Goal: Task Accomplishment & Management: Complete application form

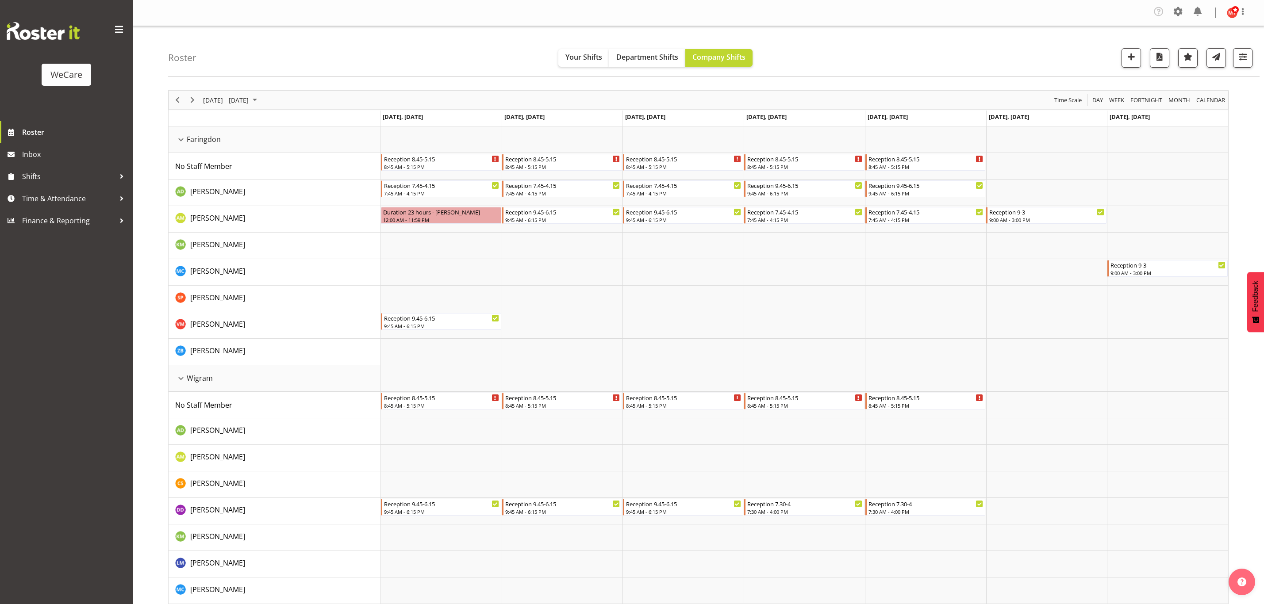
select select "location"
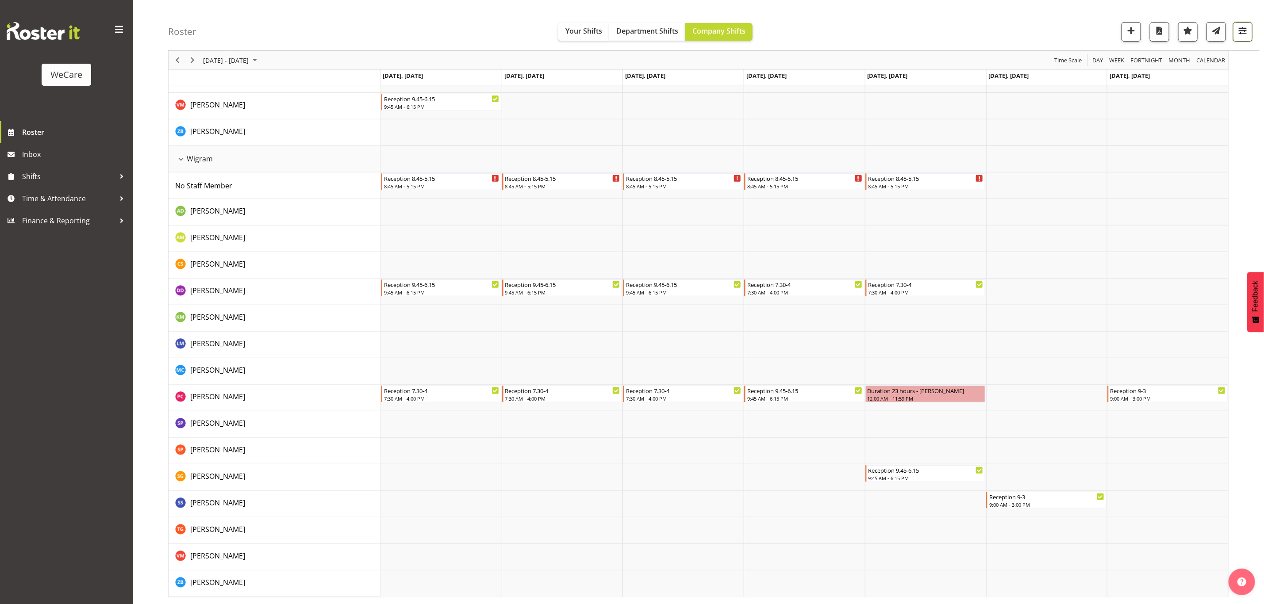
click at [1245, 28] on span "button" at bounding box center [1243, 31] width 12 height 12
click at [1196, 58] on span "2 Locations" at bounding box center [1188, 59] width 43 height 11
click at [1211, 141] on span "Deselect All" at bounding box center [1202, 145] width 36 height 8
checkbox input "false"
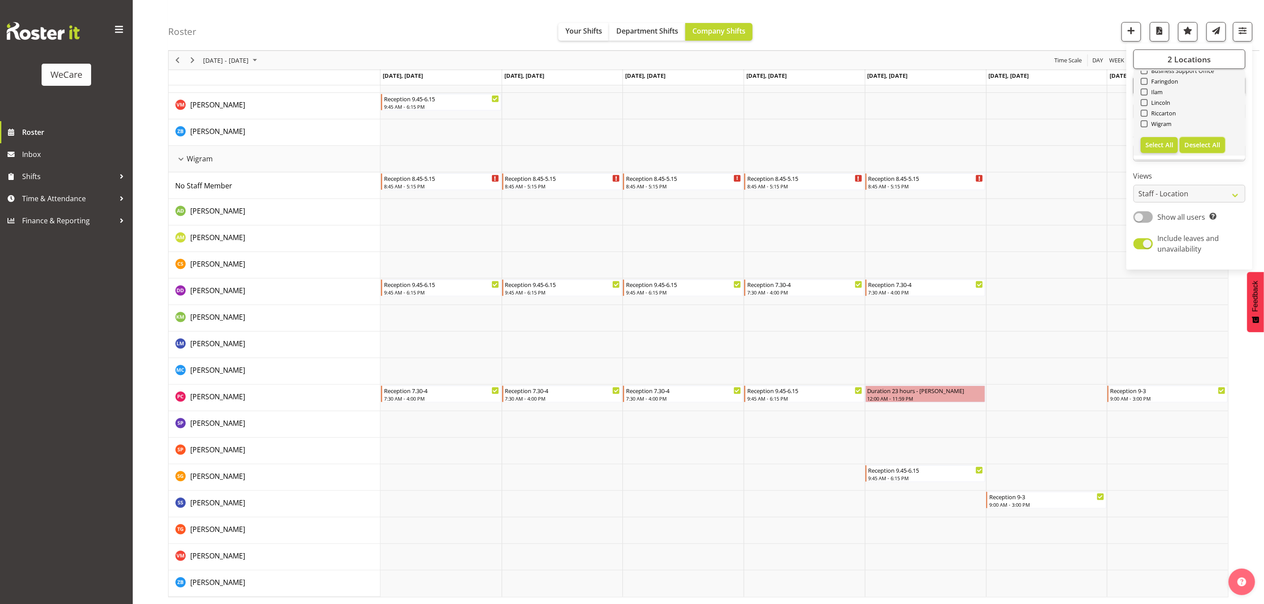
checkbox input "false"
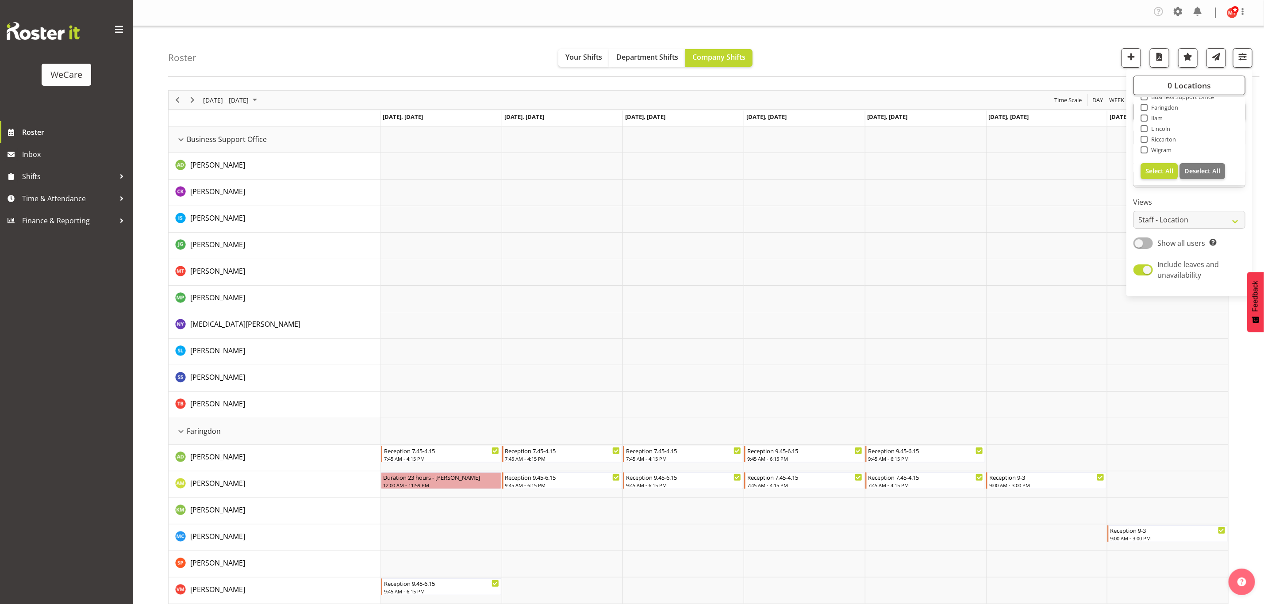
click at [1145, 117] on span at bounding box center [1143, 118] width 7 height 7
click at [1145, 117] on input "Ilam" at bounding box center [1143, 118] width 6 height 6
checkbox input "true"
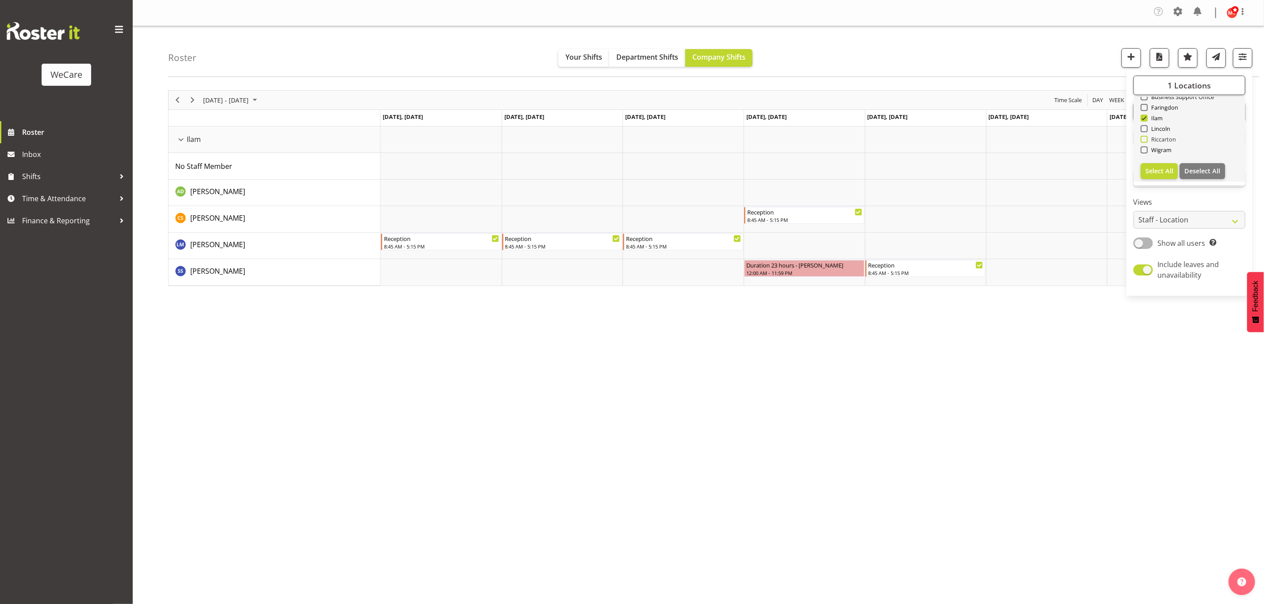
click at [1143, 138] on span at bounding box center [1143, 139] width 7 height 7
click at [1143, 138] on input "Riccarton" at bounding box center [1143, 140] width 6 height 6
checkbox input "true"
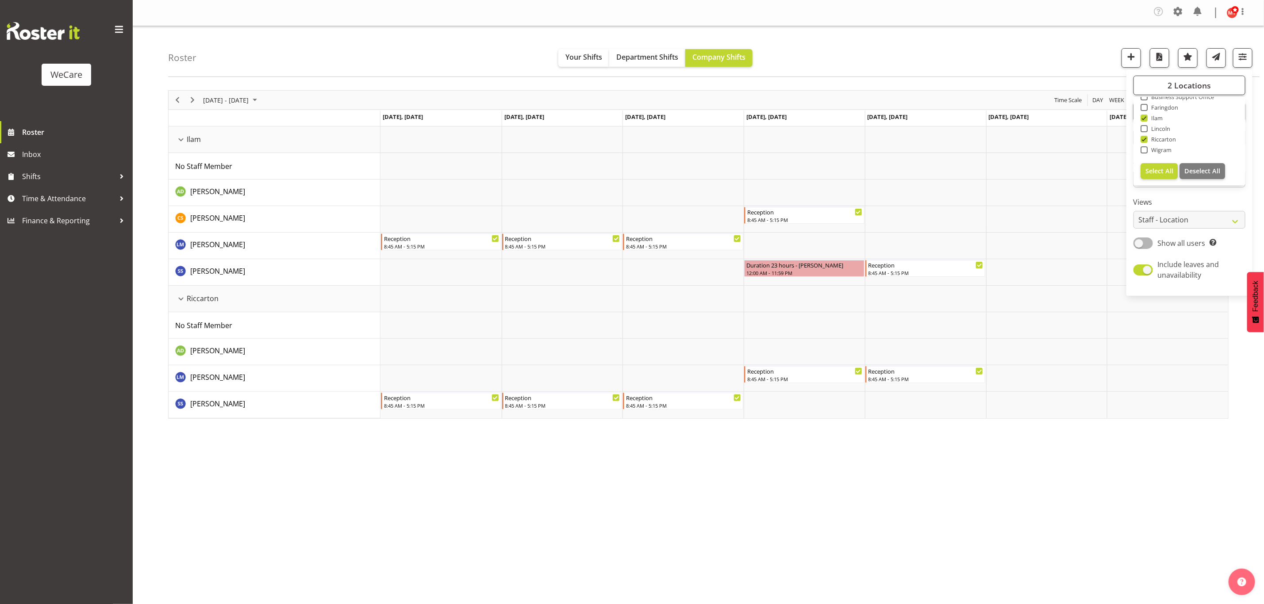
click at [1168, 196] on div "2 Locations Clear Business Support Office [GEOGRAPHIC_DATA] Ilam [GEOGRAPHIC_DA…" at bounding box center [1189, 182] width 126 height 219
click at [1170, 115] on span "1 Departments" at bounding box center [1189, 112] width 57 height 11
click at [1205, 202] on button "Deselect All" at bounding box center [1202, 208] width 46 height 16
checkbox input "false"
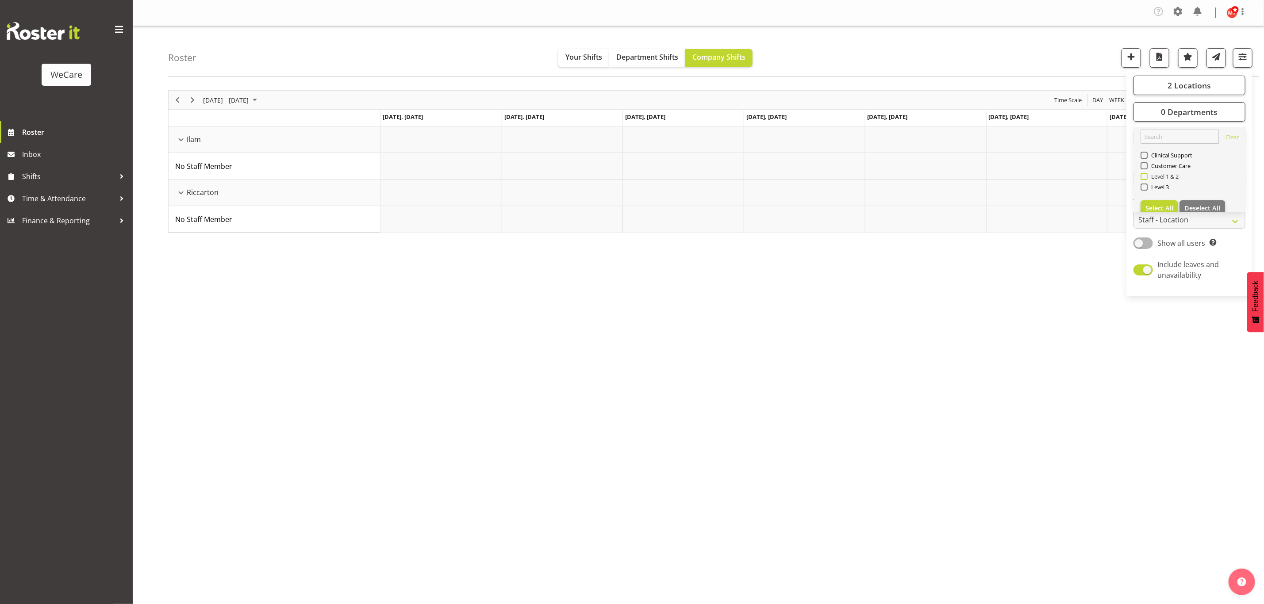
click at [1142, 174] on span at bounding box center [1143, 176] width 7 height 7
click at [1142, 174] on input "Level 1 & 2" at bounding box center [1143, 177] width 6 height 6
checkbox input "true"
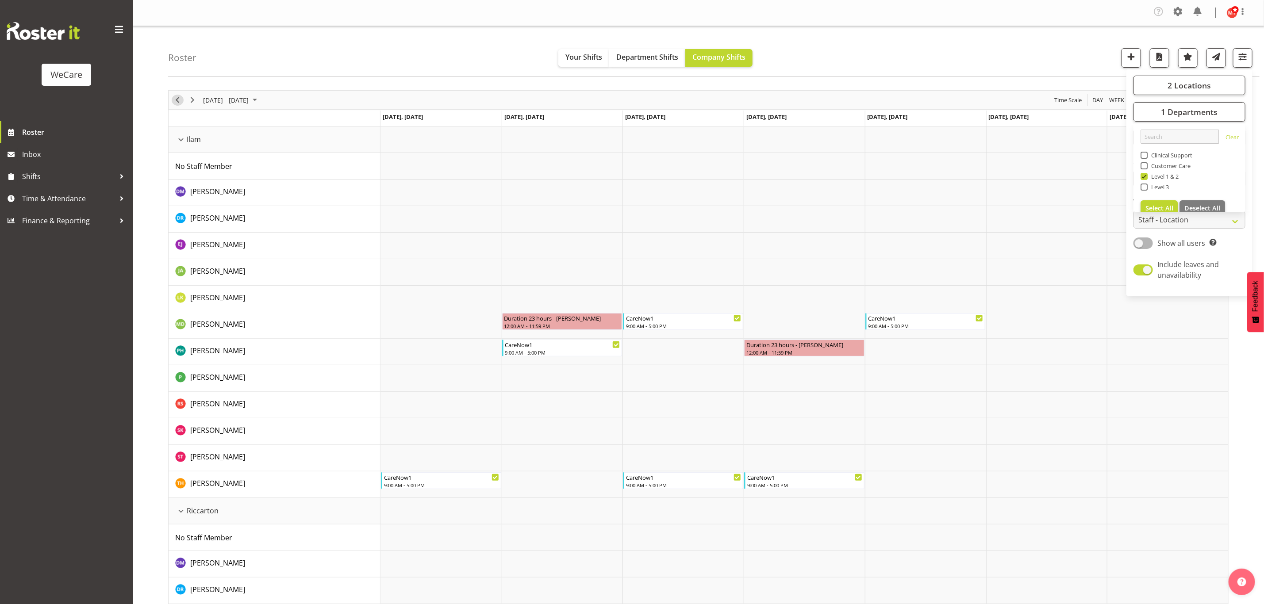
click at [176, 103] on span "Previous" at bounding box center [177, 100] width 11 height 11
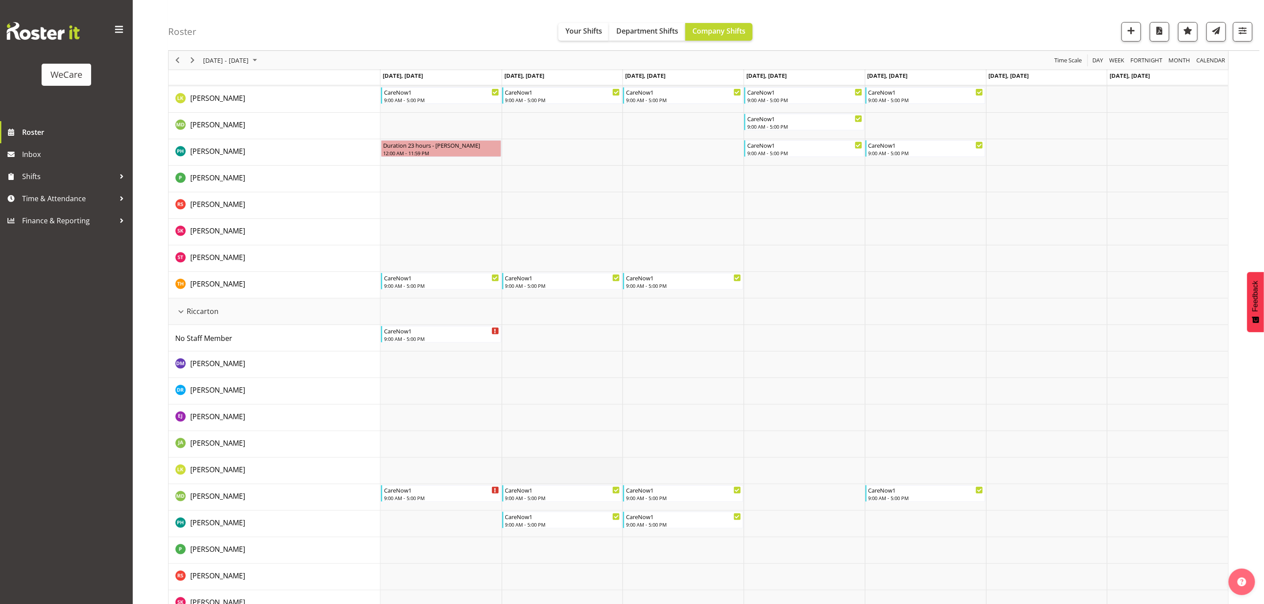
scroll to position [265, 0]
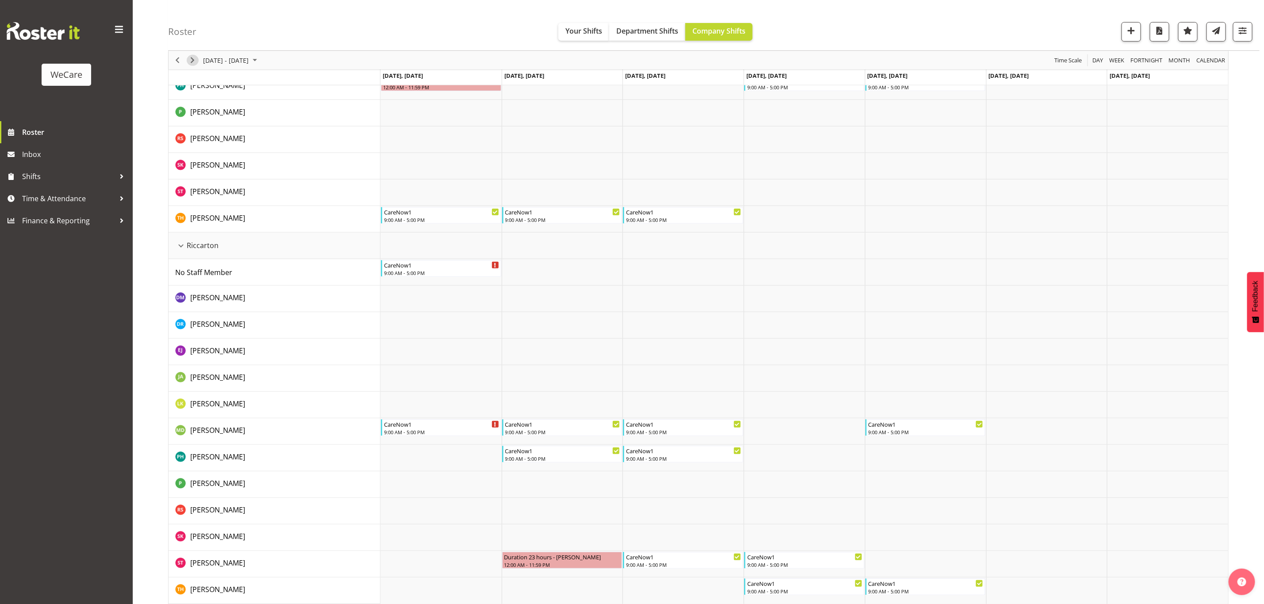
click at [190, 60] on span "Next" at bounding box center [192, 60] width 11 height 11
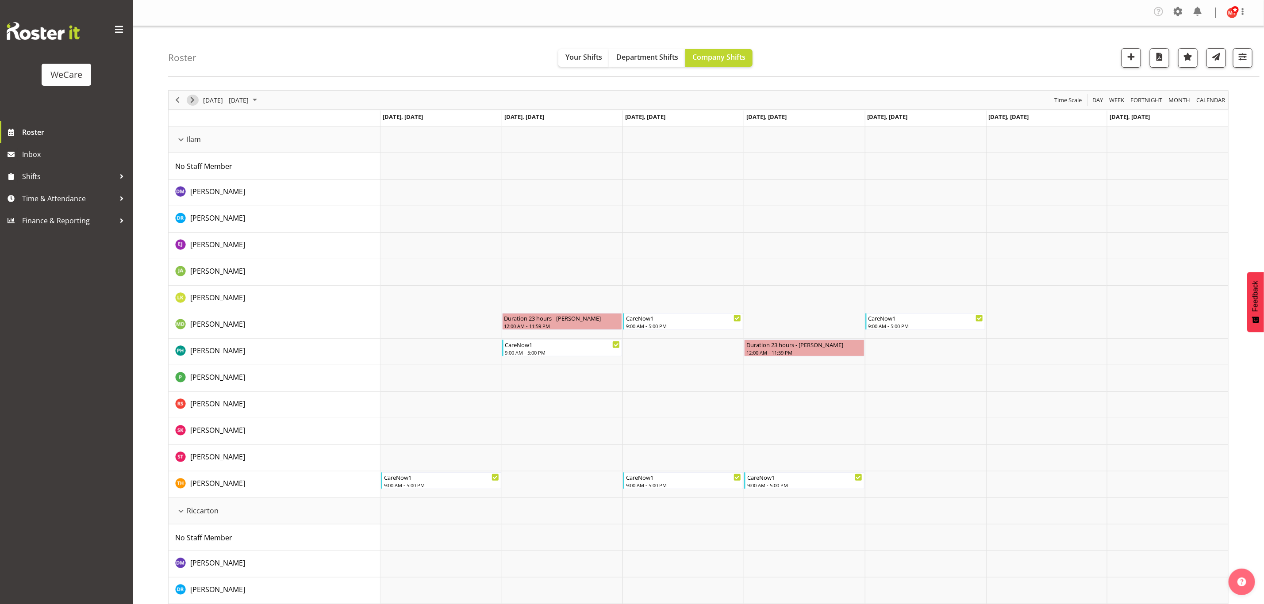
click at [194, 100] on span "Next" at bounding box center [192, 100] width 11 height 11
click at [665, 323] on td "Timeline Week of September 18, 2025" at bounding box center [682, 325] width 121 height 27
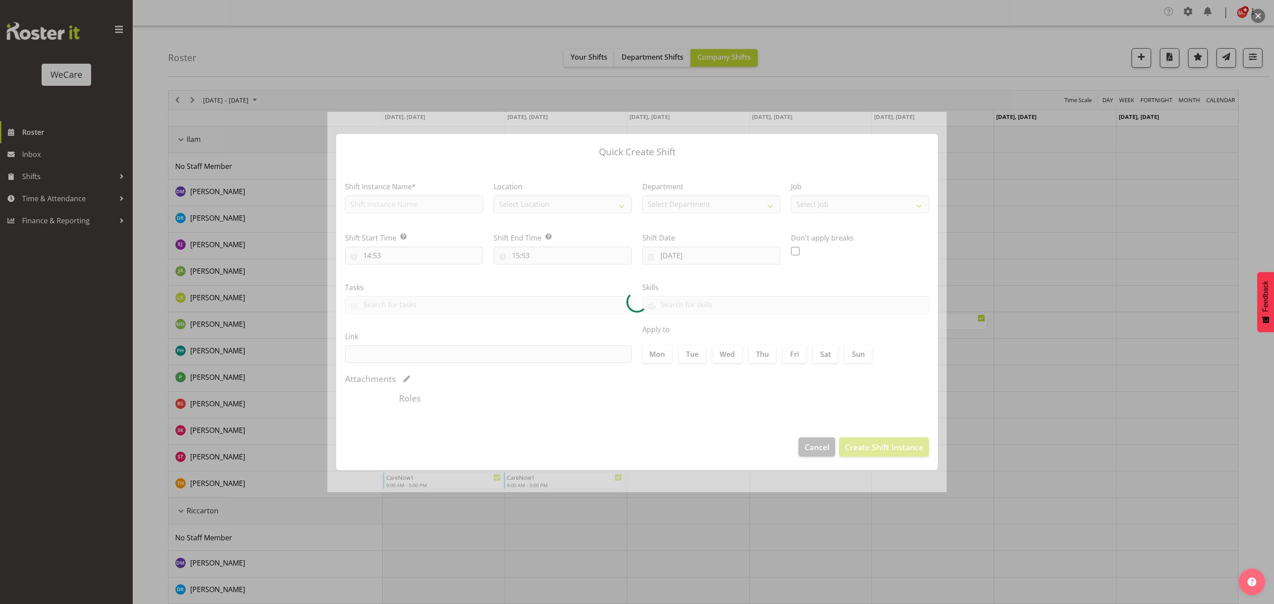
type input "[DATE]"
checkbox input "true"
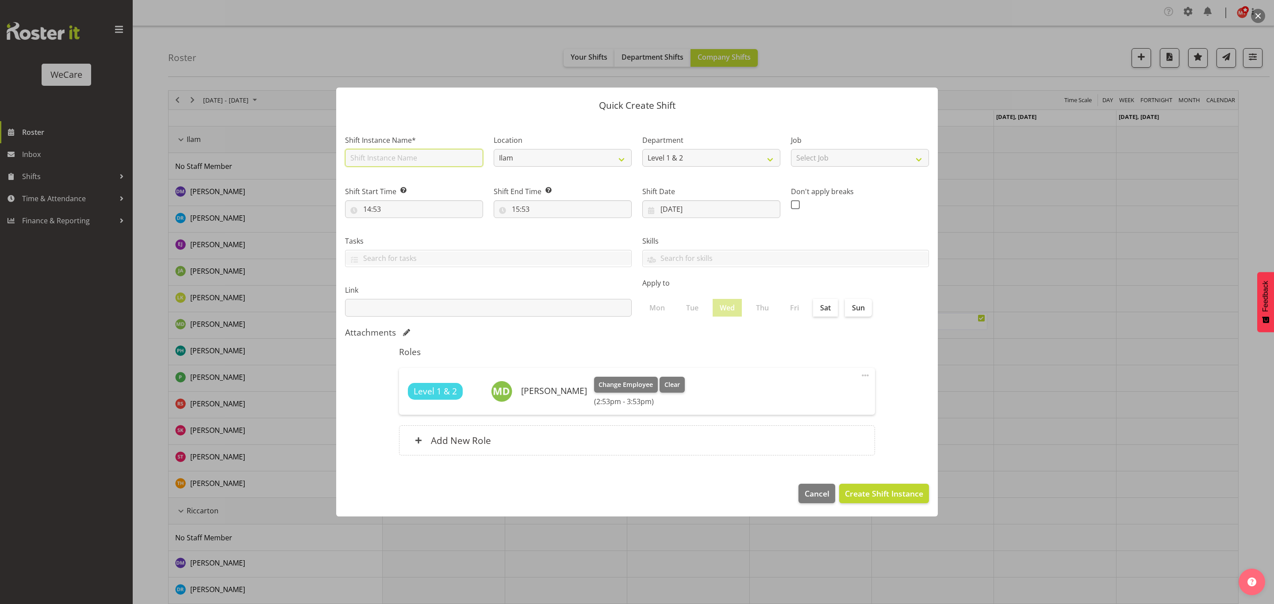
click at [437, 157] on input "text" at bounding box center [414, 158] width 138 height 18
type input "CareNow1"
click at [462, 205] on input "14:53" at bounding box center [414, 209] width 138 height 18
click at [406, 227] on select "00 01 02 03 04 05 06 07 08 09 10 11 12 13 14 15 16 17 18 19 20 21 22 23" at bounding box center [405, 232] width 20 height 18
select select "9"
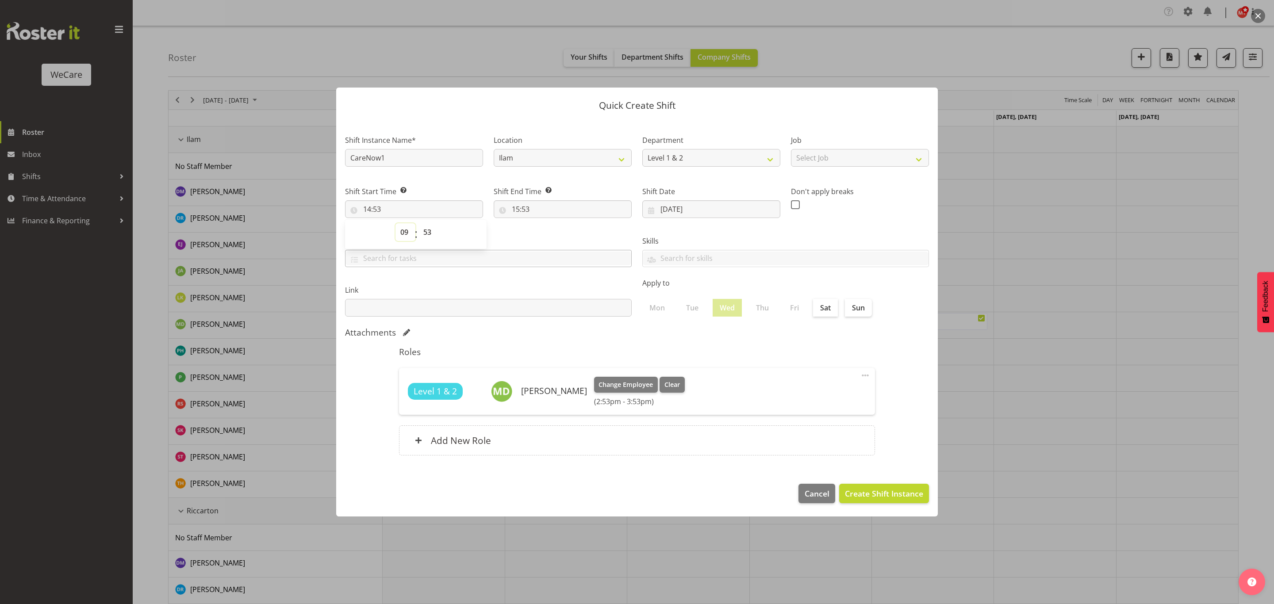
click at [395, 223] on select "00 01 02 03 04 05 06 07 08 09 10 11 12 13 14 15 16 17 18 19 20 21 22 23" at bounding box center [405, 232] width 20 height 18
type input "09:53"
click at [536, 208] on input "15:53" at bounding box center [563, 209] width 138 height 18
click at [388, 210] on input "09:53" at bounding box center [414, 209] width 138 height 18
click at [426, 231] on select "00 01 02 03 04 05 06 07 08 09 10 11 12 13 14 15 16 17 18 19 20 21 22 23 24 25 2…" at bounding box center [428, 232] width 20 height 18
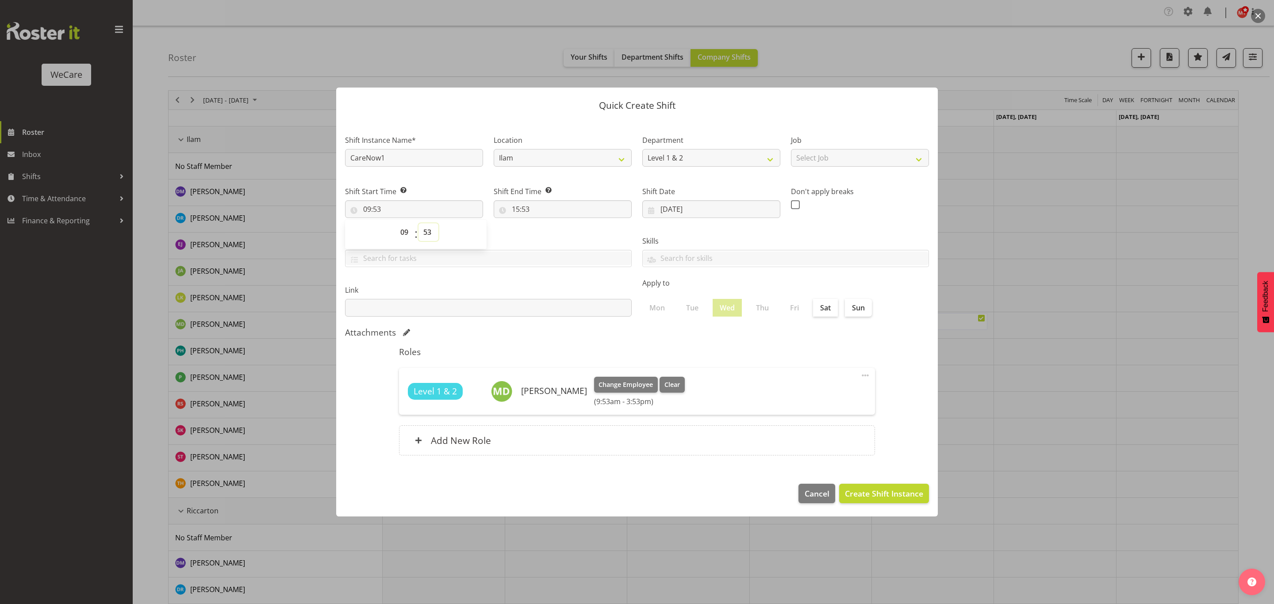
select select "27"
click at [418, 223] on select "00 01 02 03 04 05 06 07 08 09 10 11 12 13 14 15 16 17 18 19 20 21 22 23 24 25 2…" at bounding box center [428, 232] width 20 height 18
type input "09:27"
click at [424, 230] on select "00 01 02 03 04 05 06 07 08 09 10 11 12 13 14 15 16 17 18 19 20 21 22 23 24 25 2…" at bounding box center [428, 232] width 20 height 18
select select "0"
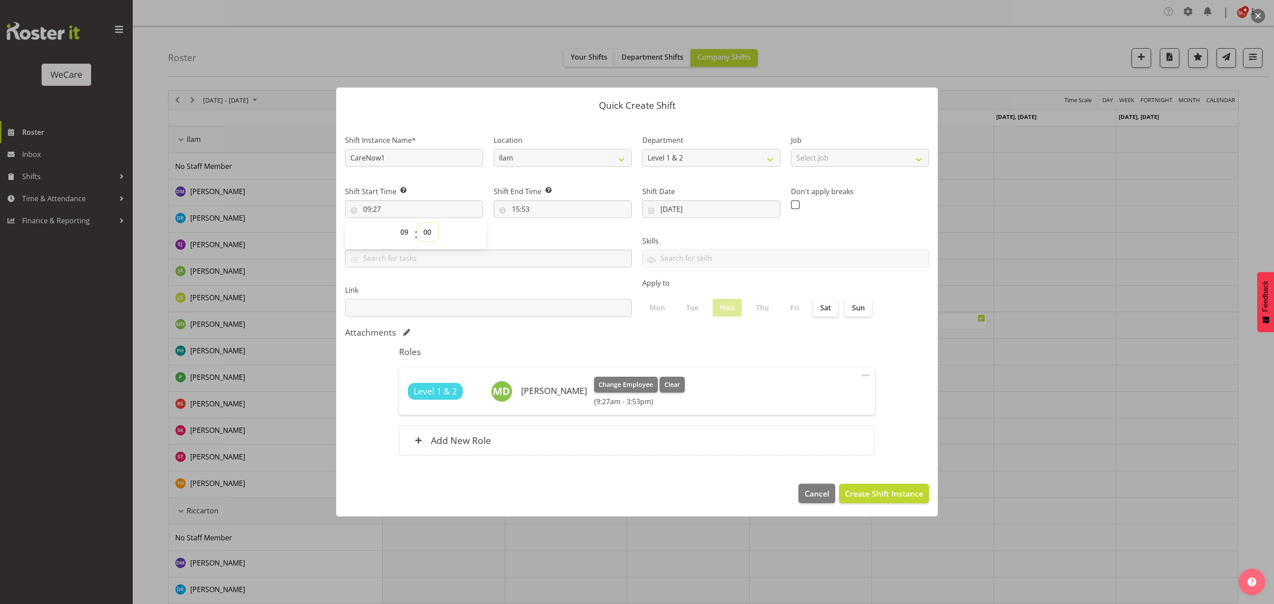
click at [418, 223] on select "00 01 02 03 04 05 06 07 08 09 10 11 12 13 14 15 16 17 18 19 20 21 22 23 24 25 2…" at bounding box center [428, 232] width 20 height 18
type input "09:00"
click at [531, 211] on input "15:53" at bounding box center [563, 209] width 138 height 18
click at [556, 234] on select "00 01 02 03 04 05 06 07 08 09 10 11 12 13 14 15 16 17 18 19 20 21 22 23" at bounding box center [554, 232] width 20 height 18
select select "17"
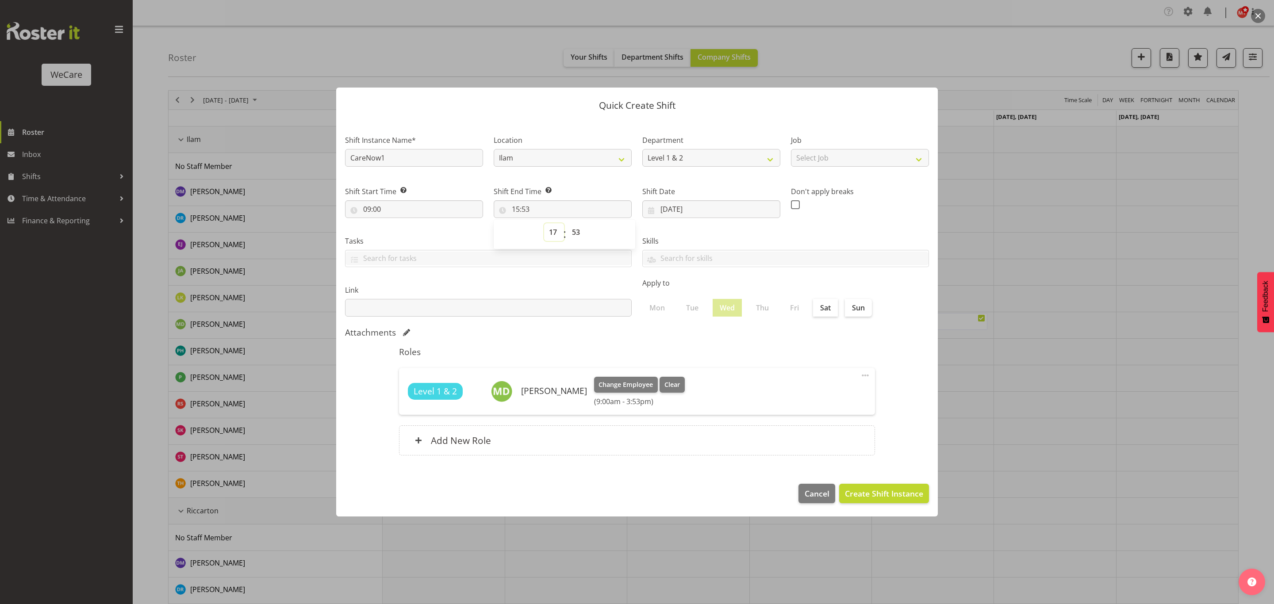
click at [544, 223] on select "00 01 02 03 04 05 06 07 08 09 10 11 12 13 14 15 16 17 18 19 20 21 22 23" at bounding box center [554, 232] width 20 height 18
type input "17:53"
click at [580, 231] on select "00 01 02 03 04 05 06 07 08 09 10 11 12 13 14 15 16 17 18 19 20 21 22 23 24 25 2…" at bounding box center [577, 232] width 20 height 18
select select "0"
click at [567, 223] on select "00 01 02 03 04 05 06 07 08 09 10 11 12 13 14 15 16 17 18 19 20 21 22 23 24 25 2…" at bounding box center [577, 232] width 20 height 18
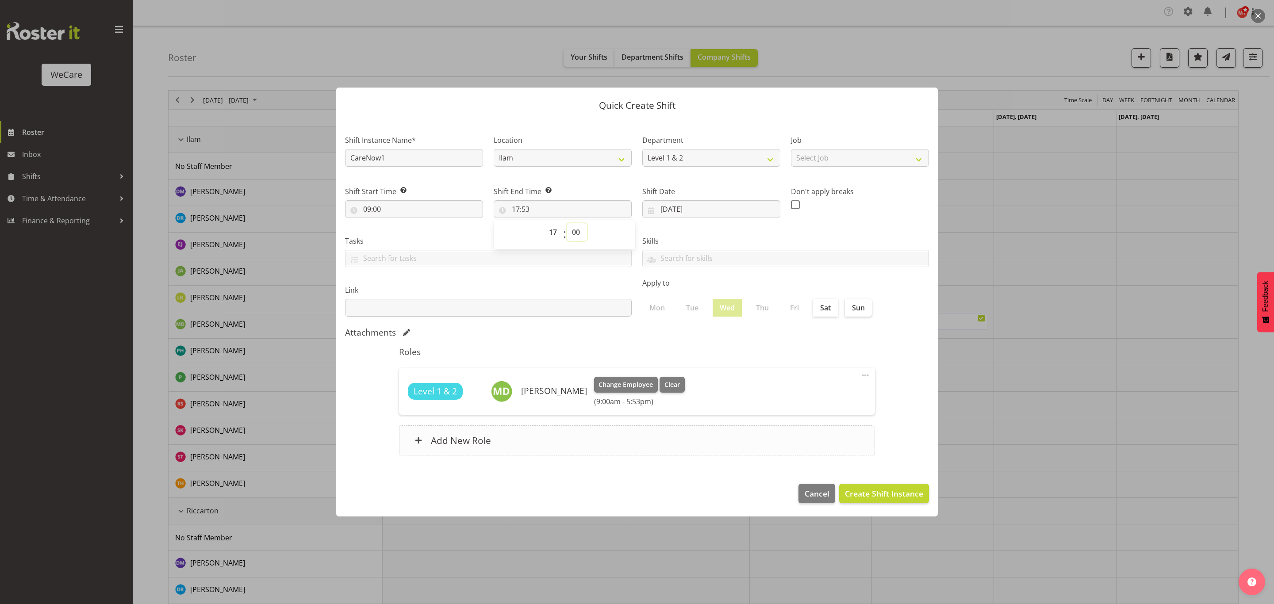
type input "17:00"
click at [659, 229] on div "Skills Acute Care Comprehensive Consults WCN 10 WCN 15 Reception Communication …" at bounding box center [785, 248] width 297 height 50
click at [856, 495] on span "Create Shift Instance" at bounding box center [884, 494] width 78 height 12
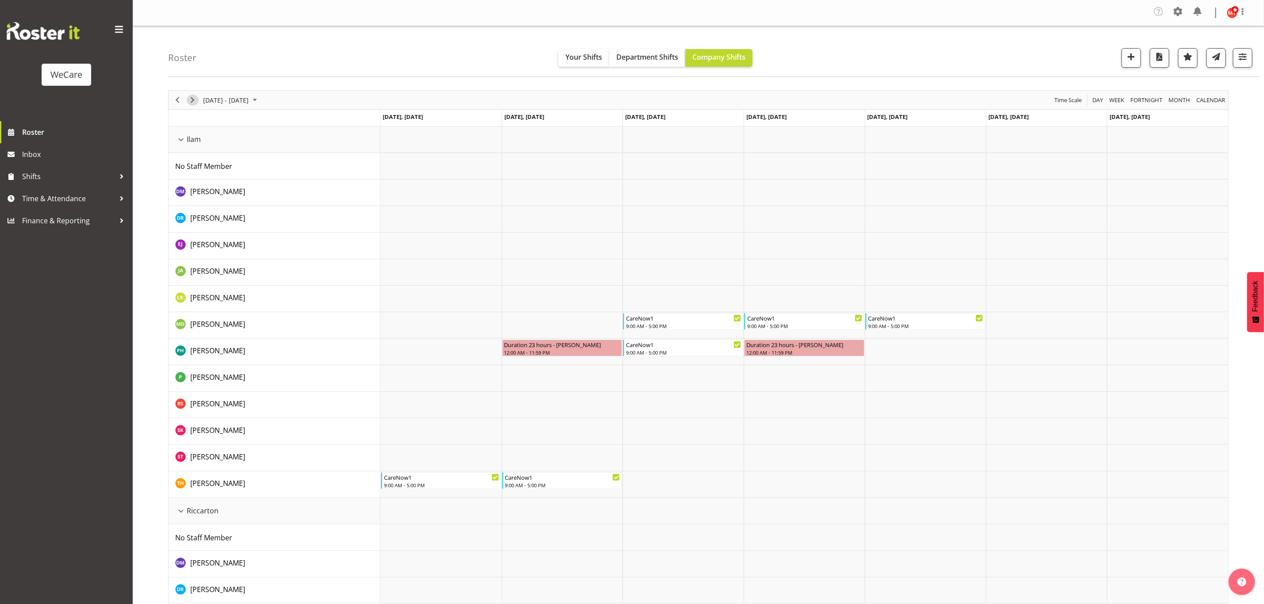
click at [194, 99] on span "Next" at bounding box center [192, 100] width 11 height 11
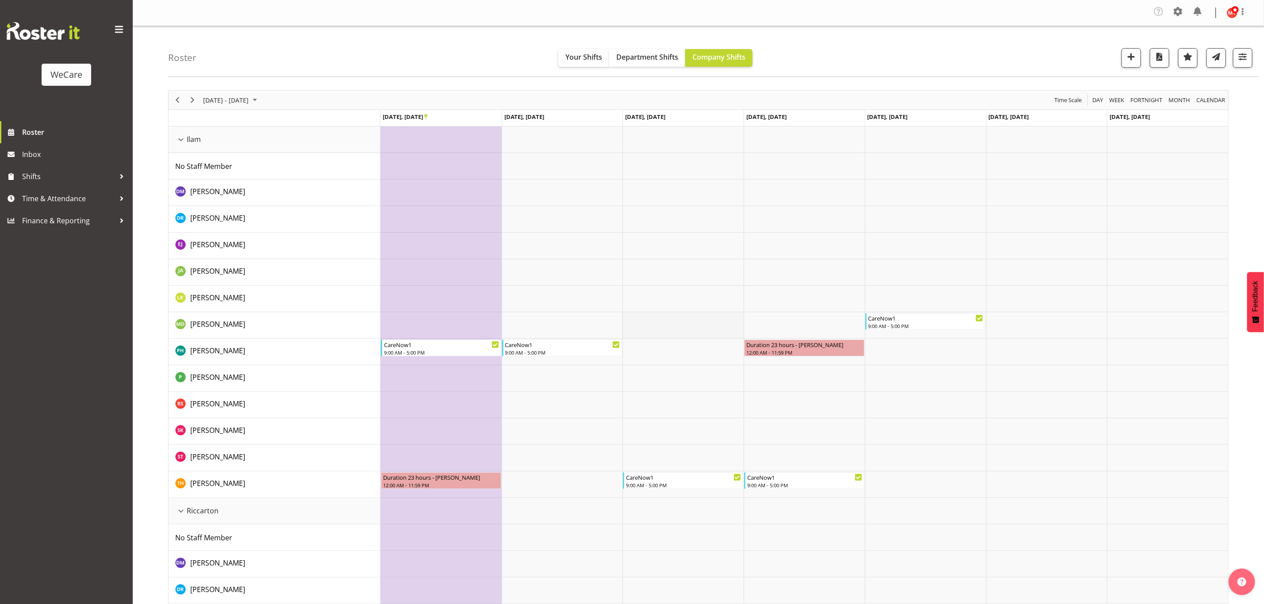
click at [672, 325] on td "Timeline Week of September 25, 2025" at bounding box center [682, 325] width 121 height 27
select select "14"
select select "53"
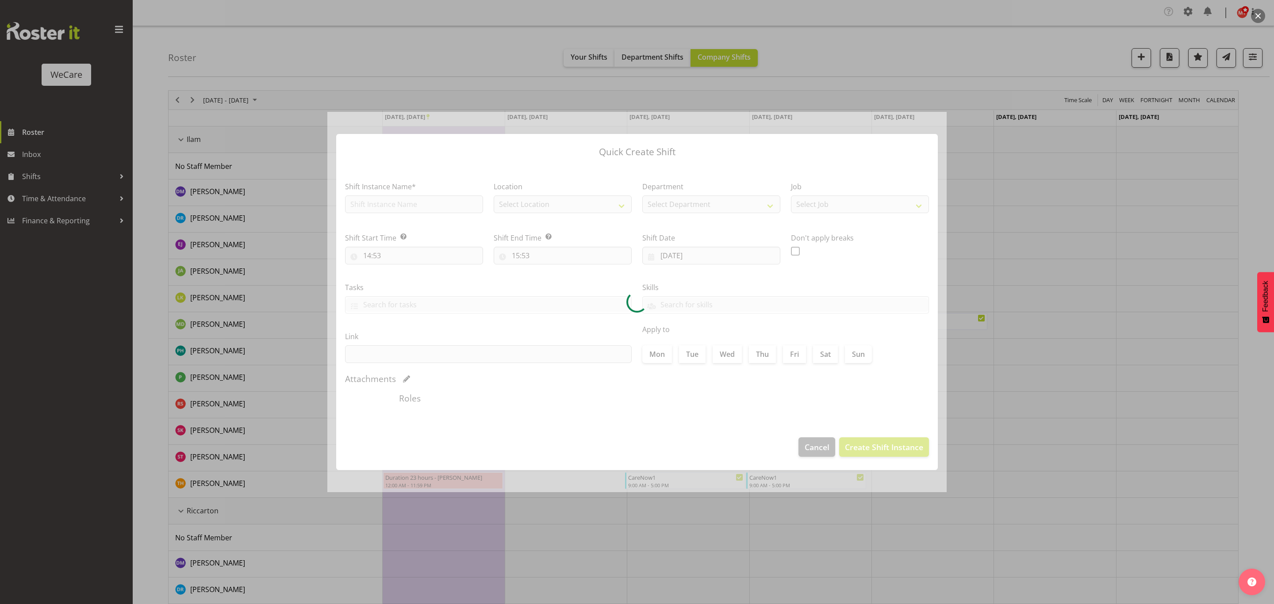
type input "[DATE]"
checkbox input "true"
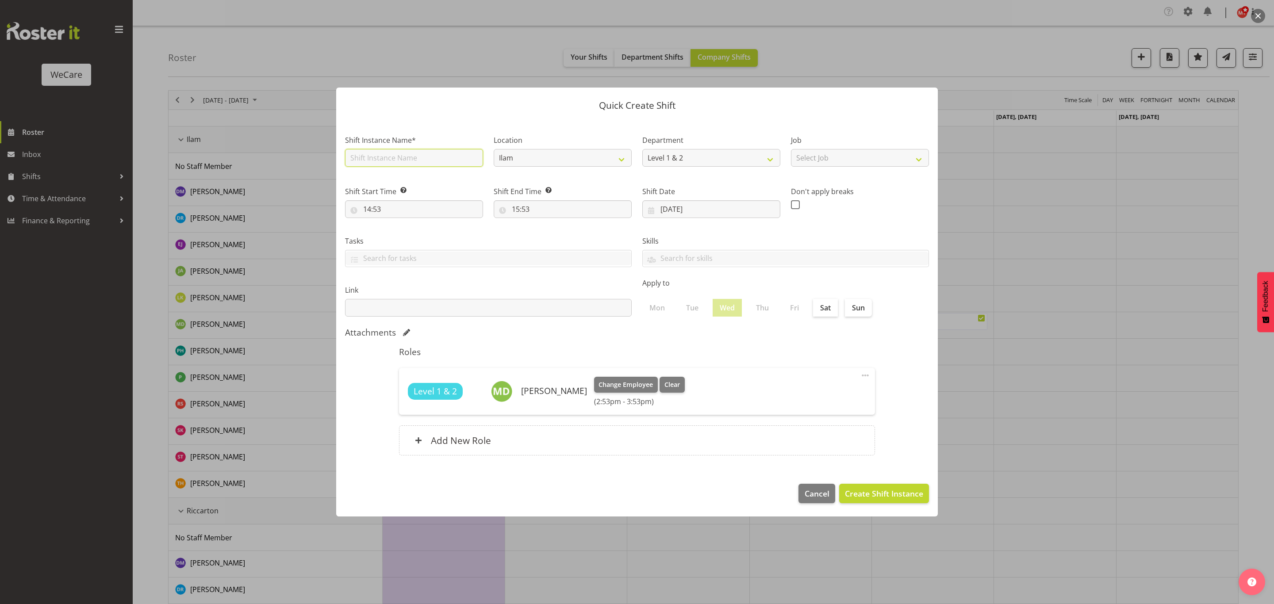
drag, startPoint x: 445, startPoint y: 156, endPoint x: 443, endPoint y: 161, distance: 5.5
click at [445, 156] on input "text" at bounding box center [414, 158] width 138 height 18
type input "CareNow1"
drag, startPoint x: 450, startPoint y: 207, endPoint x: 444, endPoint y: 209, distance: 6.4
click at [450, 206] on input "14:53" at bounding box center [414, 209] width 138 height 18
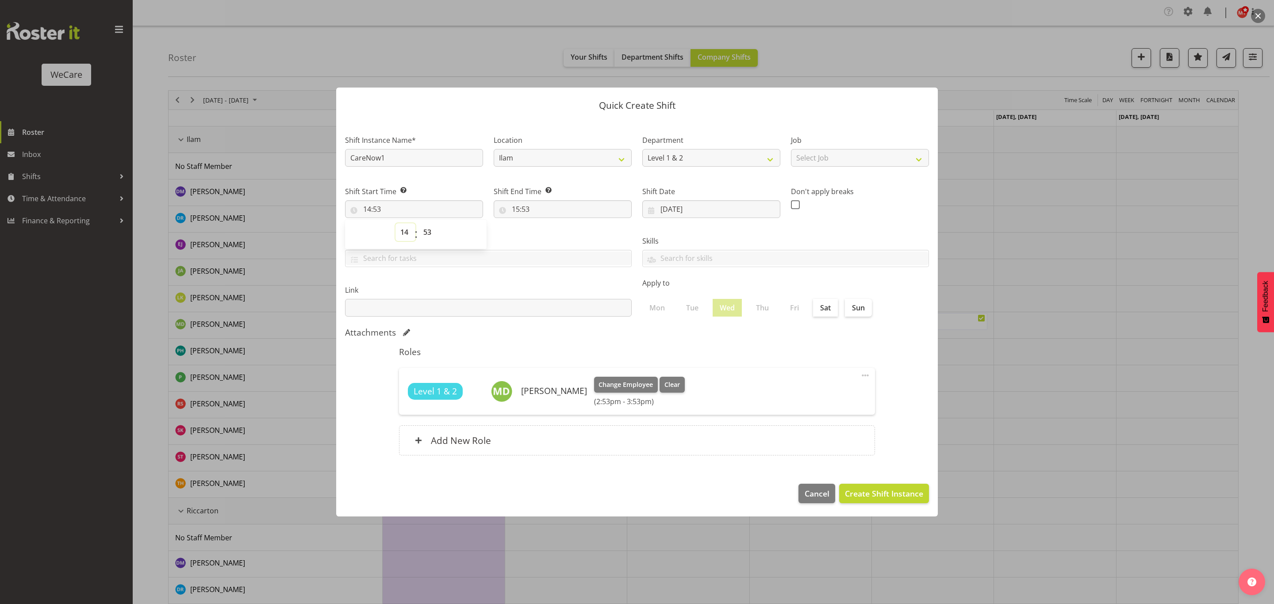
click at [403, 234] on select "00 01 02 03 04 05 06 07 08 09 10 11 12 13 14 15 16 17 18 19 20 21 22 23" at bounding box center [405, 232] width 20 height 18
select select "9"
click at [395, 223] on select "00 01 02 03 04 05 06 07 08 09 10 11 12 13 14 15 16 17 18 19 20 21 22 23" at bounding box center [405, 232] width 20 height 18
type input "09:53"
click at [526, 208] on input "15:53" at bounding box center [563, 209] width 138 height 18
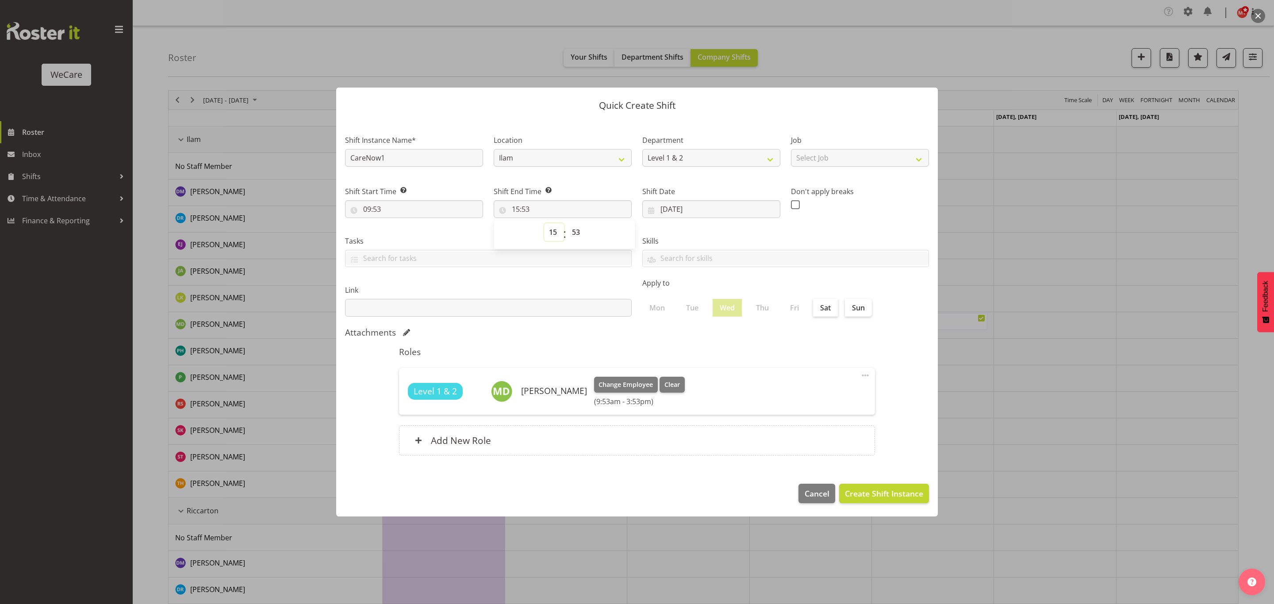
click at [546, 235] on select "00 01 02 03 04 05 06 07 08 09 10 11 12 13 14 15 16 17 18 19 20 21 22 23" at bounding box center [554, 232] width 20 height 18
select select "17"
click at [544, 223] on select "00 01 02 03 04 05 06 07 08 09 10 11 12 13 14 15 16 17 18 19 20 21 22 23" at bounding box center [554, 232] width 20 height 18
type input "17:53"
click at [581, 234] on select "00 01 02 03 04 05 06 07 08 09 10 11 12 13 14 15 16 17 18 19 20 21 22 23 24 25 2…" at bounding box center [577, 232] width 20 height 18
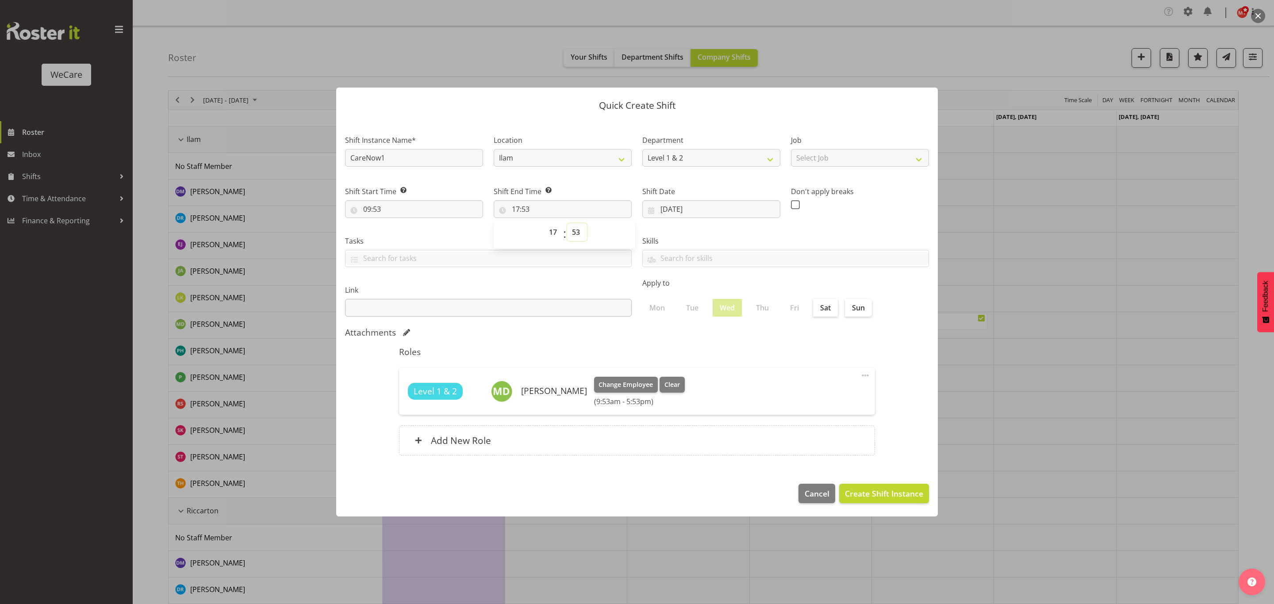
select select "0"
click at [567, 223] on select "00 01 02 03 04 05 06 07 08 09 10 11 12 13 14 15 16 17 18 19 20 21 22 23 24 25 2…" at bounding box center [577, 232] width 20 height 18
type input "17:00"
click at [713, 236] on label "Skills" at bounding box center [785, 241] width 287 height 11
click at [879, 496] on span "Create Shift Instance" at bounding box center [884, 494] width 78 height 12
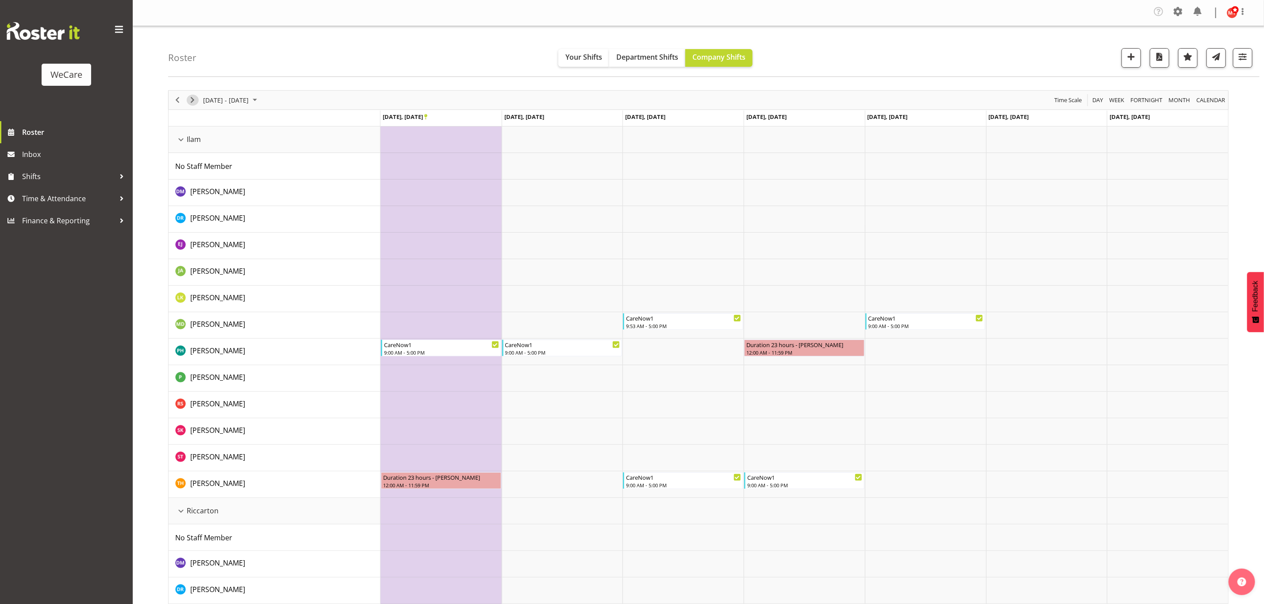
click at [191, 104] on span "Next" at bounding box center [192, 100] width 11 height 11
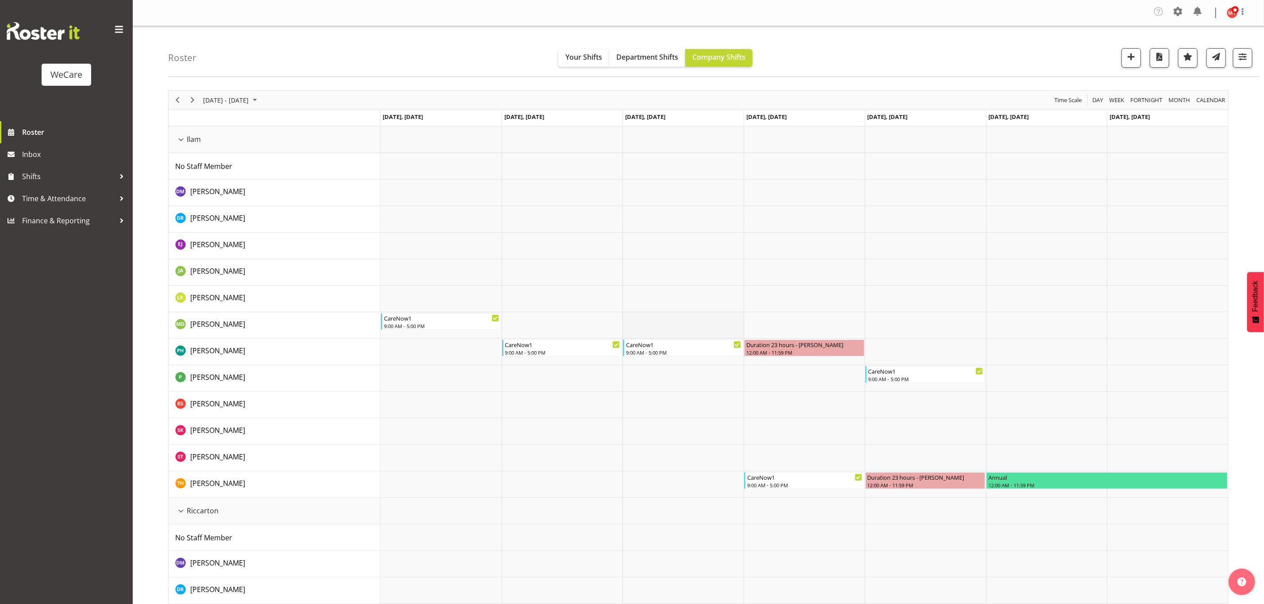
click at [636, 320] on td "Timeline Week of October 2, 2025" at bounding box center [682, 325] width 121 height 27
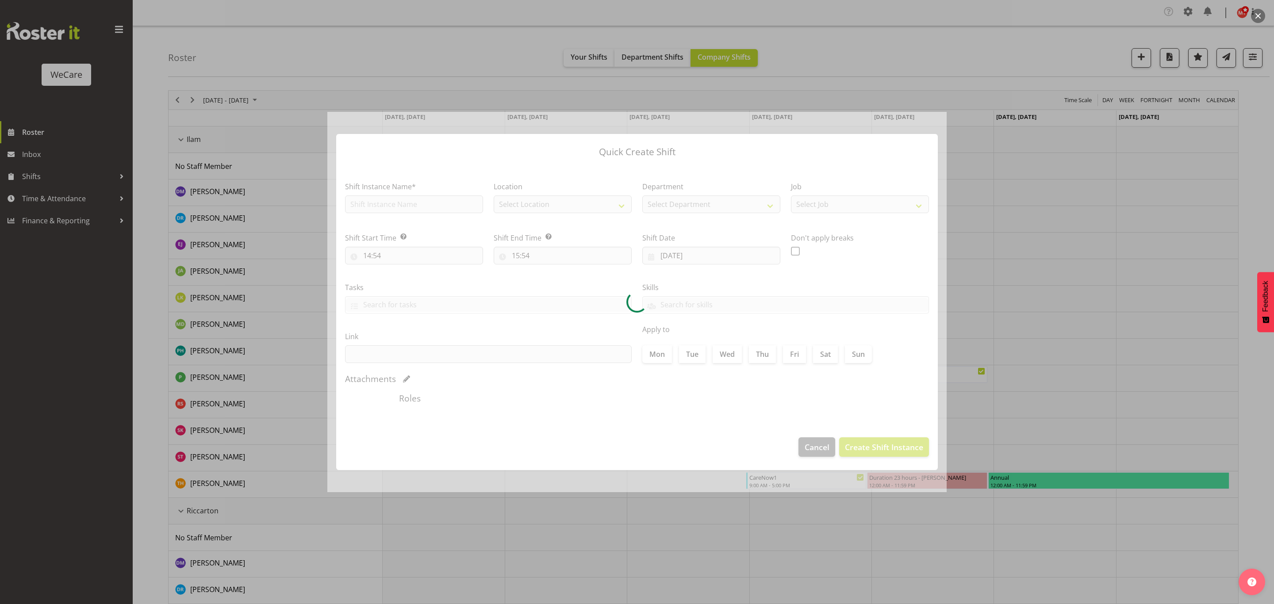
type input "[DATE]"
checkbox input "true"
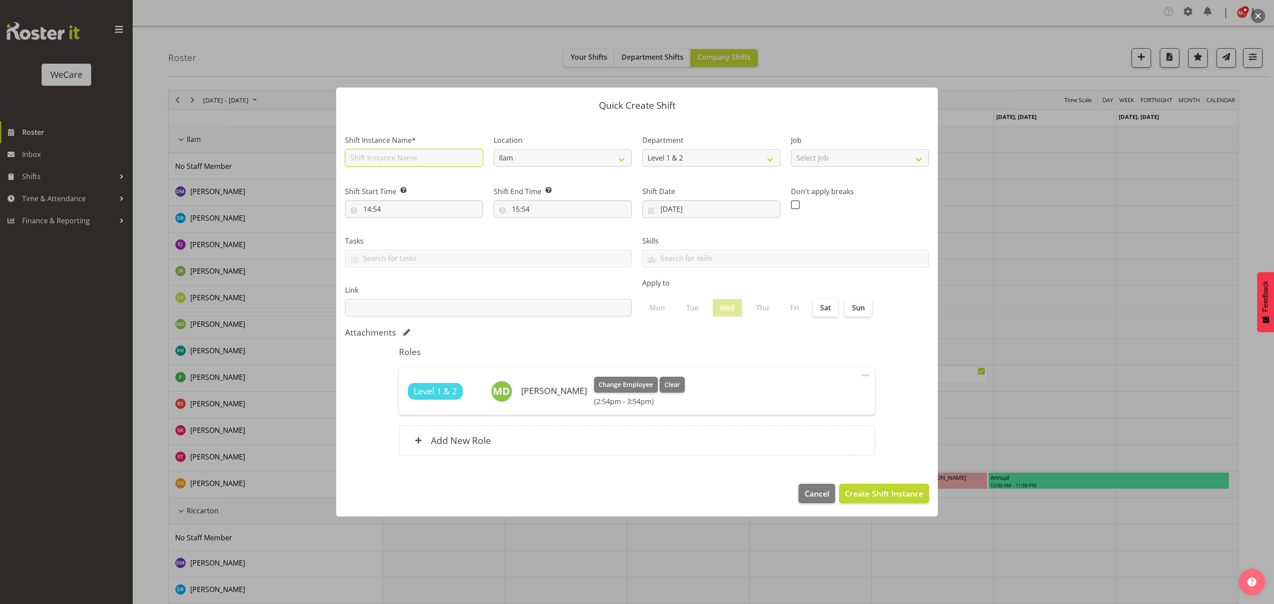
click at [409, 158] on input "text" at bounding box center [414, 158] width 138 height 18
type input "CareNow1"
click at [452, 209] on input "14:54" at bounding box center [414, 209] width 138 height 18
click at [407, 226] on select "00 01 02 03 04 05 06 07 08 09 10 11 12 13 14 15 16 17 18 19 20 21 22 23" at bounding box center [405, 232] width 20 height 18
select select "9"
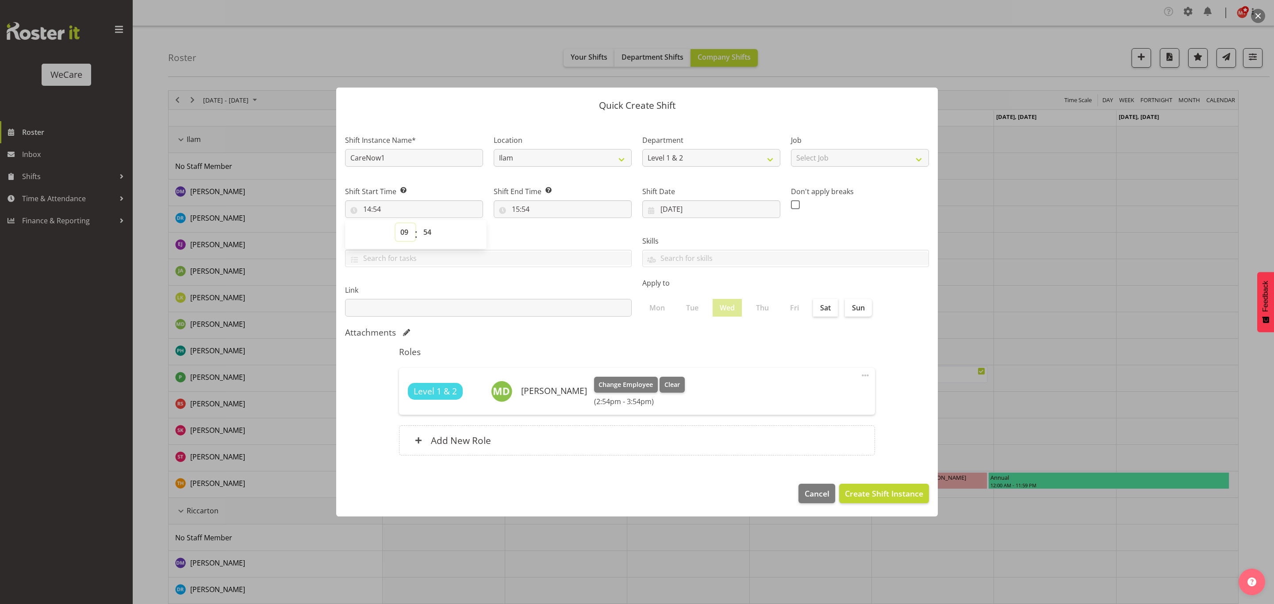
click at [395, 223] on select "00 01 02 03 04 05 06 07 08 09 10 11 12 13 14 15 16 17 18 19 20 21 22 23" at bounding box center [405, 232] width 20 height 18
type input "09:54"
click at [526, 207] on input "15:54" at bounding box center [563, 209] width 138 height 18
click at [554, 229] on select "00 01 02 03 04 05 06 07 08 09 10 11 12 13 14 15 16 17 18 19 20 21 22 23" at bounding box center [554, 232] width 20 height 18
select select "17"
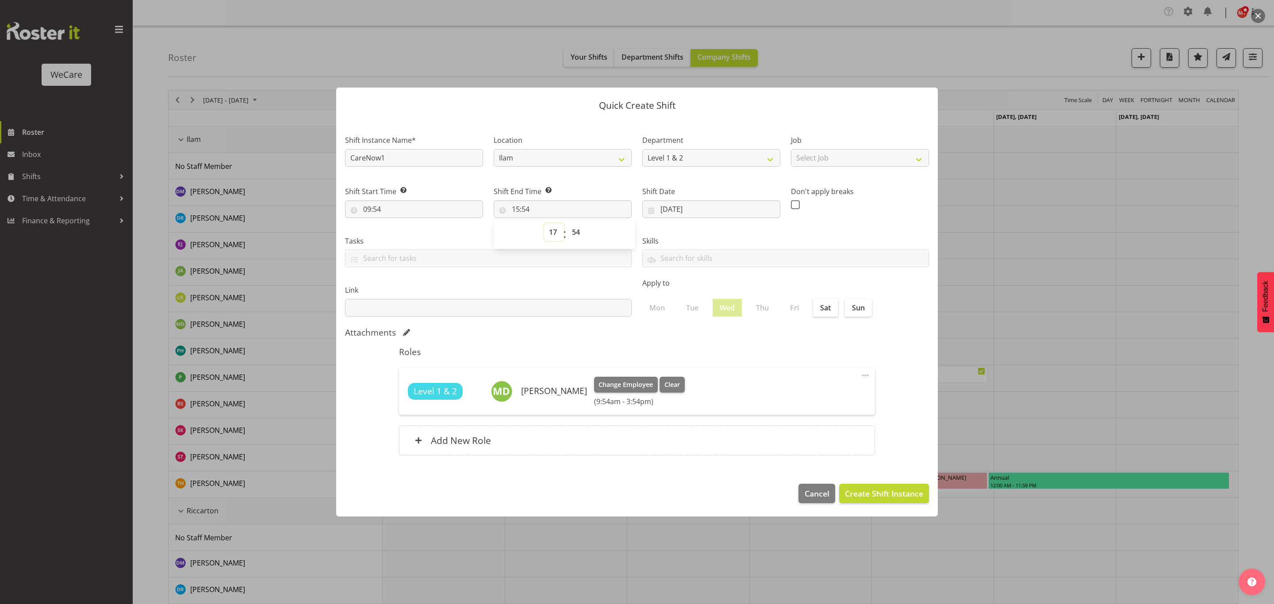
click at [544, 223] on select "00 01 02 03 04 05 06 07 08 09 10 11 12 13 14 15 16 17 18 19 20 21 22 23" at bounding box center [554, 232] width 20 height 18
type input "17:54"
click at [571, 229] on select "00 01 02 03 04 05 06 07 08 09 10 11 12 13 14 15 16 17 18 19 20 21 22 23 24 25 2…" at bounding box center [577, 232] width 20 height 18
select select "0"
click at [567, 223] on select "00 01 02 03 04 05 06 07 08 09 10 11 12 13 14 15 16 17 18 19 20 21 22 23 24 25 2…" at bounding box center [577, 232] width 20 height 18
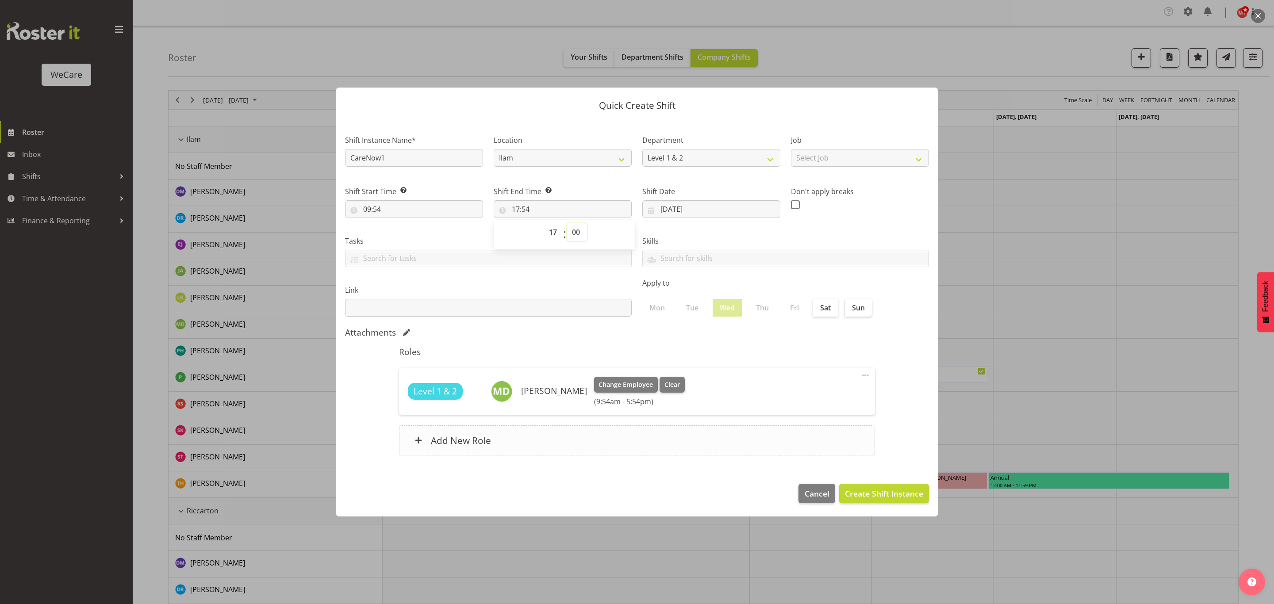
type input "17:00"
click at [718, 236] on label "Skills" at bounding box center [785, 241] width 287 height 11
click at [871, 500] on button "Create Shift Instance" at bounding box center [884, 493] width 90 height 19
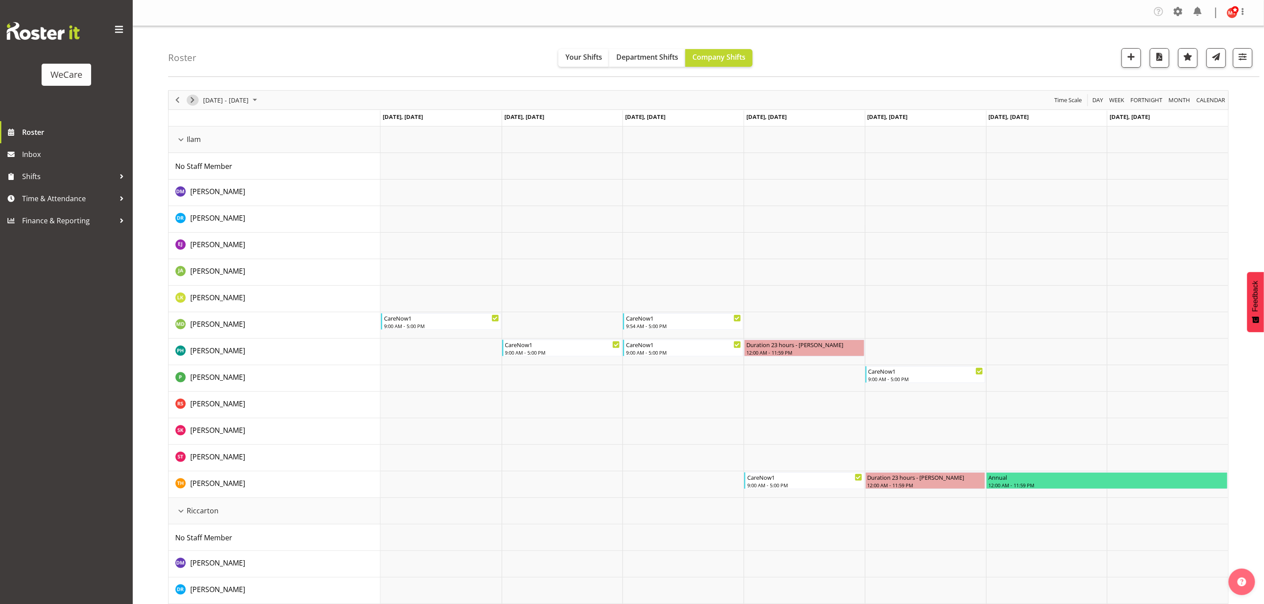
click at [194, 100] on span "Next" at bounding box center [192, 100] width 11 height 11
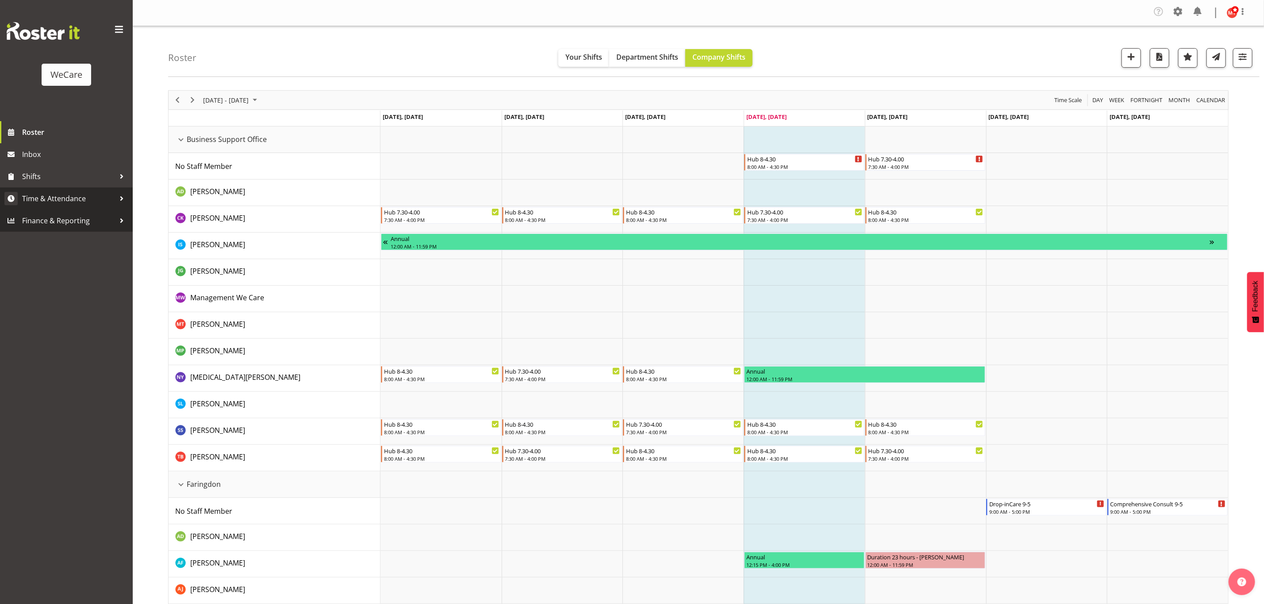
click at [117, 199] on div at bounding box center [121, 198] width 13 height 13
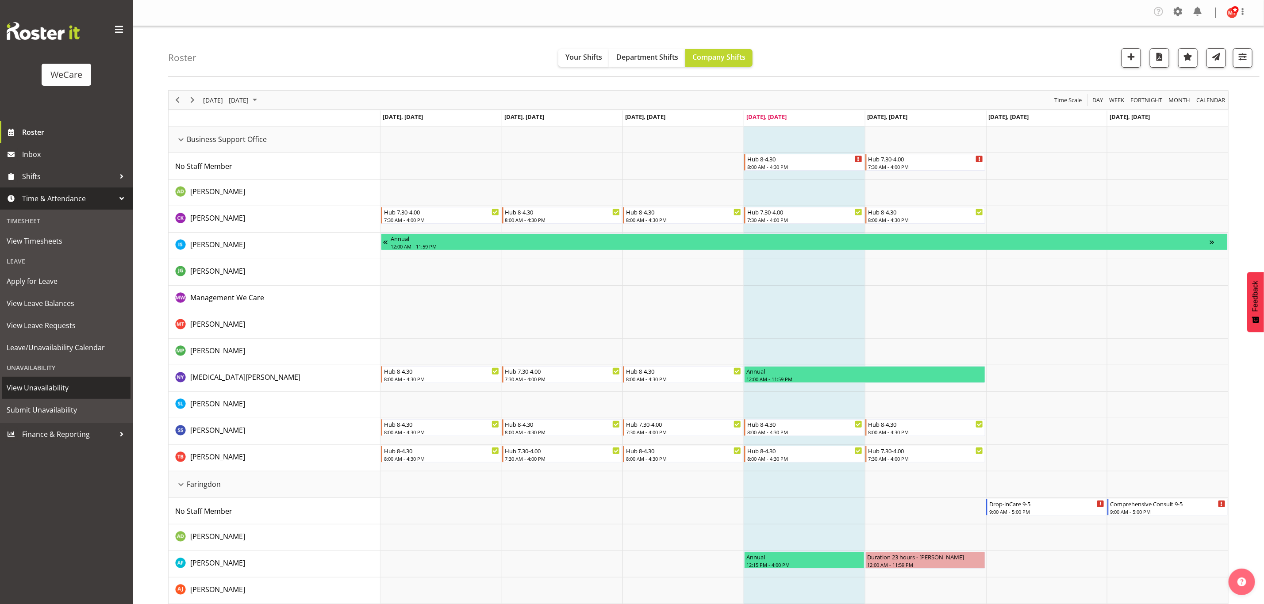
click at [56, 388] on span "View Unavailability" at bounding box center [66, 387] width 119 height 13
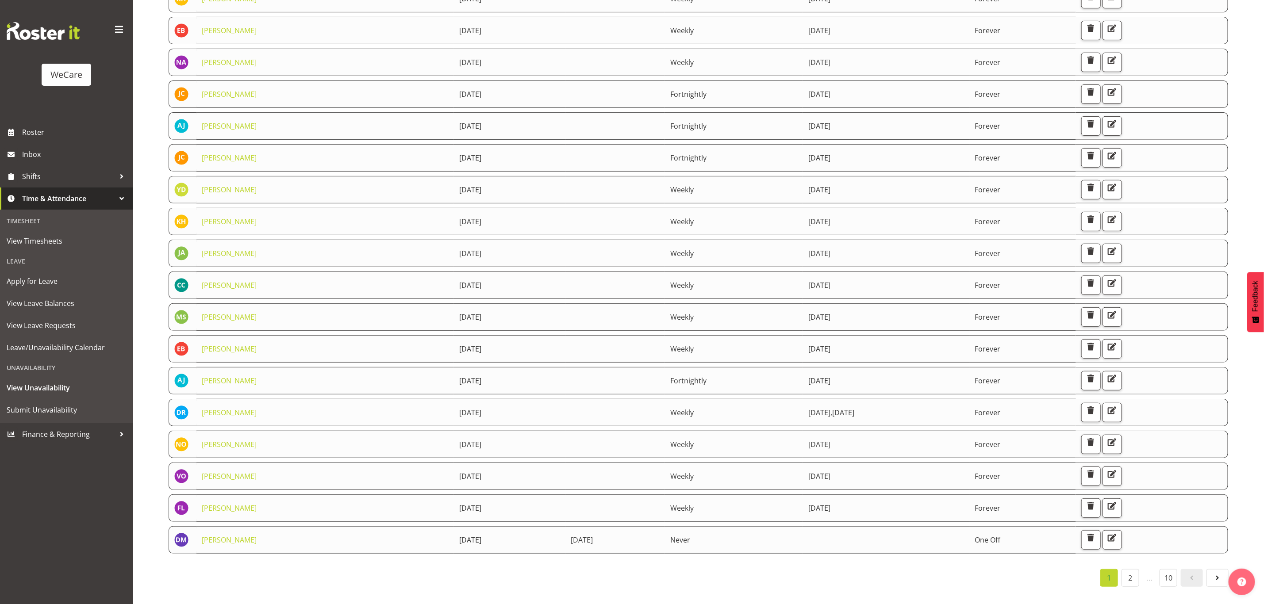
scroll to position [206, 0]
click at [1136, 569] on link "2" at bounding box center [1130, 578] width 18 height 18
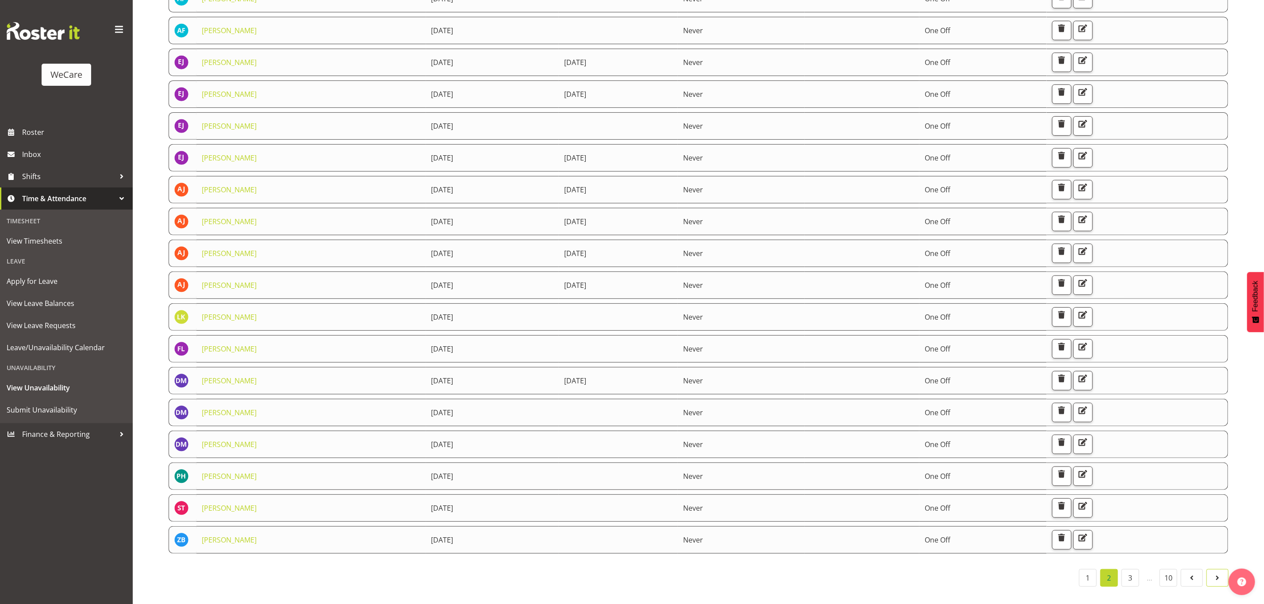
click at [1214, 573] on span at bounding box center [1217, 578] width 11 height 11
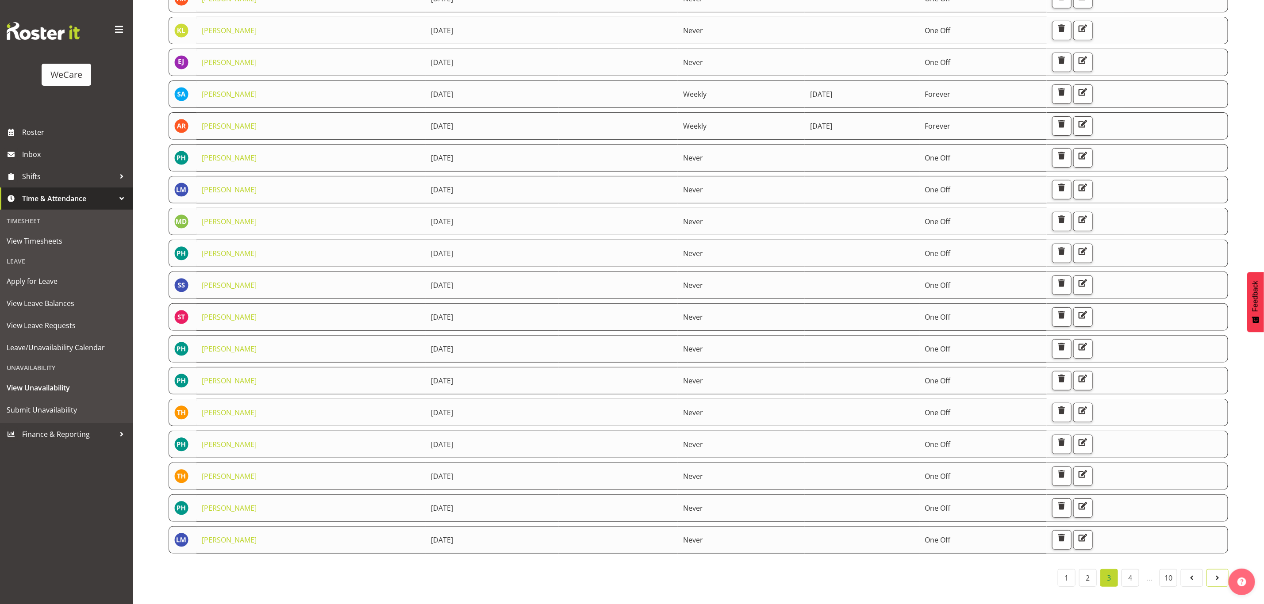
click at [1214, 573] on span at bounding box center [1217, 578] width 11 height 11
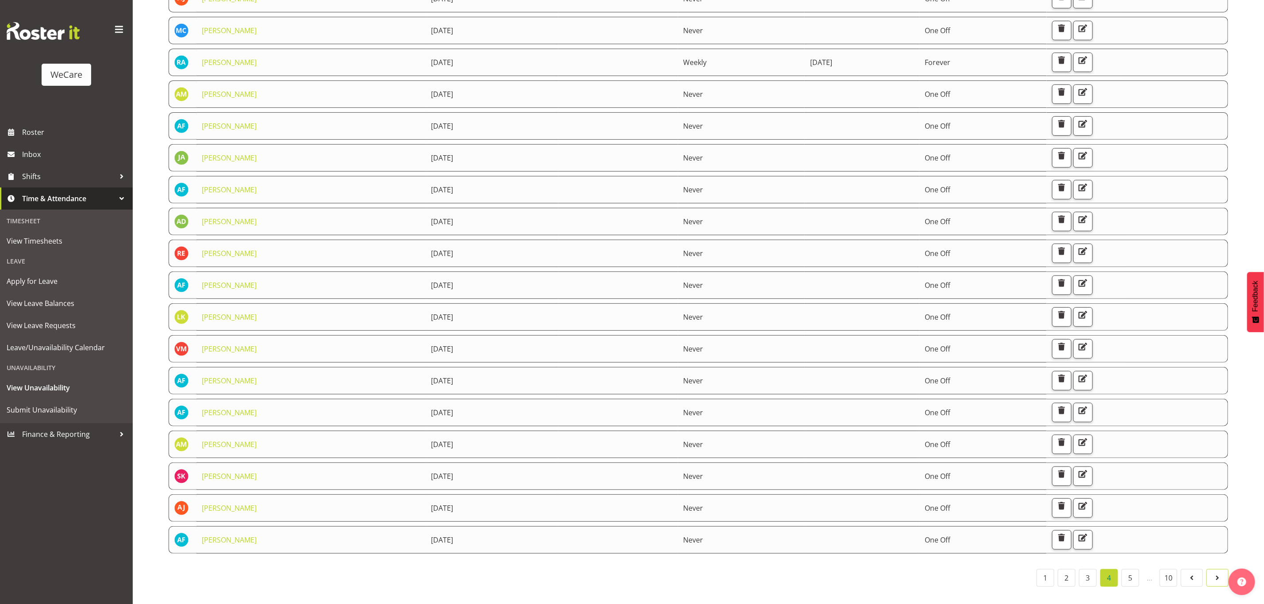
click at [1214, 573] on span at bounding box center [1217, 578] width 11 height 11
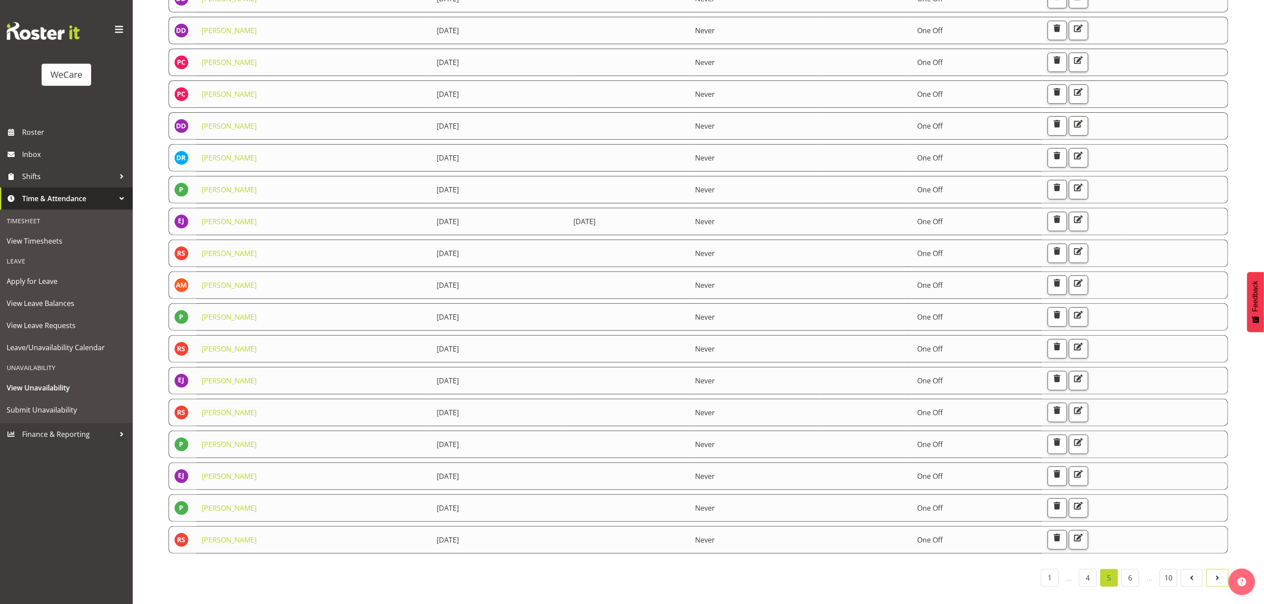
click at [1214, 573] on span at bounding box center [1217, 578] width 11 height 11
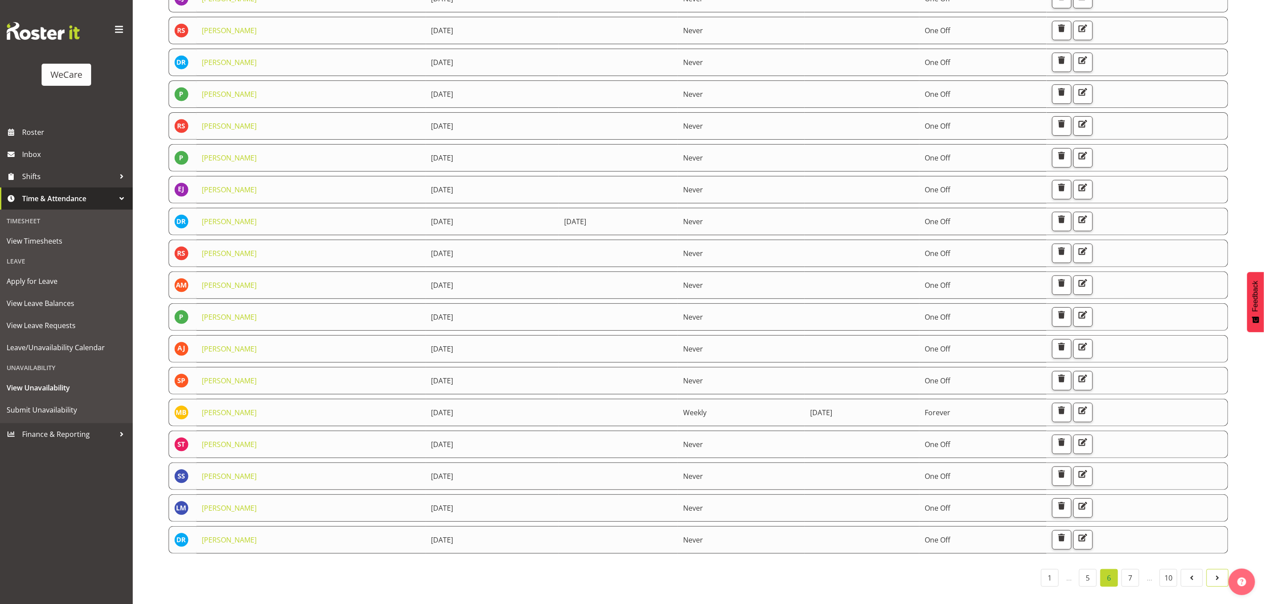
click at [1210, 569] on link at bounding box center [1217, 578] width 22 height 18
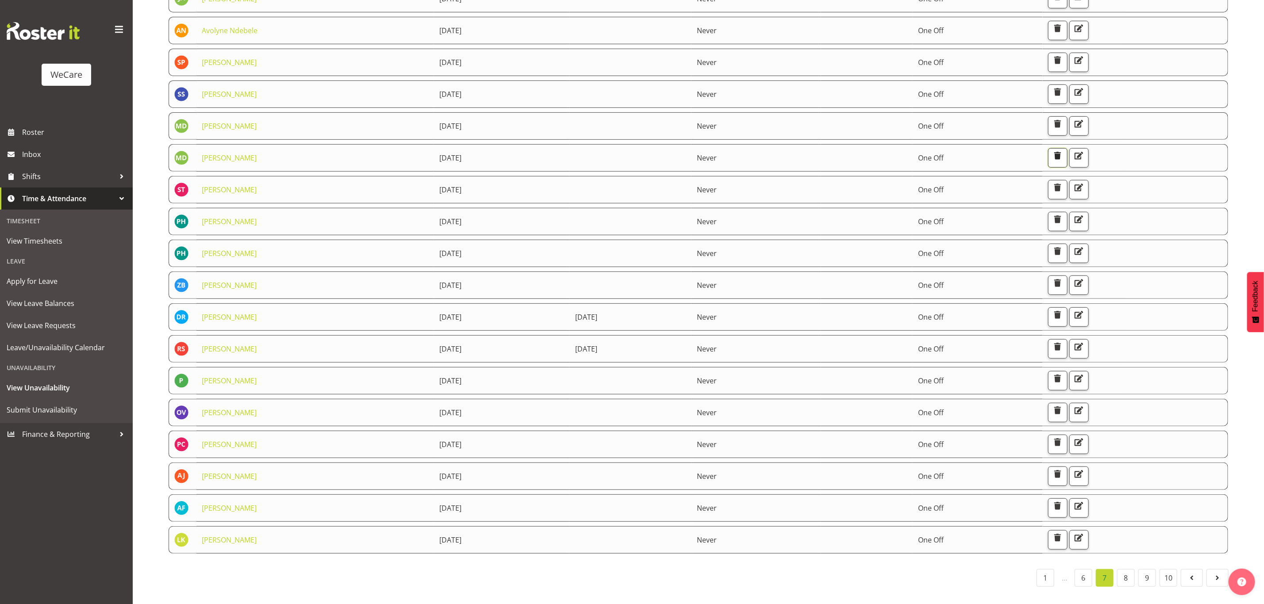
click at [1063, 150] on span "button" at bounding box center [1058, 156] width 12 height 12
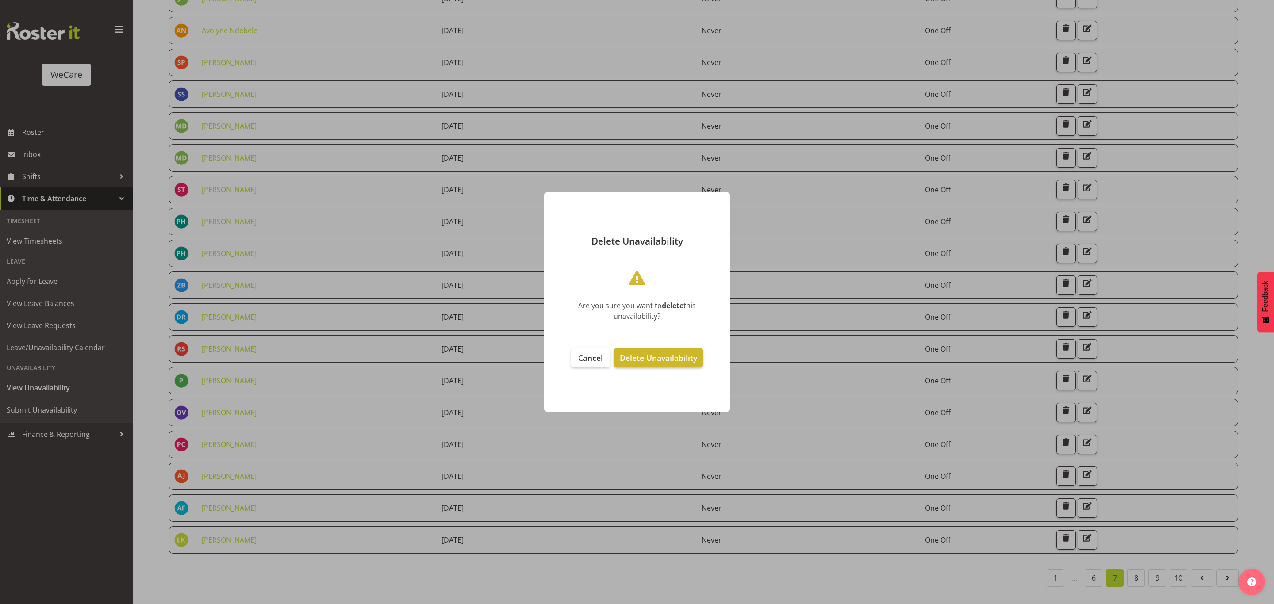
click at [661, 353] on span "Delete Unavailability" at bounding box center [658, 358] width 77 height 11
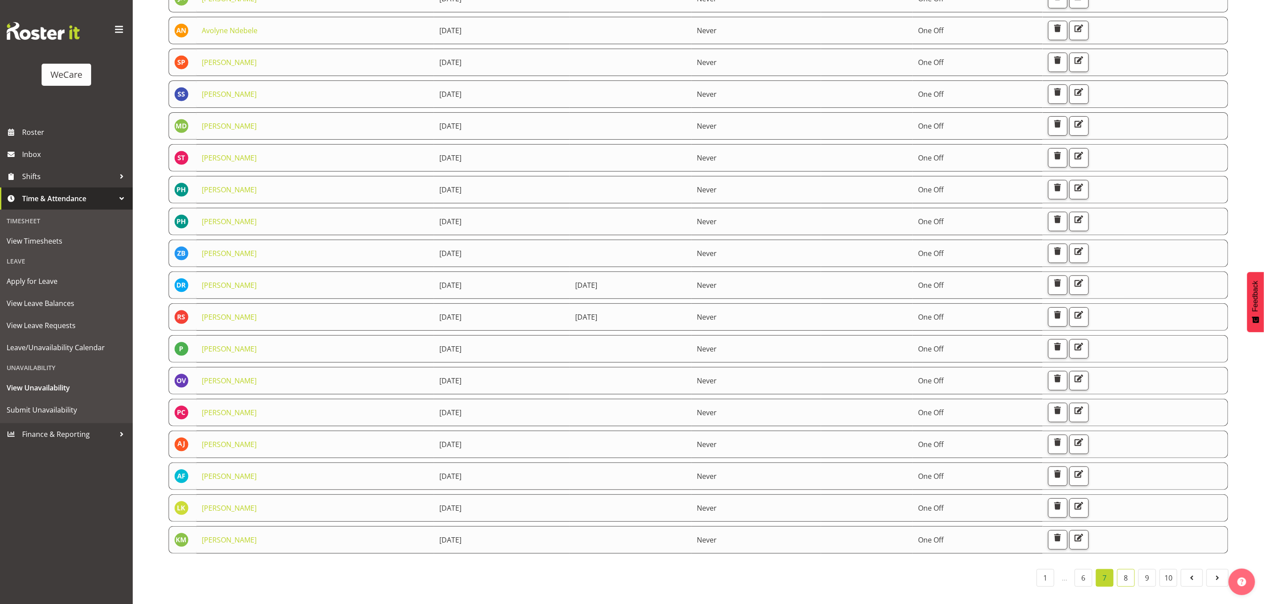
click at [1127, 570] on link "8" at bounding box center [1126, 578] width 18 height 18
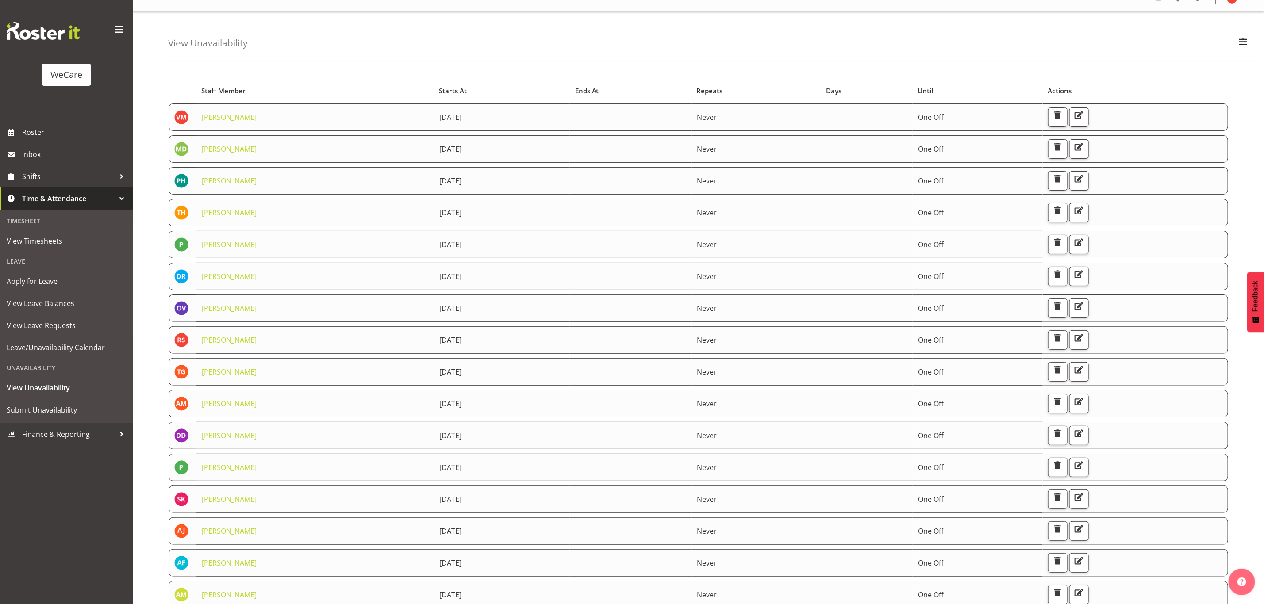
scroll to position [7, 0]
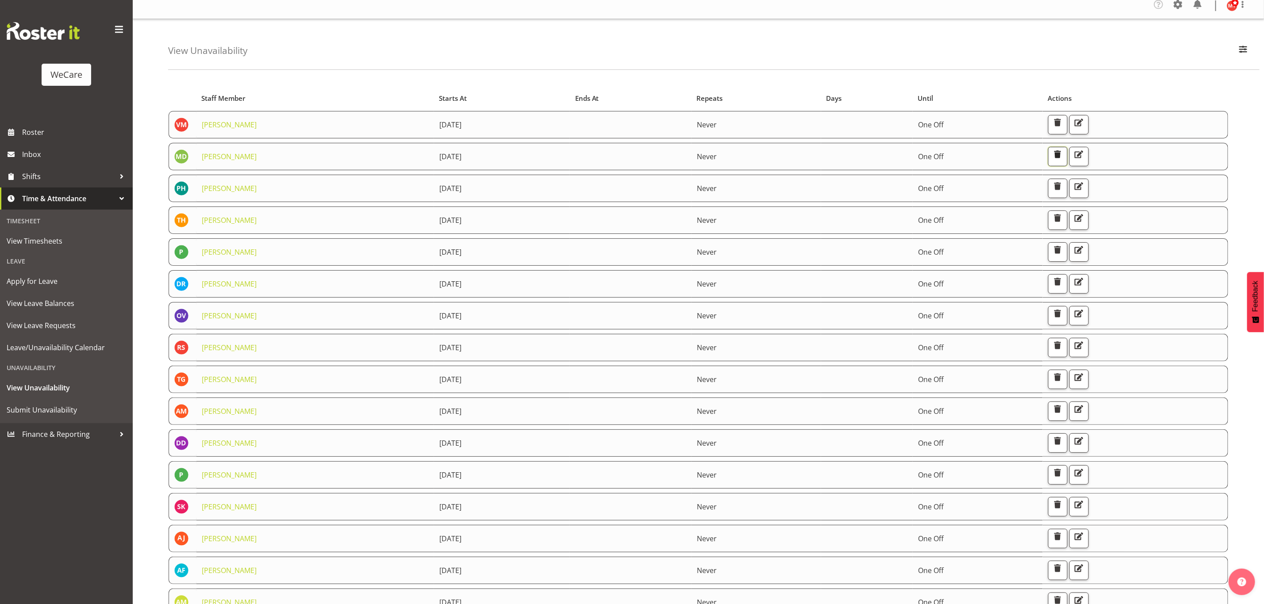
click at [1063, 158] on span "button" at bounding box center [1058, 155] width 12 height 12
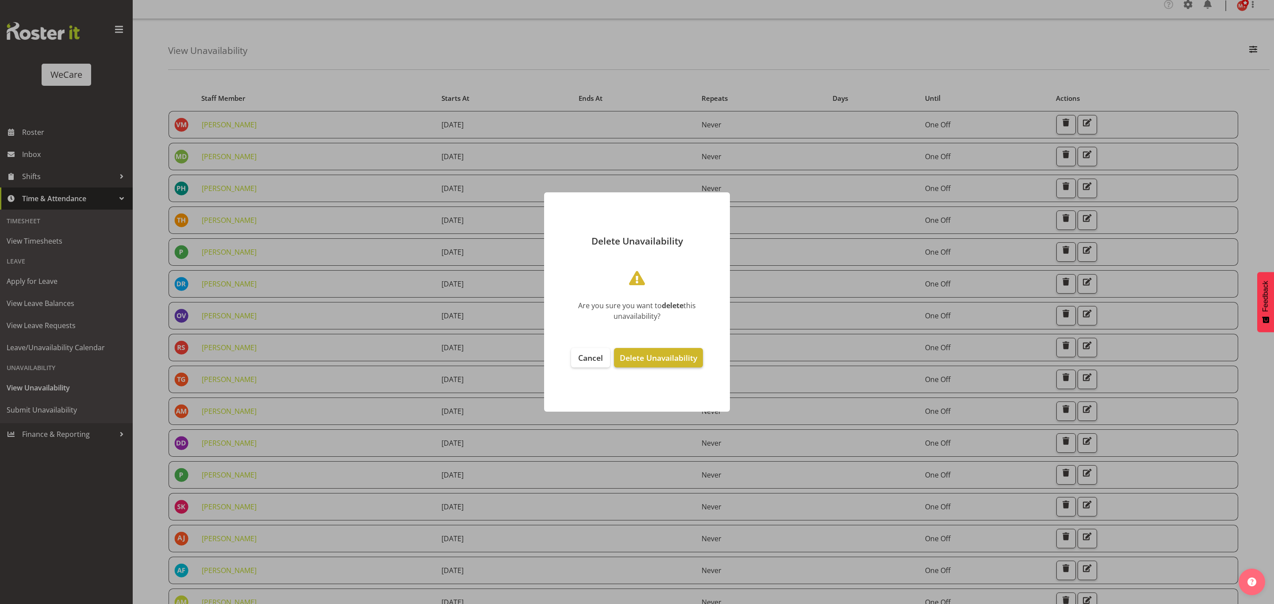
click at [636, 357] on span "Delete Unavailability" at bounding box center [658, 358] width 77 height 11
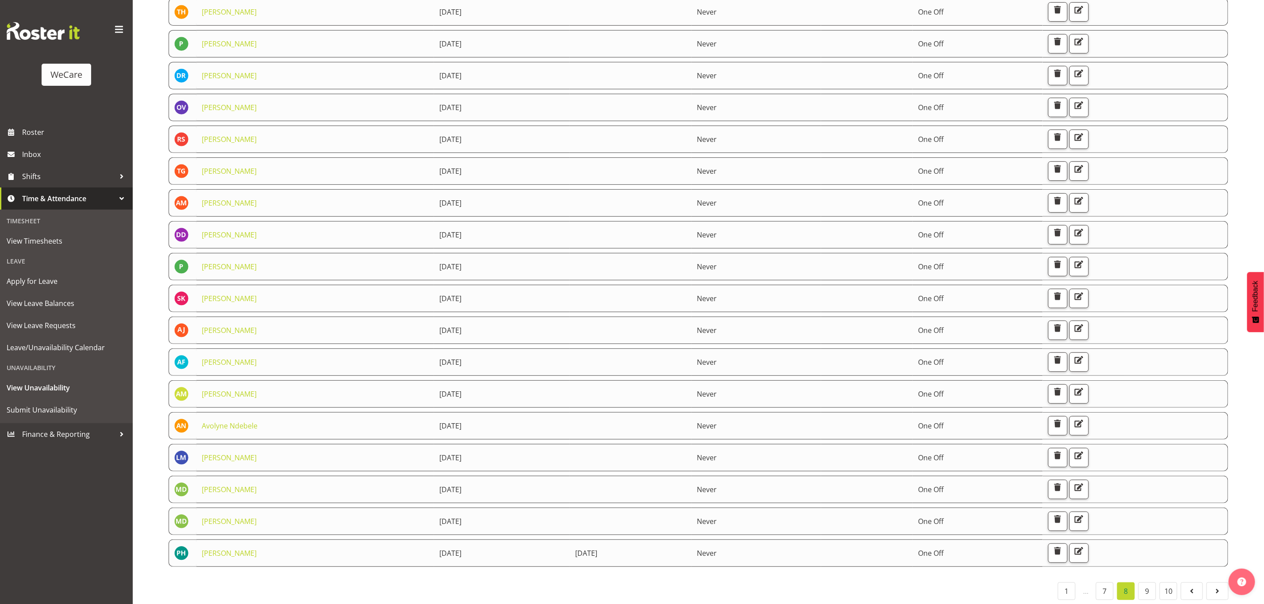
scroll to position [206, 0]
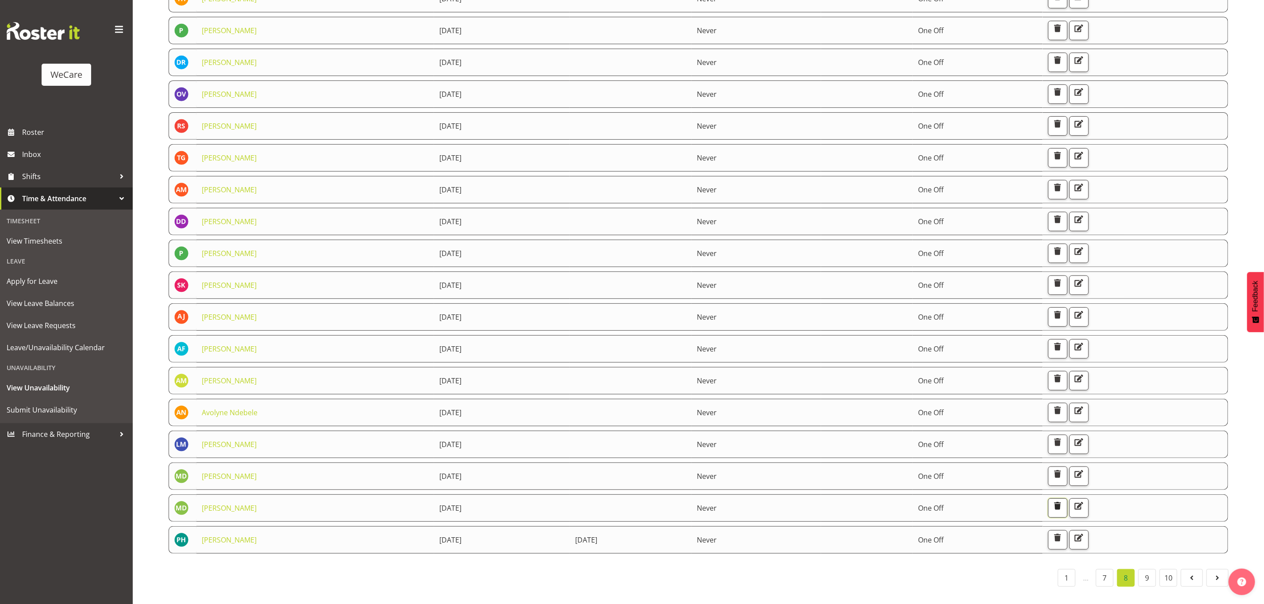
click at [1063, 500] on span "button" at bounding box center [1058, 506] width 12 height 12
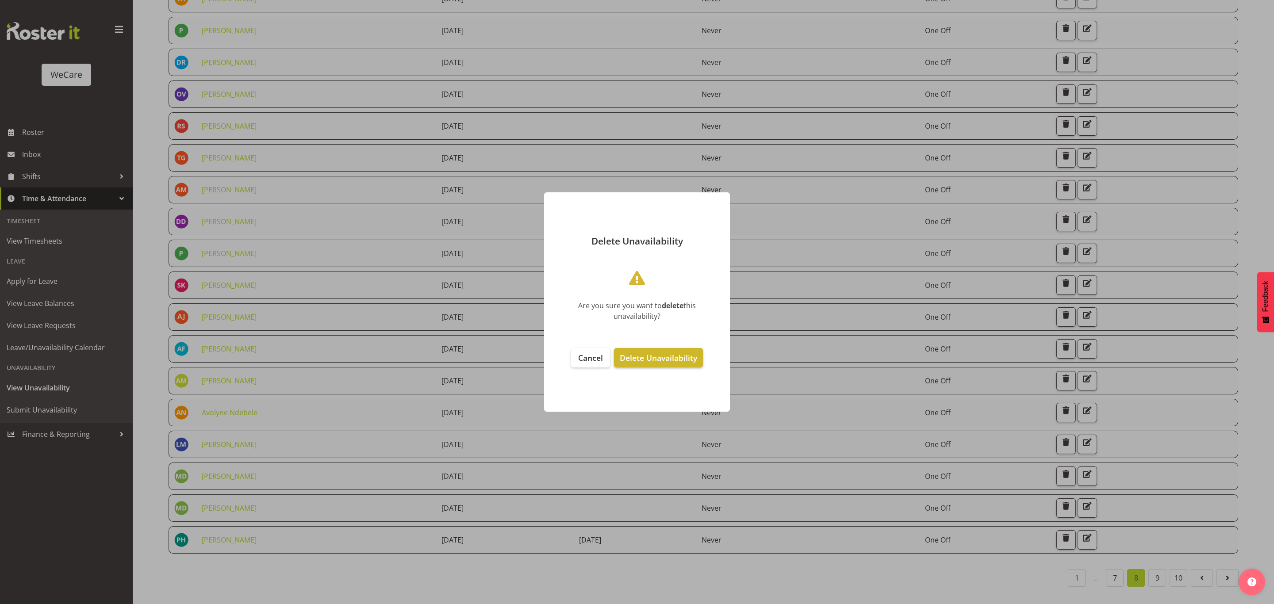
click at [665, 359] on span "Delete Unavailability" at bounding box center [658, 358] width 77 height 11
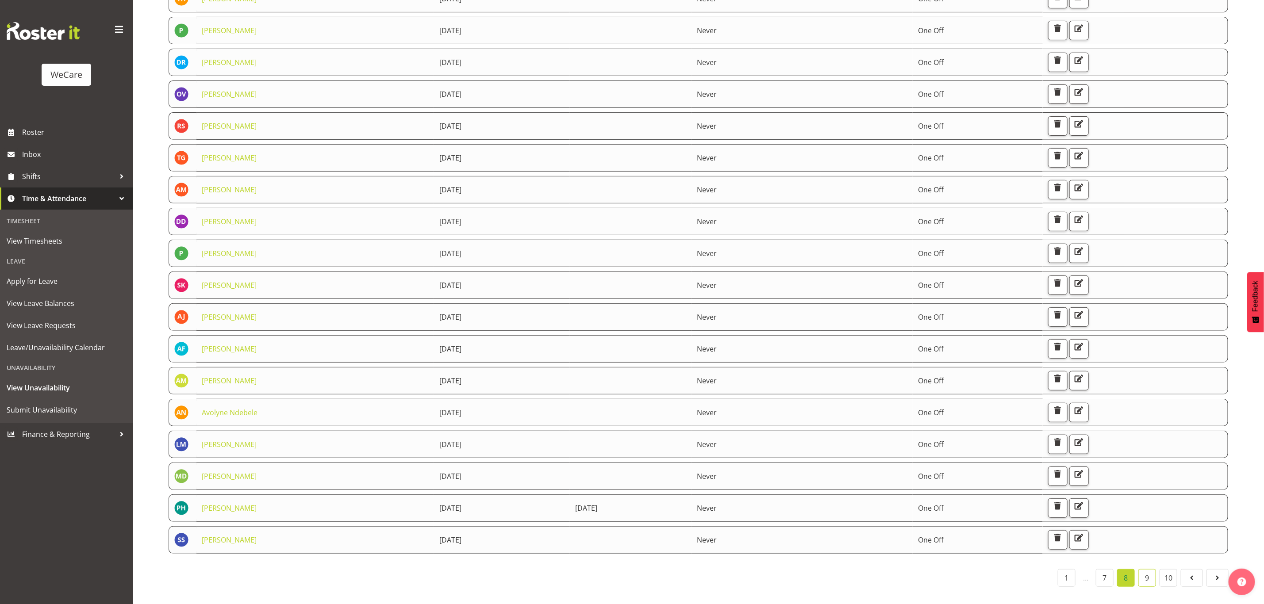
click at [1151, 571] on link "9" at bounding box center [1147, 578] width 18 height 18
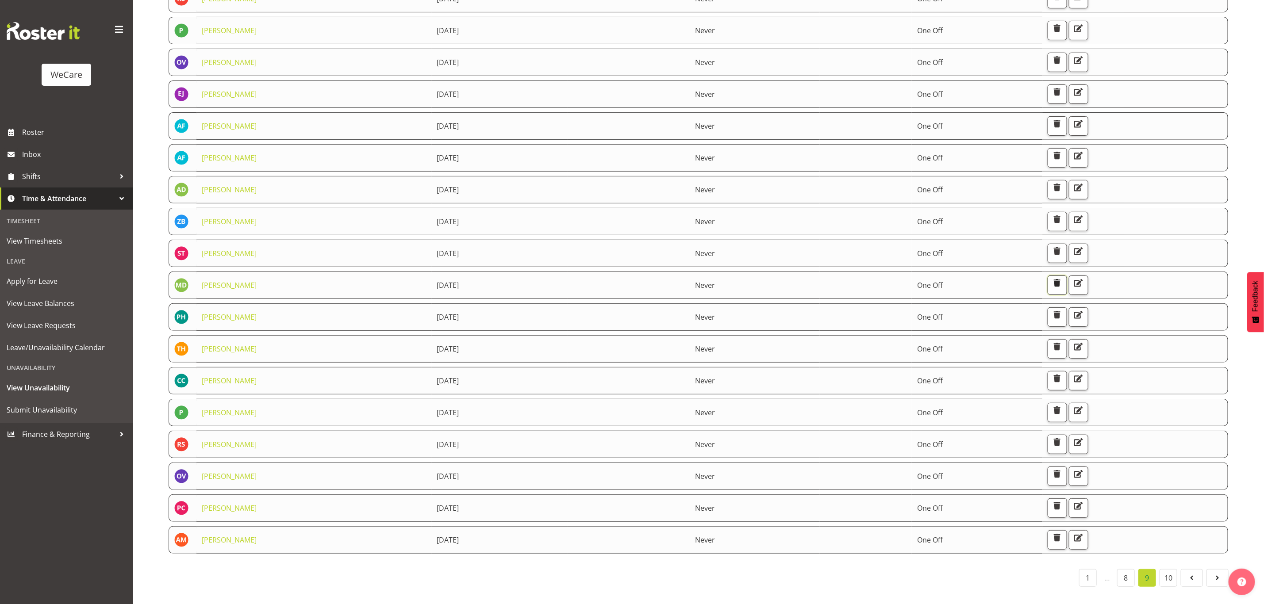
click at [1067, 276] on button "button" at bounding box center [1056, 285] width 19 height 19
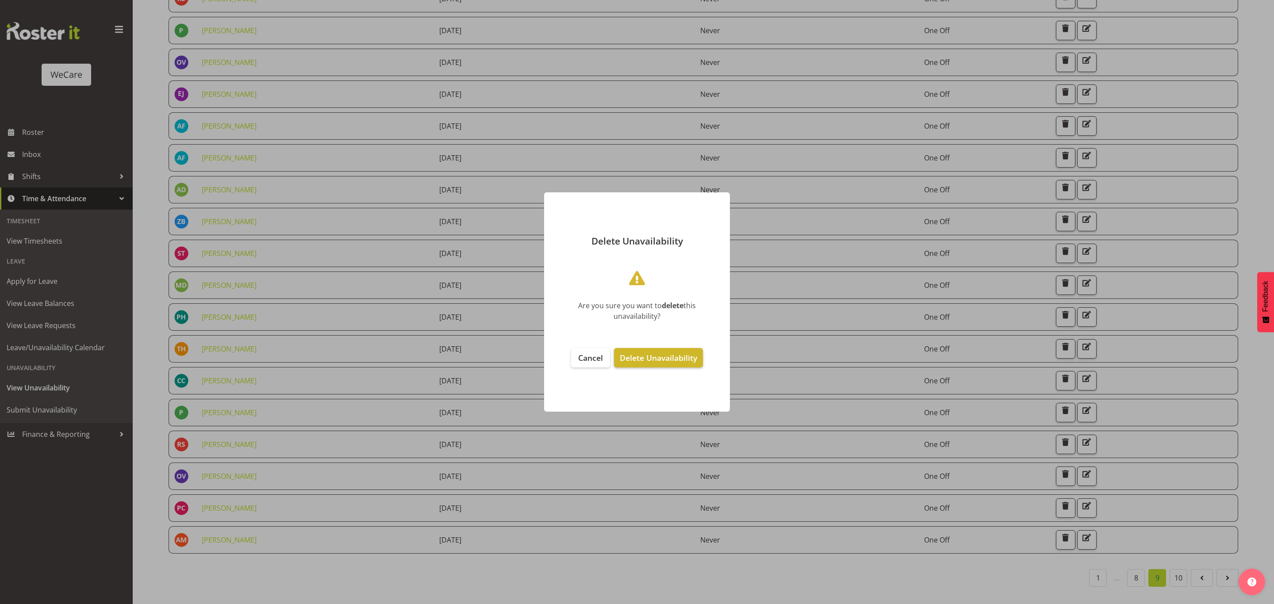
click at [653, 360] on span "Delete Unavailability" at bounding box center [658, 358] width 77 height 11
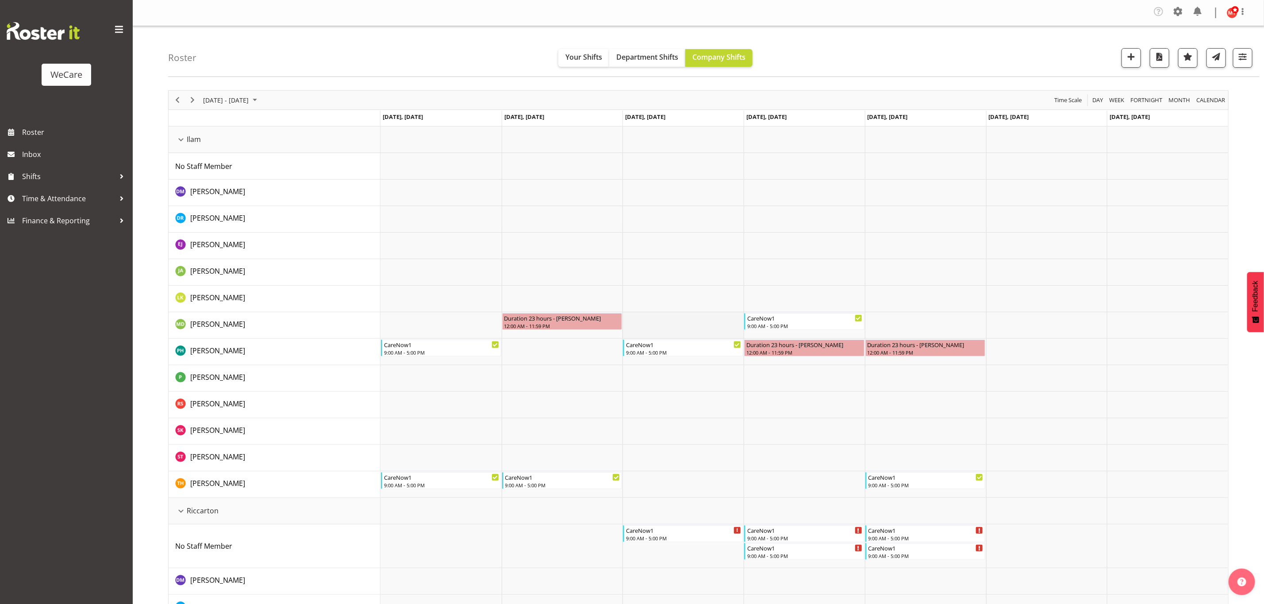
click at [641, 320] on td "Timeline Week of October 6, 2025" at bounding box center [682, 325] width 121 height 27
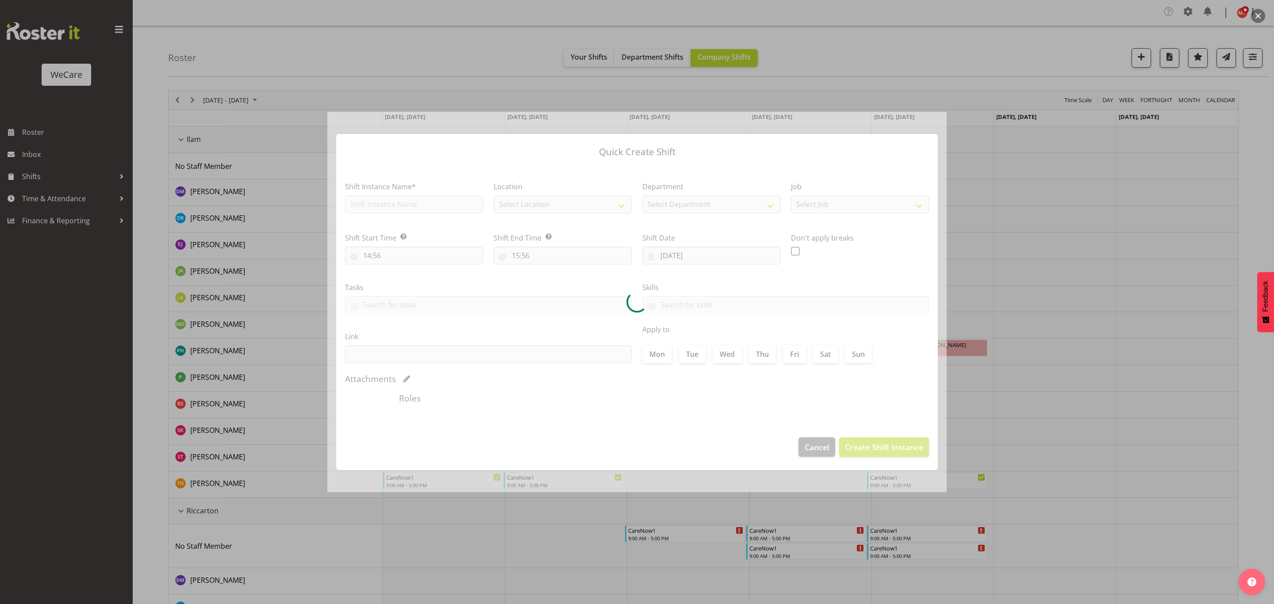
type input "08/10/2025"
checkbox input "true"
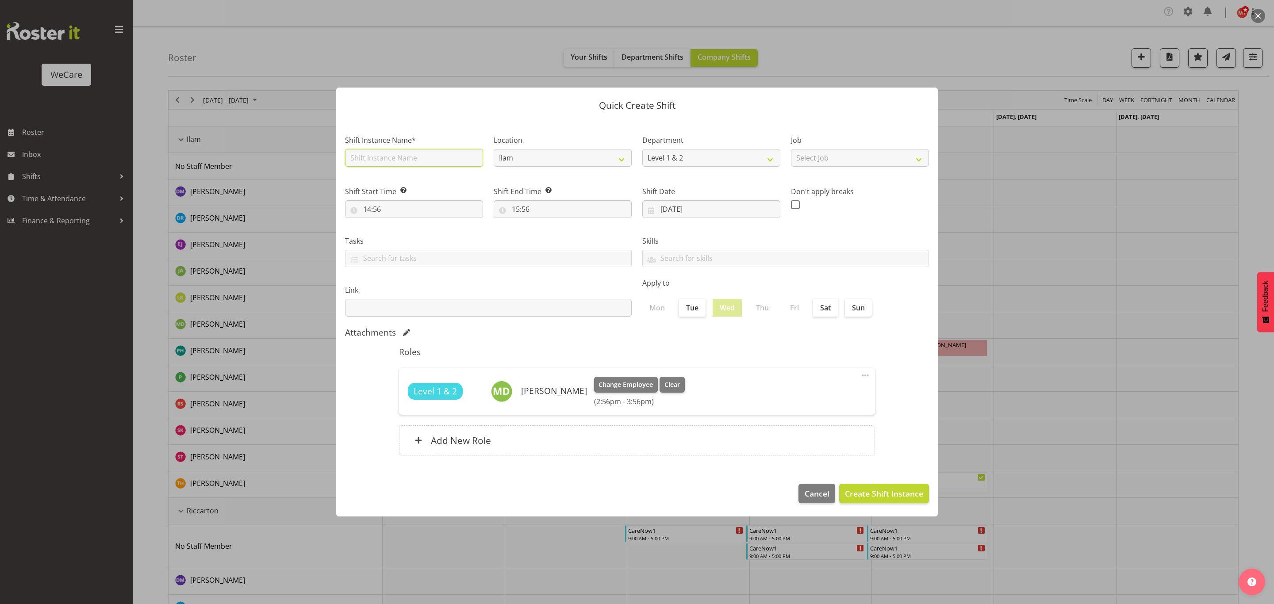
click at [397, 159] on input "text" at bounding box center [414, 158] width 138 height 18
type input "CareNow1"
click at [434, 209] on input "14:56" at bounding box center [414, 209] width 138 height 18
click at [405, 231] on select "00 01 02 03 04 05 06 07 08 09 10 11 12 13 14 15 16 17 18 19 20 21 22 23" at bounding box center [405, 232] width 20 height 18
select select "9"
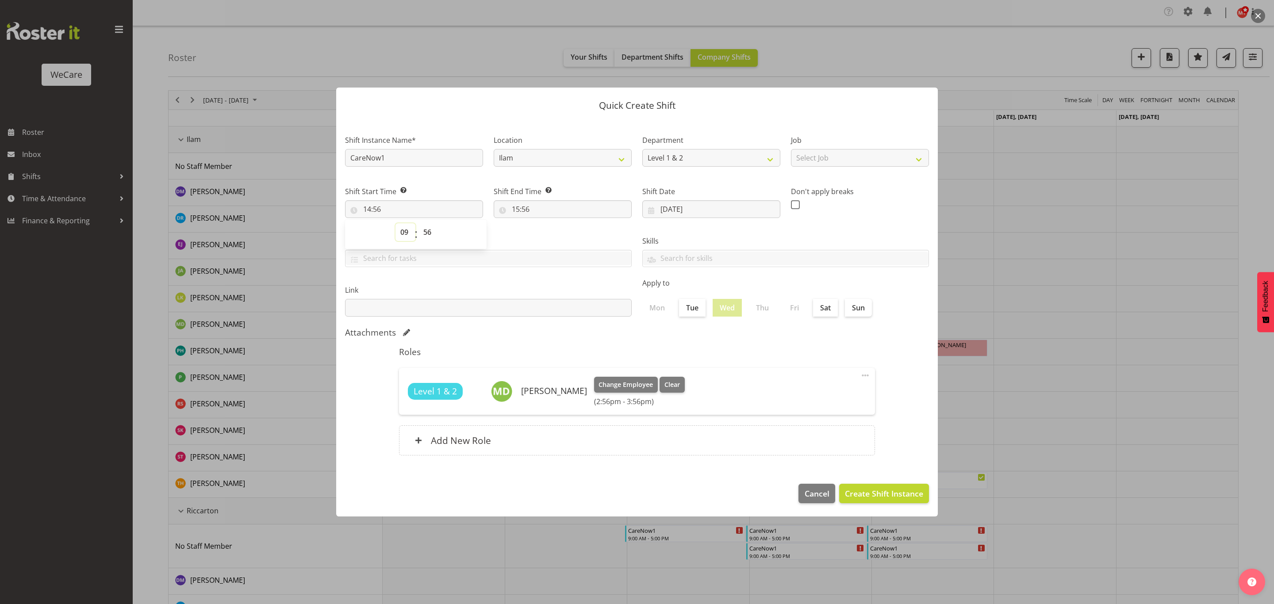
click at [395, 223] on select "00 01 02 03 04 05 06 07 08 09 10 11 12 13 14 15 16 17 18 19 20 21 22 23" at bounding box center [405, 232] width 20 height 18
type input "09:56"
click at [429, 231] on select "00 01 02 03 04 05 06 07 08 09 10 11 12 13 14 15 16 17 18 19 20 21 22 23 24 25 2…" at bounding box center [428, 232] width 20 height 18
select select "0"
click at [418, 223] on select "00 01 02 03 04 05 06 07 08 09 10 11 12 13 14 15 16 17 18 19 20 21 22 23 24 25 2…" at bounding box center [428, 232] width 20 height 18
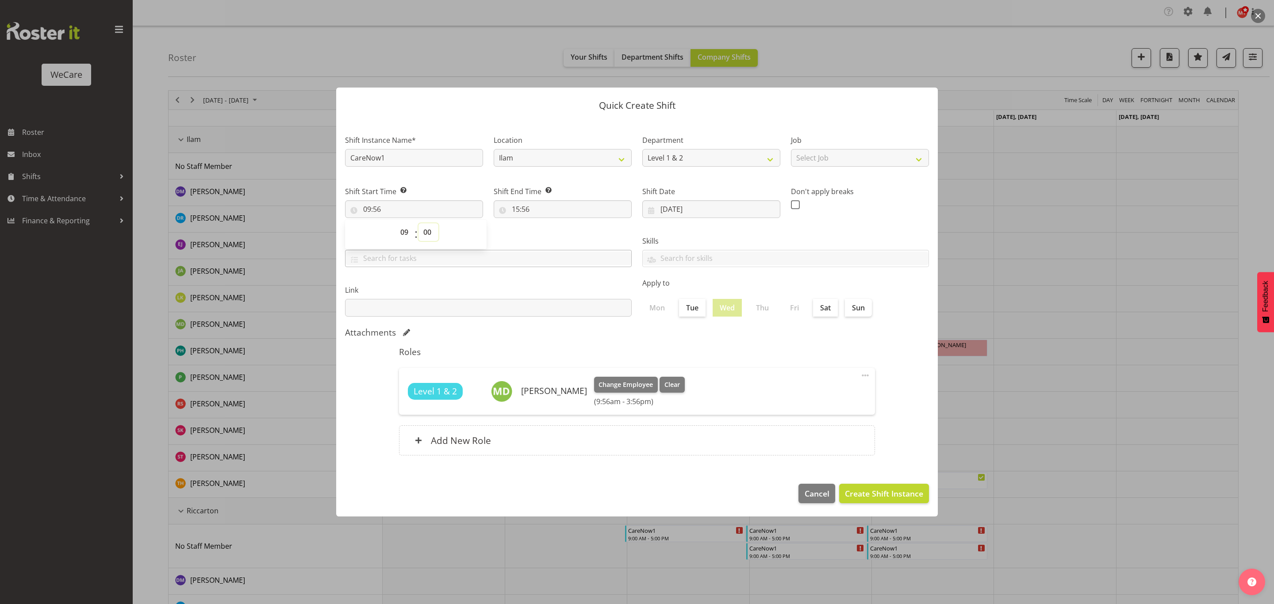
type input "09:00"
click at [529, 208] on input "15:56" at bounding box center [563, 209] width 138 height 18
click at [556, 228] on select "00 01 02 03 04 05 06 07 08 09 10 11 12 13 14 15 16 17 18 19 20 21 22 23" at bounding box center [554, 232] width 20 height 18
select select "17"
click at [544, 223] on select "00 01 02 03 04 05 06 07 08 09 10 11 12 13 14 15 16 17 18 19 20 21 22 23" at bounding box center [554, 232] width 20 height 18
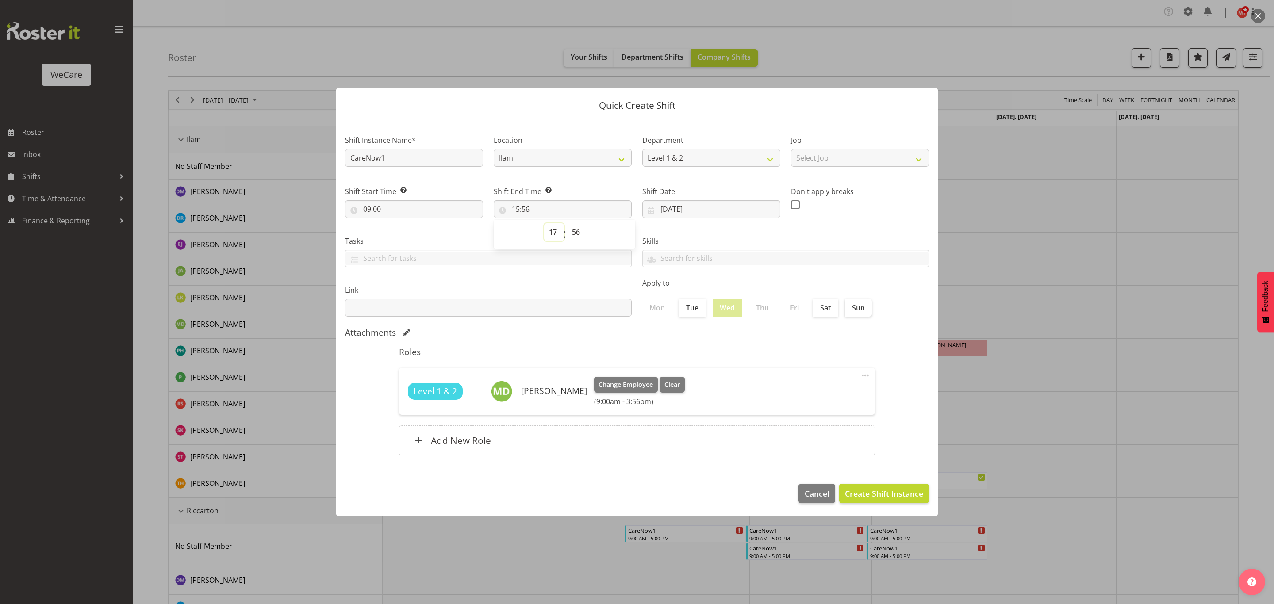
type input "17:56"
click at [572, 227] on select "00 01 02 03 04 05 06 07 08 09 10 11 12 13 14 15 16 17 18 19 20 21 22 23 24 25 2…" at bounding box center [577, 232] width 20 height 18
select select "0"
click at [567, 223] on select "00 01 02 03 04 05 06 07 08 09 10 11 12 13 14 15 16 17 18 19 20 21 22 23 24 25 2…" at bounding box center [577, 232] width 20 height 18
type input "17:00"
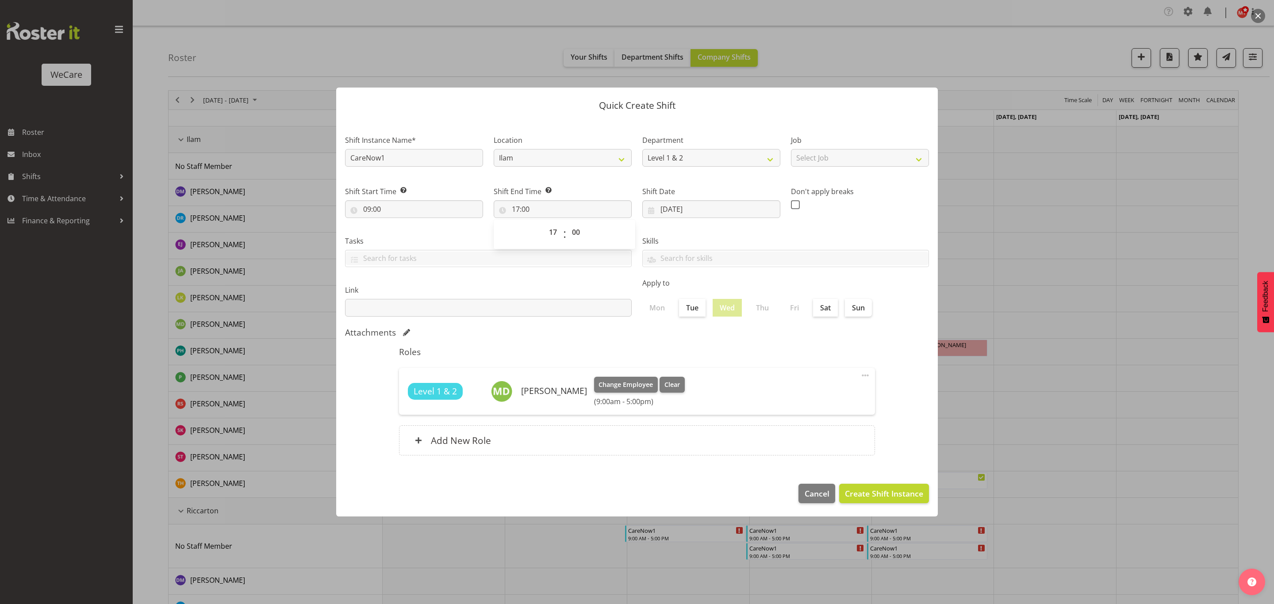
click at [714, 236] on label "Skills" at bounding box center [785, 241] width 287 height 11
click at [853, 495] on span "Create Shift Instance" at bounding box center [884, 494] width 78 height 12
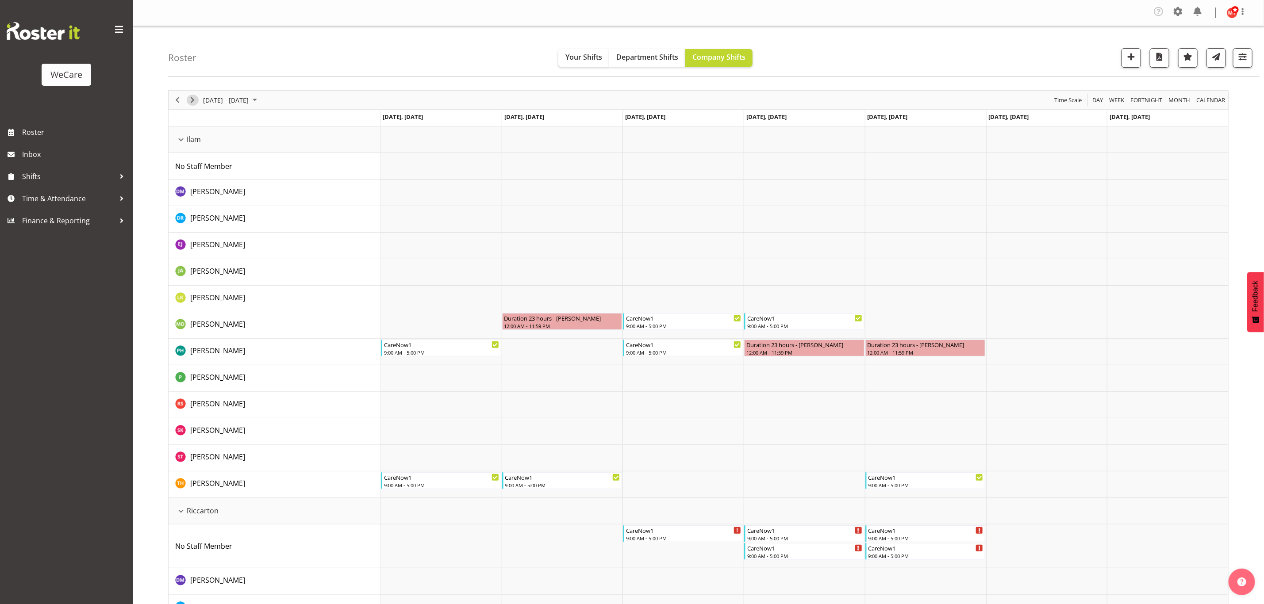
click at [190, 100] on span "Next" at bounding box center [192, 100] width 11 height 11
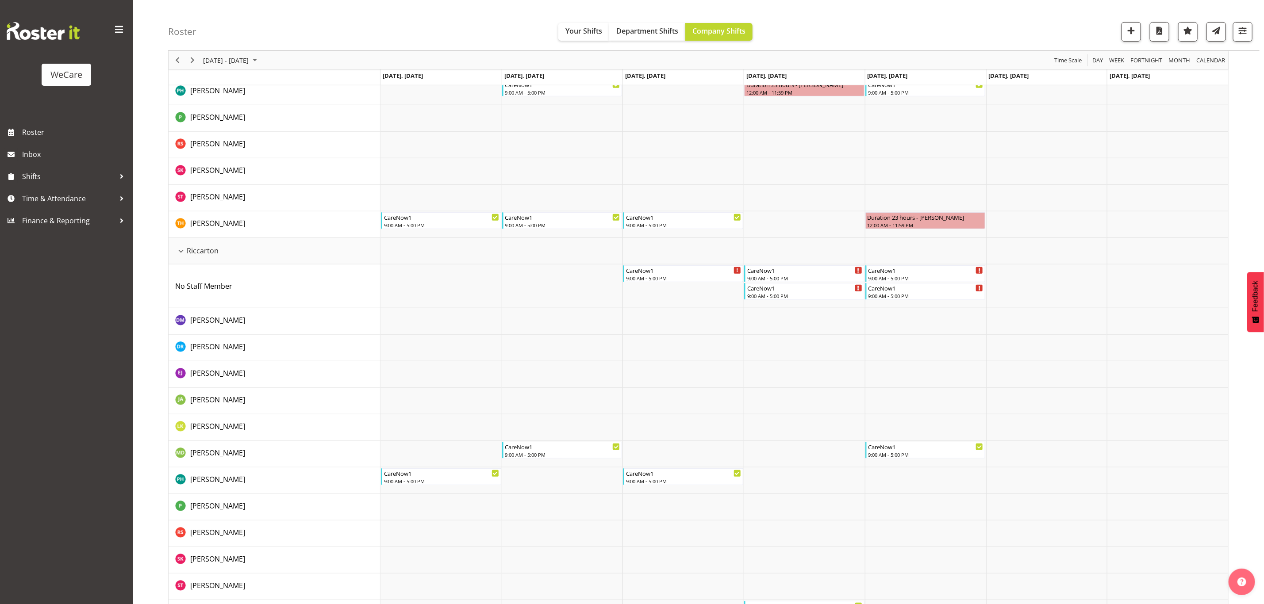
scroll to position [265, 0]
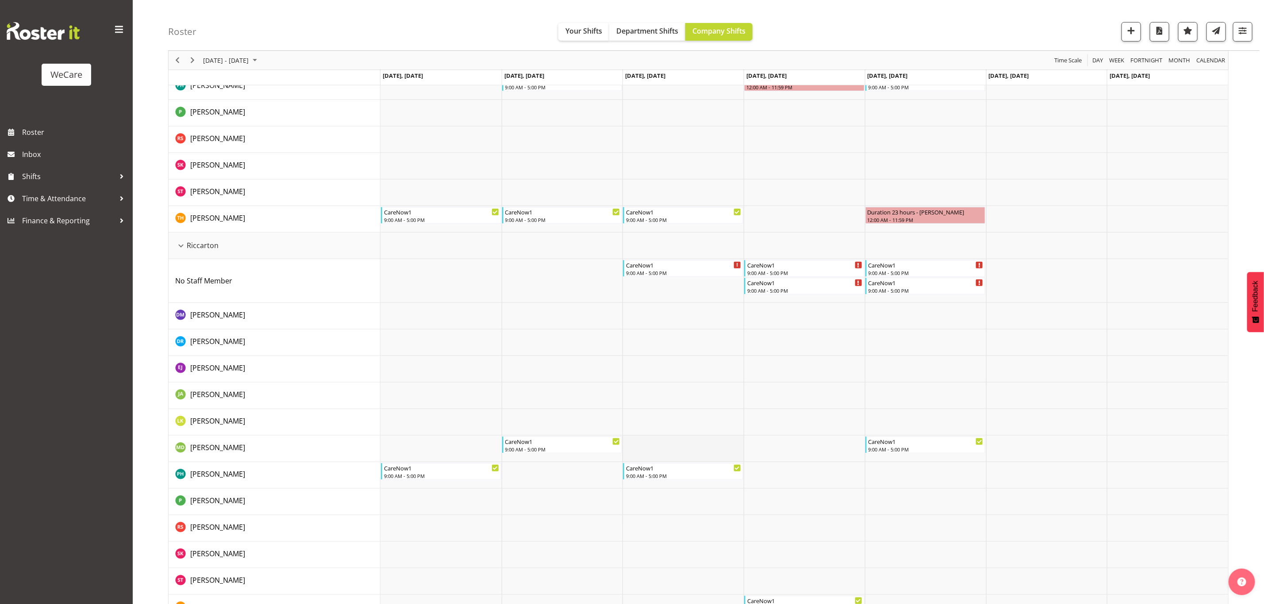
click at [645, 448] on td "Timeline Week of October 13, 2025" at bounding box center [682, 449] width 121 height 27
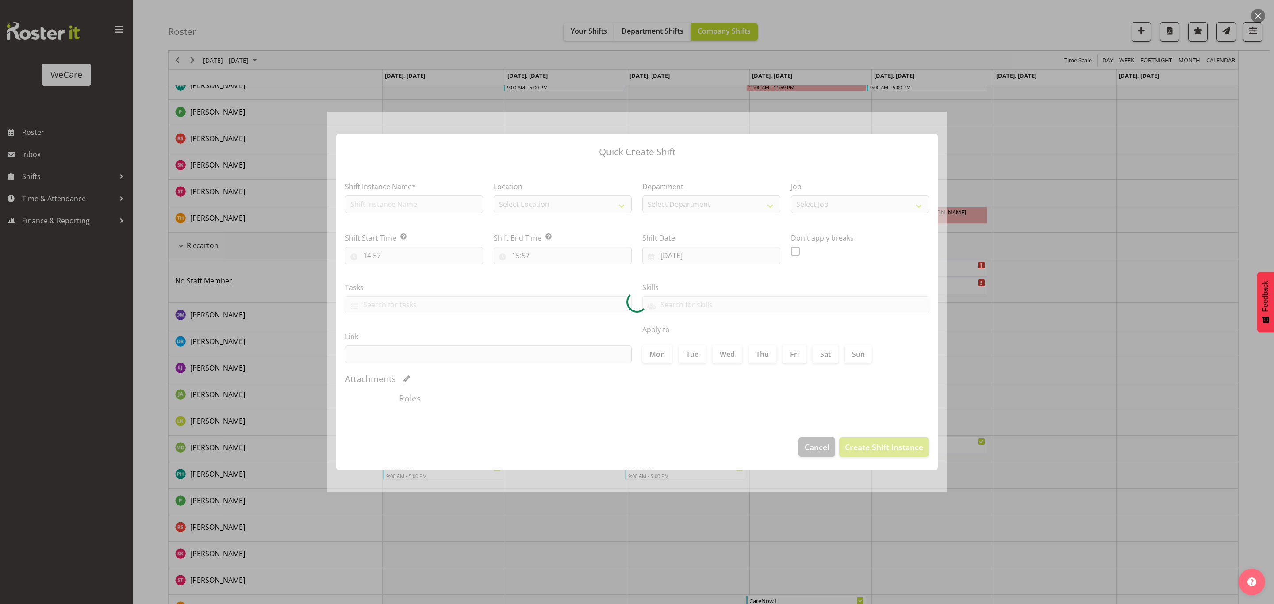
type input "15/10/2025"
checkbox input "true"
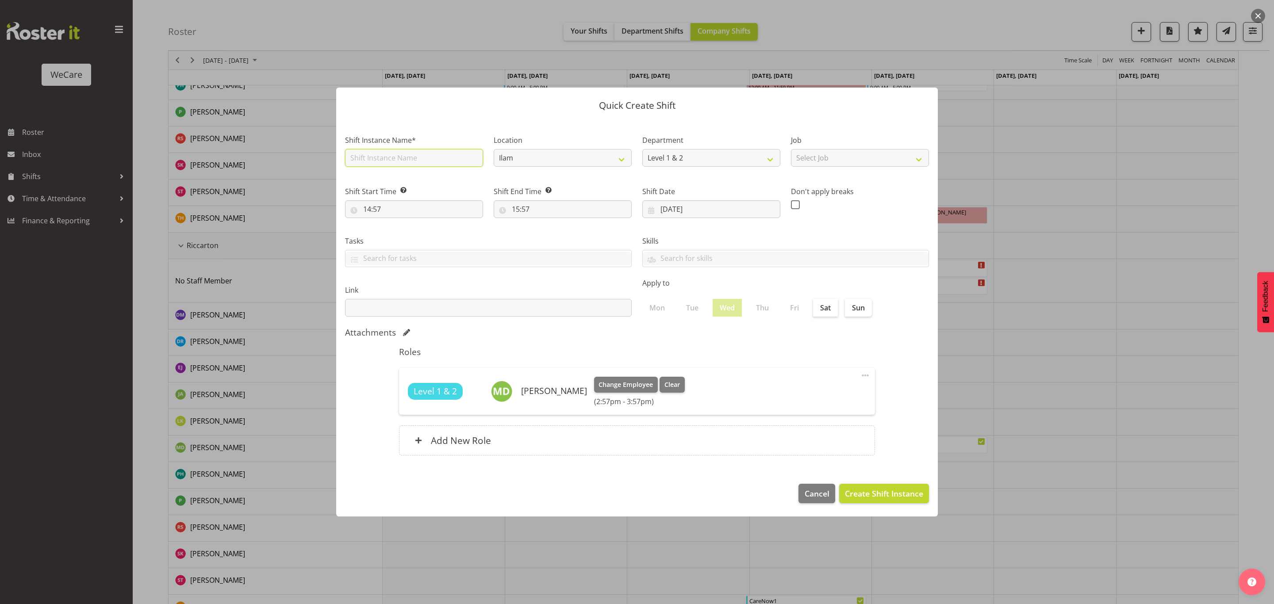
click at [432, 162] on input "text" at bounding box center [414, 158] width 138 height 18
type input "CareNow1"
click at [598, 158] on select "Ilam Riccarton Wigram" at bounding box center [563, 158] width 138 height 18
select select "1203"
click at [494, 149] on select "Ilam Riccarton Wigram" at bounding box center [563, 158] width 138 height 18
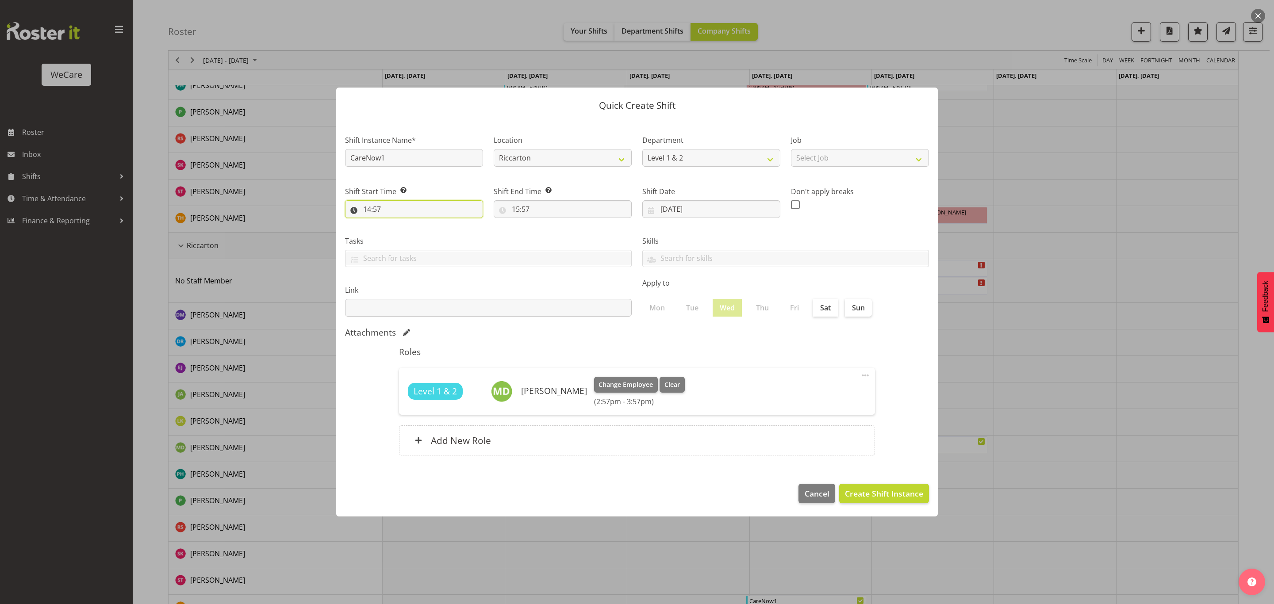
click at [408, 210] on input "14:57" at bounding box center [414, 209] width 138 height 18
click at [402, 227] on select "00 01 02 03 04 05 06 07 08 09 10 11 12 13 14 15 16 17 18 19 20 21 22 23" at bounding box center [405, 232] width 20 height 18
select select "9"
click at [395, 223] on select "00 01 02 03 04 05 06 07 08 09 10 11 12 13 14 15 16 17 18 19 20 21 22 23" at bounding box center [405, 232] width 20 height 18
type input "09:57"
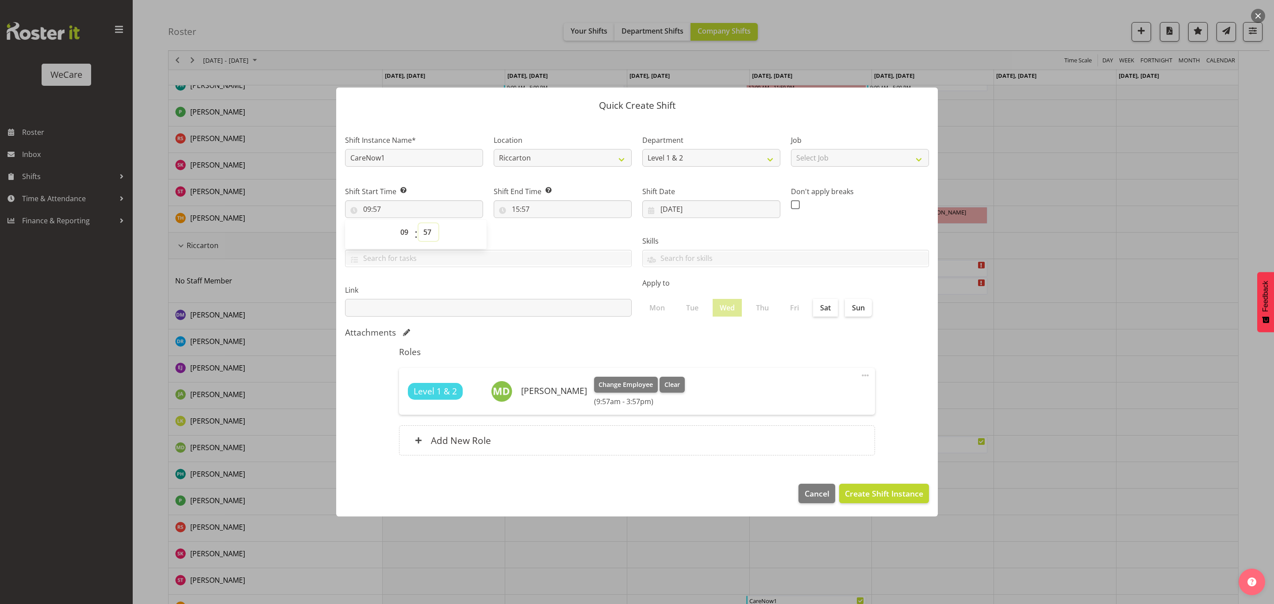
click at [422, 232] on select "00 01 02 03 04 05 06 07 08 09 10 11 12 13 14 15 16 17 18 19 20 21 22 23 24 25 2…" at bounding box center [428, 232] width 20 height 18
select select "0"
click at [418, 223] on select "00 01 02 03 04 05 06 07 08 09 10 11 12 13 14 15 16 17 18 19 20 21 22 23 24 25 2…" at bounding box center [428, 232] width 20 height 18
type input "09:00"
click at [555, 210] on input "15:57" at bounding box center [563, 209] width 138 height 18
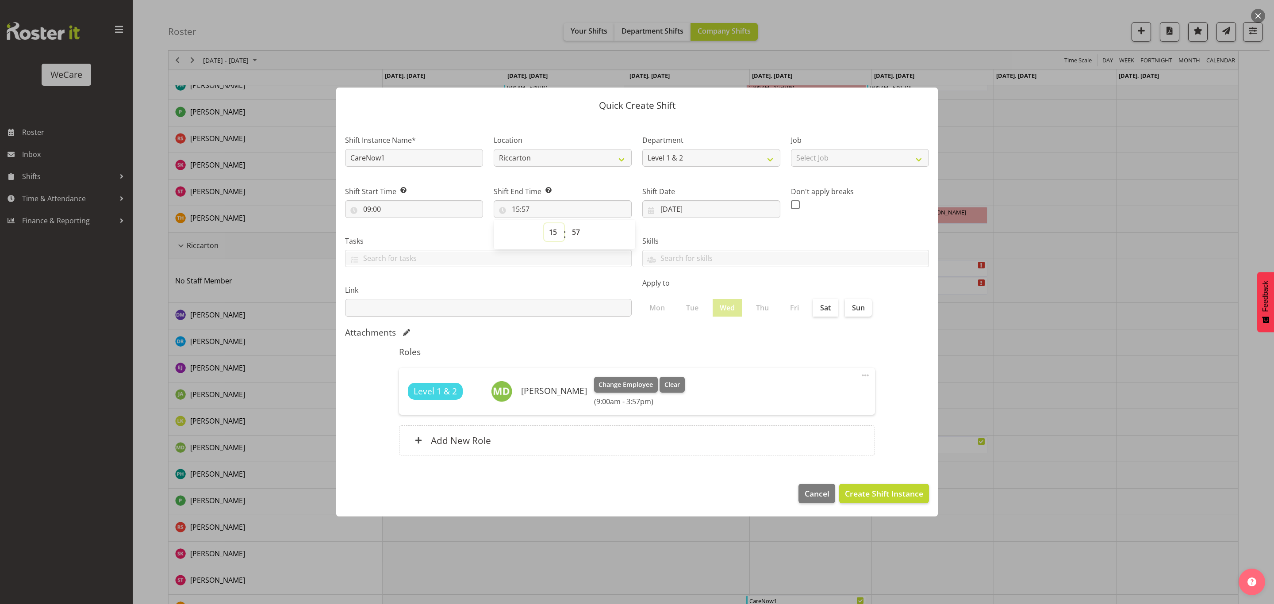
click at [552, 232] on select "00 01 02 03 04 05 06 07 08 09 10 11 12 13 14 15 16 17 18 19 20 21 22 23" at bounding box center [554, 232] width 20 height 18
select select "17"
click at [544, 223] on select "00 01 02 03 04 05 06 07 08 09 10 11 12 13 14 15 16 17 18 19 20 21 22 23" at bounding box center [554, 232] width 20 height 18
type input "17:57"
click at [579, 229] on select "00 01 02 03 04 05 06 07 08 09 10 11 12 13 14 15 16 17 18 19 20 21 22 23 24 25 2…" at bounding box center [577, 232] width 20 height 18
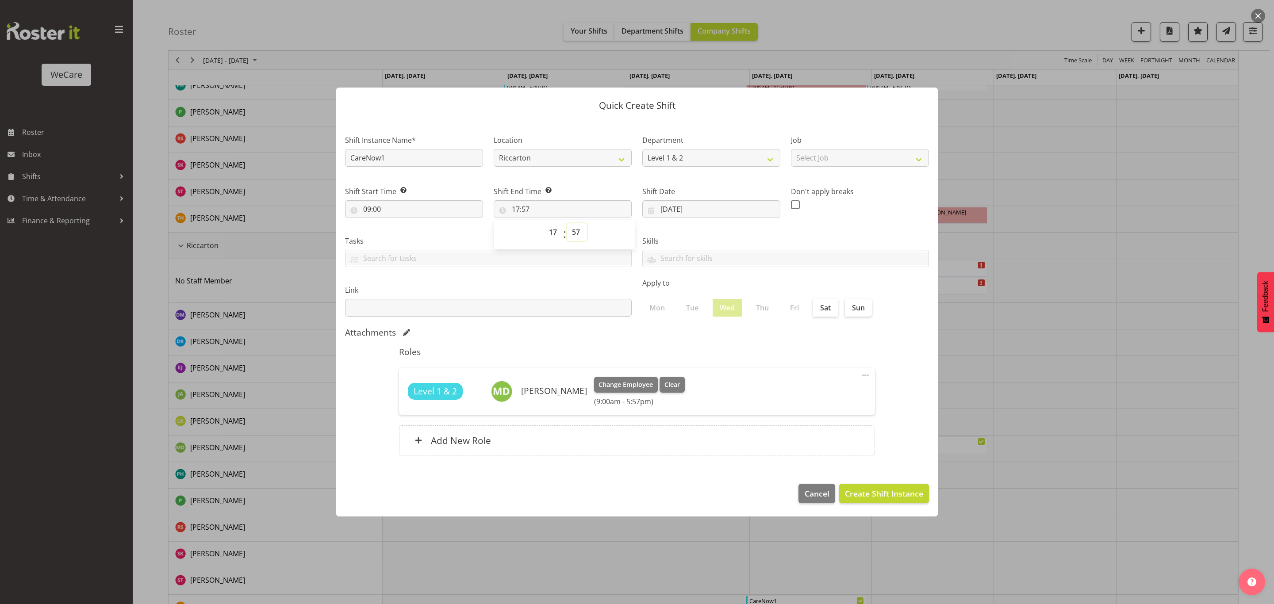
select select "30"
click at [567, 223] on select "00 01 02 03 04 05 06 07 08 09 10 11 12 13 14 15 16 17 18 19 20 21 22 23 24 25 2…" at bounding box center [577, 232] width 20 height 18
type input "17:30"
click at [577, 234] on select "00 01 02 03 04 05 06 07 08 09 10 11 12 13 14 15 16 17 18 19 20 21 22 23 24 25 2…" at bounding box center [577, 232] width 20 height 18
select select "0"
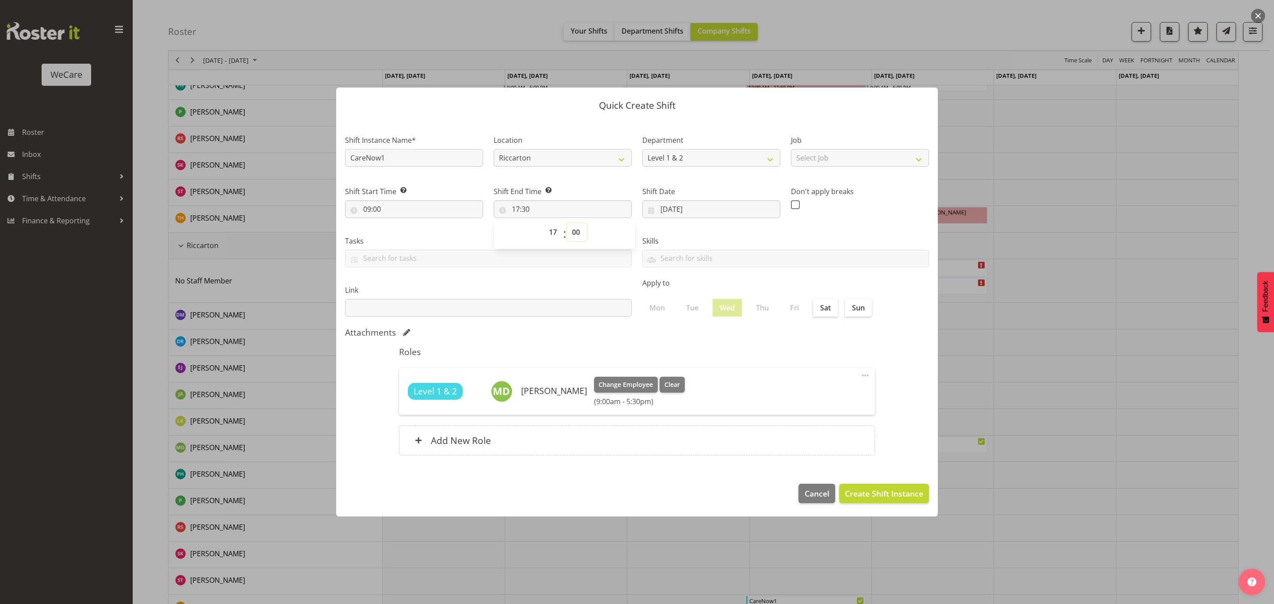
click at [567, 223] on select "00 01 02 03 04 05 06 07 08 09 10 11 12 13 14 15 16 17 18 19 20 21 22 23 24 25 2…" at bounding box center [577, 232] width 20 height 18
type input "17:00"
click at [671, 342] on div "Roles Level 1 & 2 Marie-Claire Dickson-Bakker Change Employee Clear (9:00am - 5…" at bounding box center [637, 403] width 487 height 125
click at [863, 490] on span "Create Shift Instance" at bounding box center [884, 494] width 78 height 12
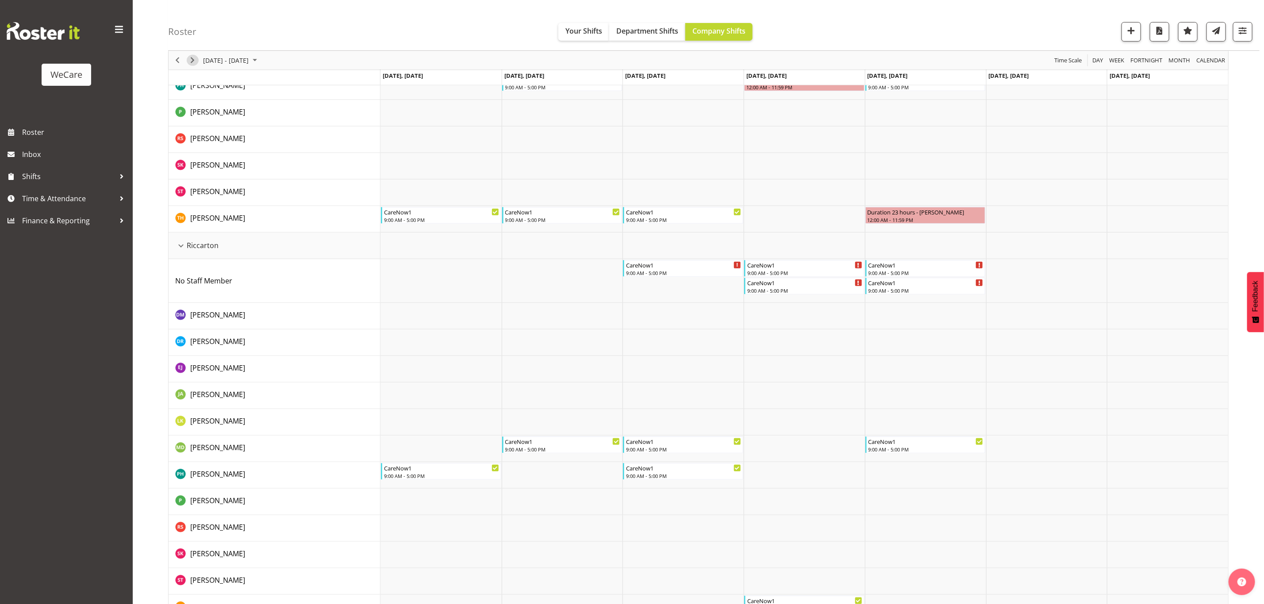
click at [196, 60] on span "Next" at bounding box center [192, 60] width 11 height 11
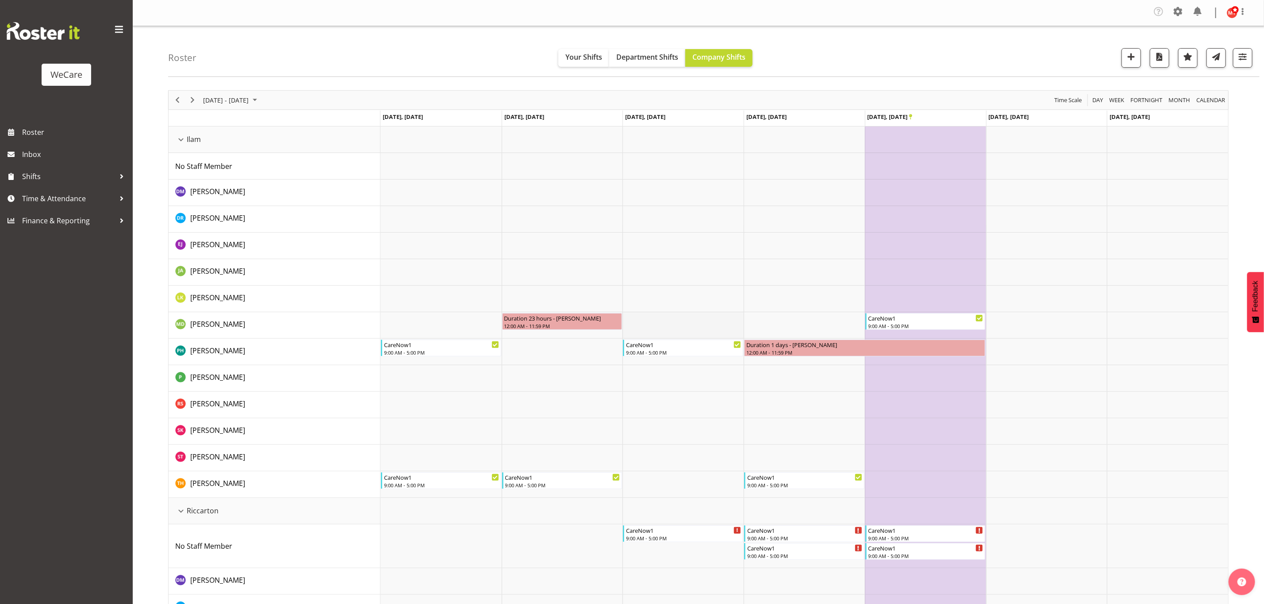
click at [642, 324] on td "Timeline Week of October 20, 2025" at bounding box center [682, 325] width 121 height 27
select select "14"
select select "58"
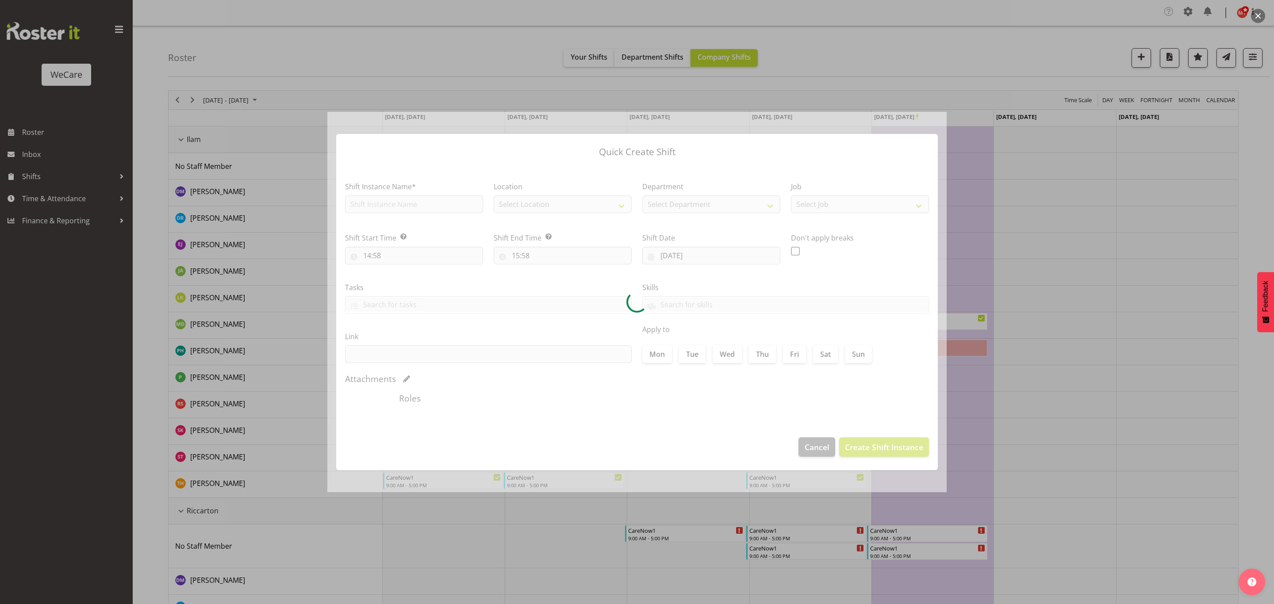
type input "22/10/2025"
checkbox input "true"
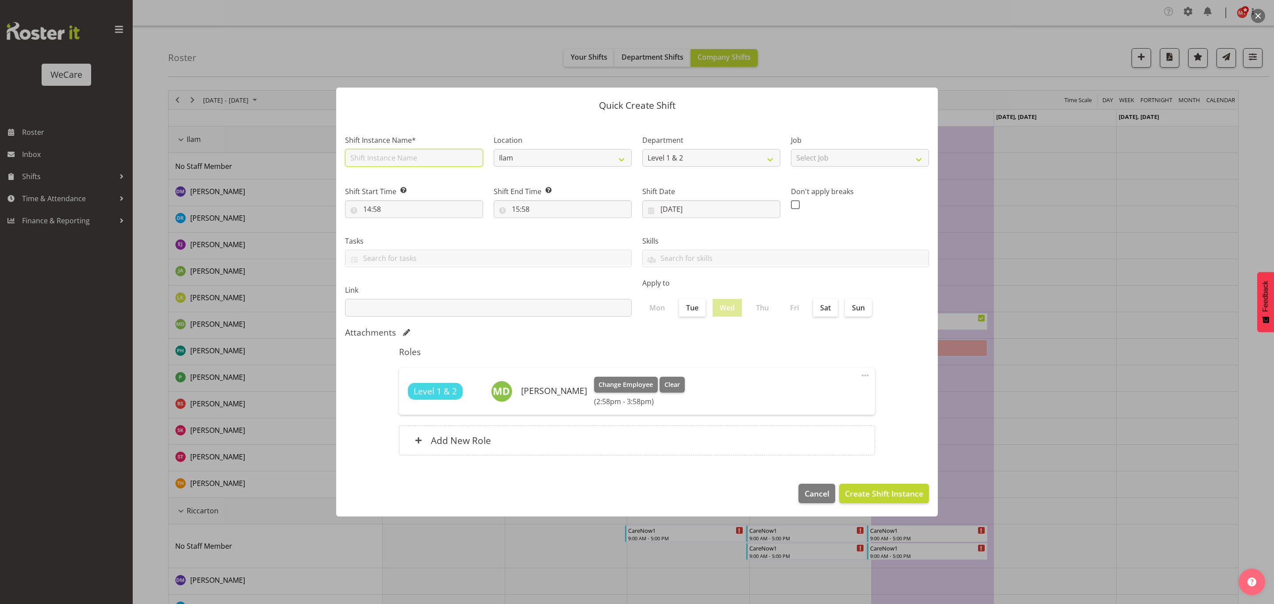
click at [430, 157] on input "text" at bounding box center [414, 158] width 138 height 18
type input "CareNow1"
click at [392, 211] on input "14:58" at bounding box center [414, 209] width 138 height 18
click at [401, 231] on select "00 01 02 03 04 05 06 07 08 09 10 11 12 13 14 15 16 17 18 19 20 21 22 23" at bounding box center [405, 232] width 20 height 18
select select "9"
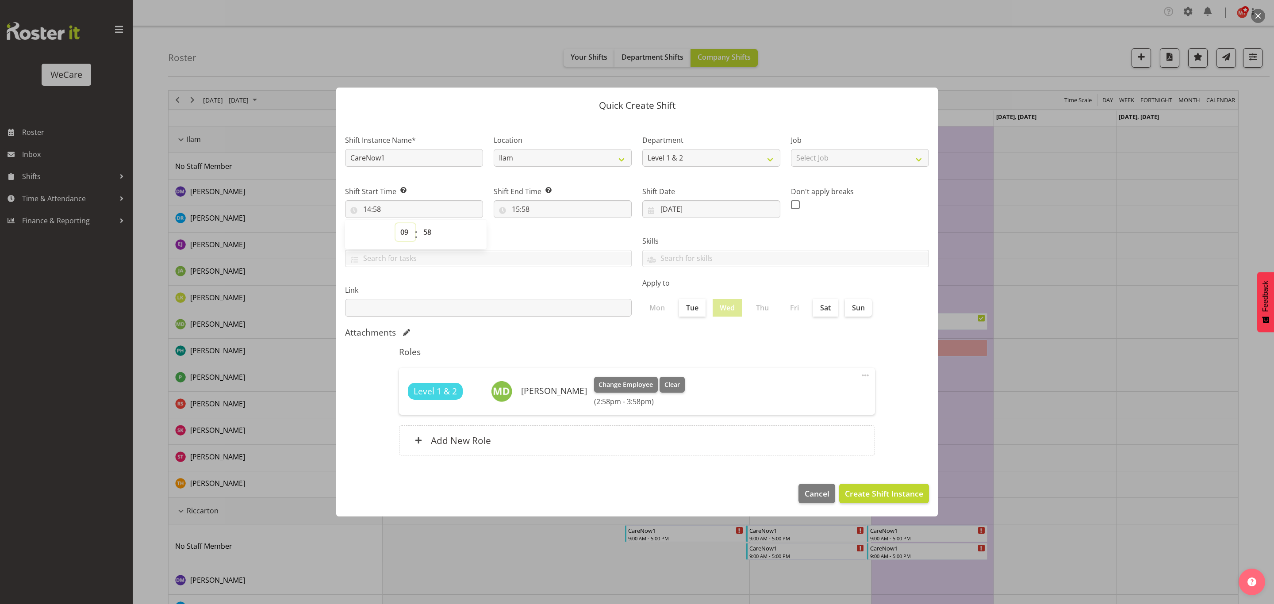
click at [395, 223] on select "00 01 02 03 04 05 06 07 08 09 10 11 12 13 14 15 16 17 18 19 20 21 22 23" at bounding box center [405, 232] width 20 height 18
type input "09:58"
click at [427, 231] on select "00 01 02 03 04 05 06 07 08 09 10 11 12 13 14 15 16 17 18 19 20 21 22 23 24 25 2…" at bounding box center [428, 232] width 20 height 18
select select "32"
click at [418, 223] on select "00 01 02 03 04 05 06 07 08 09 10 11 12 13 14 15 16 17 18 19 20 21 22 23 24 25 2…" at bounding box center [428, 232] width 20 height 18
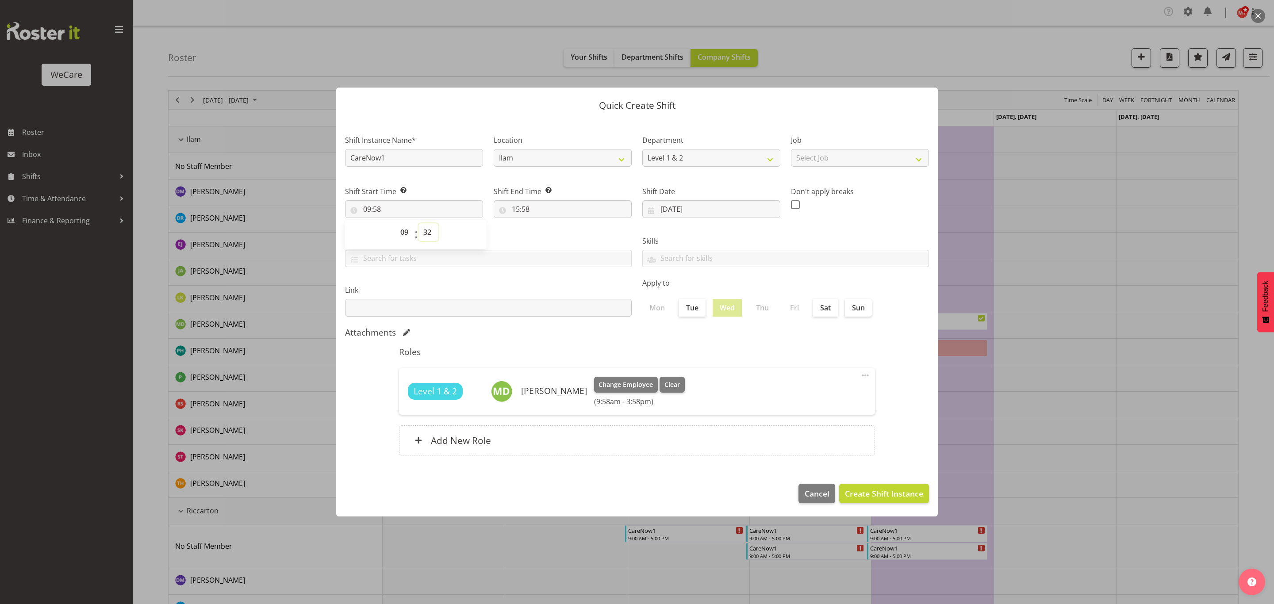
type input "09:32"
click at [436, 227] on select "00 01 02 03 04 05 06 07 08 09 10 11 12 13 14 15 16 17 18 19 20 21 22 23 24 25 2…" at bounding box center [428, 232] width 20 height 18
select select "0"
click at [418, 223] on select "00 01 02 03 04 05 06 07 08 09 10 11 12 13 14 15 16 17 18 19 20 21 22 23 24 25 2…" at bounding box center [428, 232] width 20 height 18
type input "09:00"
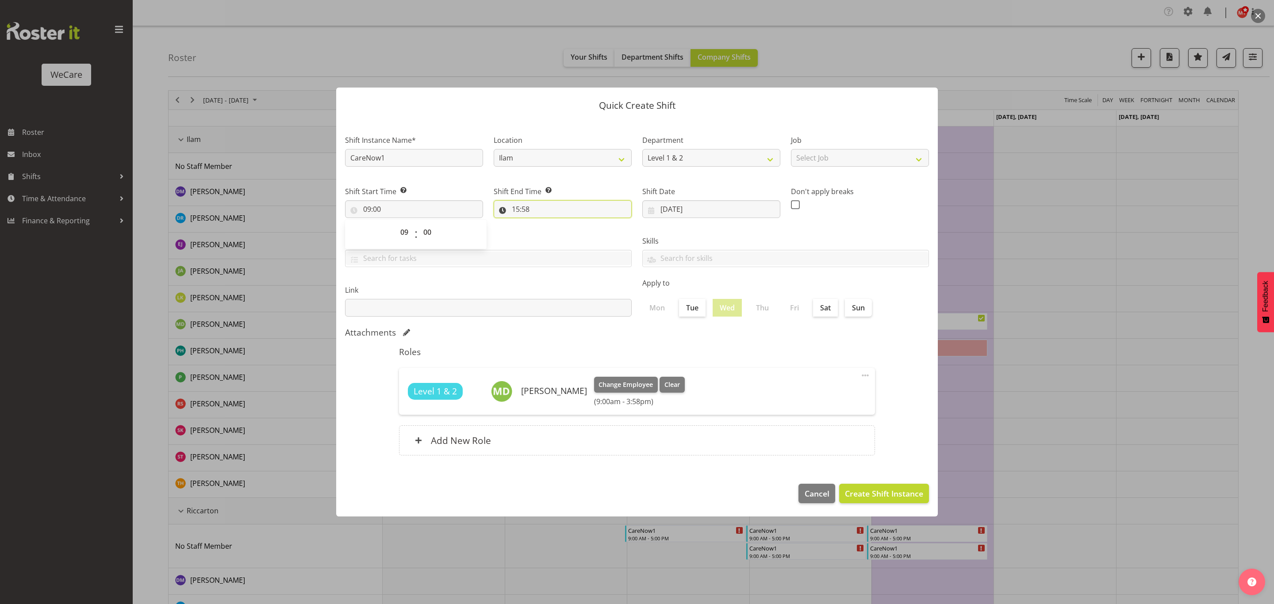
click at [546, 208] on input "15:58" at bounding box center [563, 209] width 138 height 18
click at [552, 231] on select "00 01 02 03 04 05 06 07 08 09 10 11 12 13 14 15 16 17 18 19 20 21 22 23" at bounding box center [554, 232] width 20 height 18
select select "17"
click at [544, 223] on select "00 01 02 03 04 05 06 07 08 09 10 11 12 13 14 15 16 17 18 19 20 21 22 23" at bounding box center [554, 232] width 20 height 18
type input "17:58"
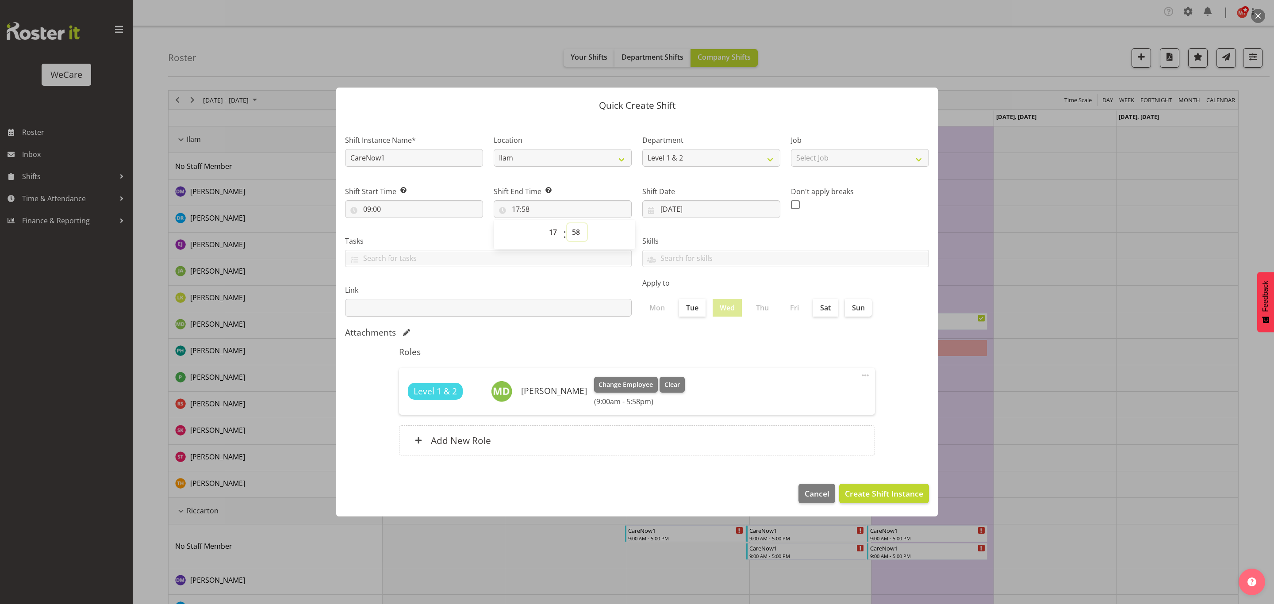
click at [580, 231] on select "00 01 02 03 04 05 06 07 08 09 10 11 12 13 14 15 16 17 18 19 20 21 22 23 24 25 2…" at bounding box center [577, 232] width 20 height 18
select select "0"
click at [567, 223] on select "00 01 02 03 04 05 06 07 08 09 10 11 12 13 14 15 16 17 18 19 20 21 22 23 24 25 2…" at bounding box center [577, 232] width 20 height 18
type input "17:00"
click at [726, 239] on label "Skills" at bounding box center [785, 241] width 287 height 11
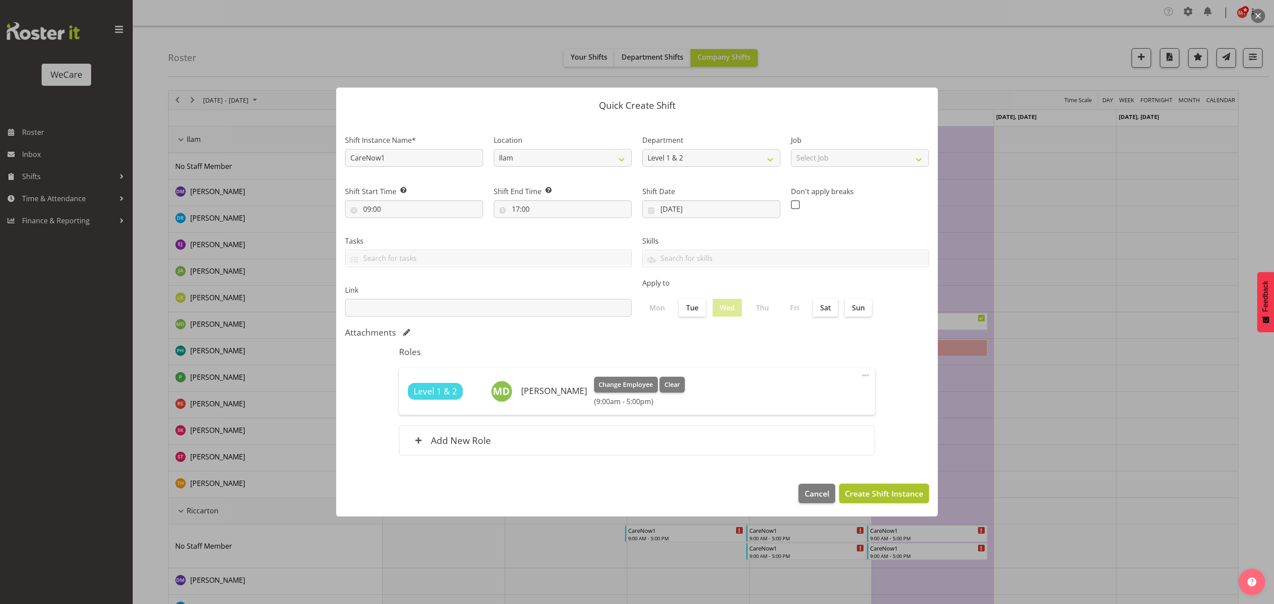
click at [868, 491] on span "Create Shift Instance" at bounding box center [884, 494] width 78 height 12
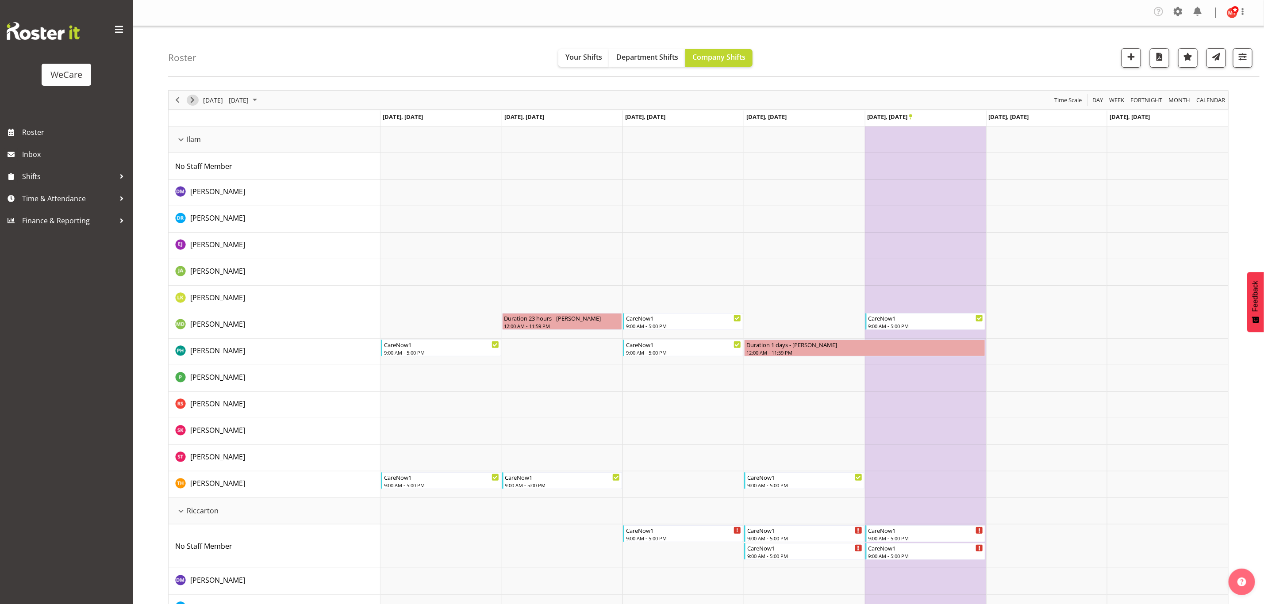
click at [187, 103] on span "Next" at bounding box center [192, 100] width 11 height 11
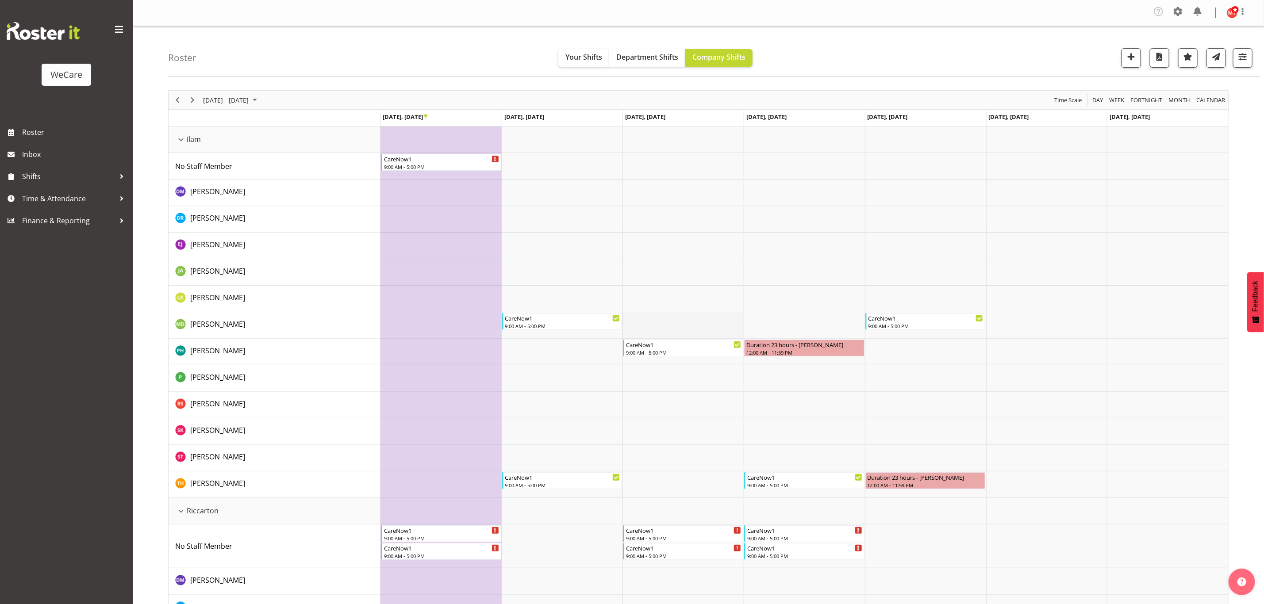
click at [669, 323] on td "Timeline Week of October 27, 2025" at bounding box center [682, 325] width 121 height 27
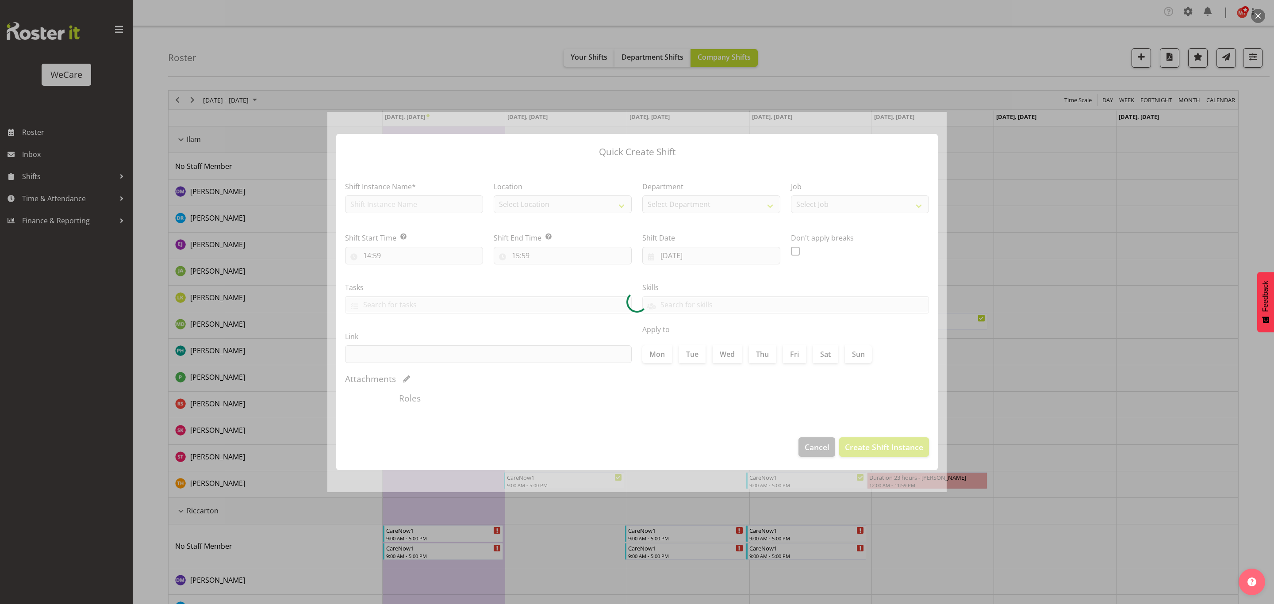
type input "29/10/2025"
checkbox input "true"
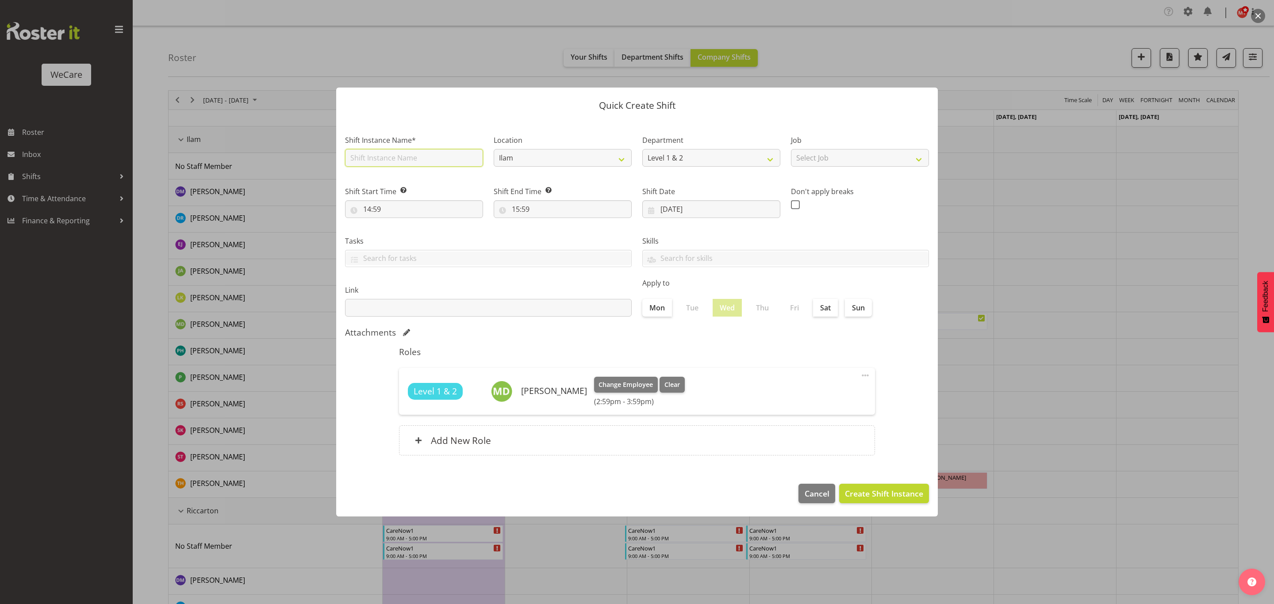
click at [430, 162] on input "text" at bounding box center [414, 158] width 138 height 18
type input "CareNow1"
click at [435, 215] on input "14:59" at bounding box center [414, 209] width 138 height 18
click at [399, 231] on select "00 01 02 03 04 05 06 07 08 09 10 11 12 13 14 15 16 17 18 19 20 21 22 23" at bounding box center [405, 232] width 20 height 18
select select "9"
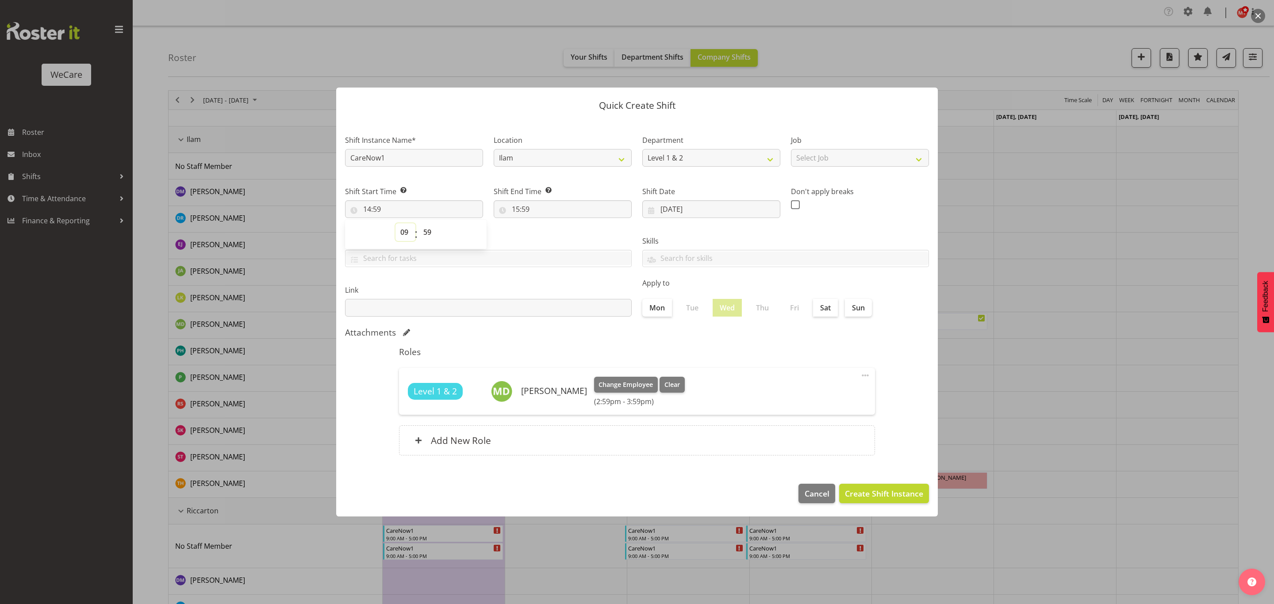
click at [395, 223] on select "00 01 02 03 04 05 06 07 08 09 10 11 12 13 14 15 16 17 18 19 20 21 22 23" at bounding box center [405, 232] width 20 height 18
type input "09:59"
drag, startPoint x: 431, startPoint y: 232, endPoint x: 431, endPoint y: 239, distance: 6.6
click at [431, 232] on select "00 01 02 03 04 05 06 07 08 09 10 11 12 13 14 15 16 17 18 19 20 21 22 23 24 25 2…" at bounding box center [428, 232] width 20 height 18
select select "0"
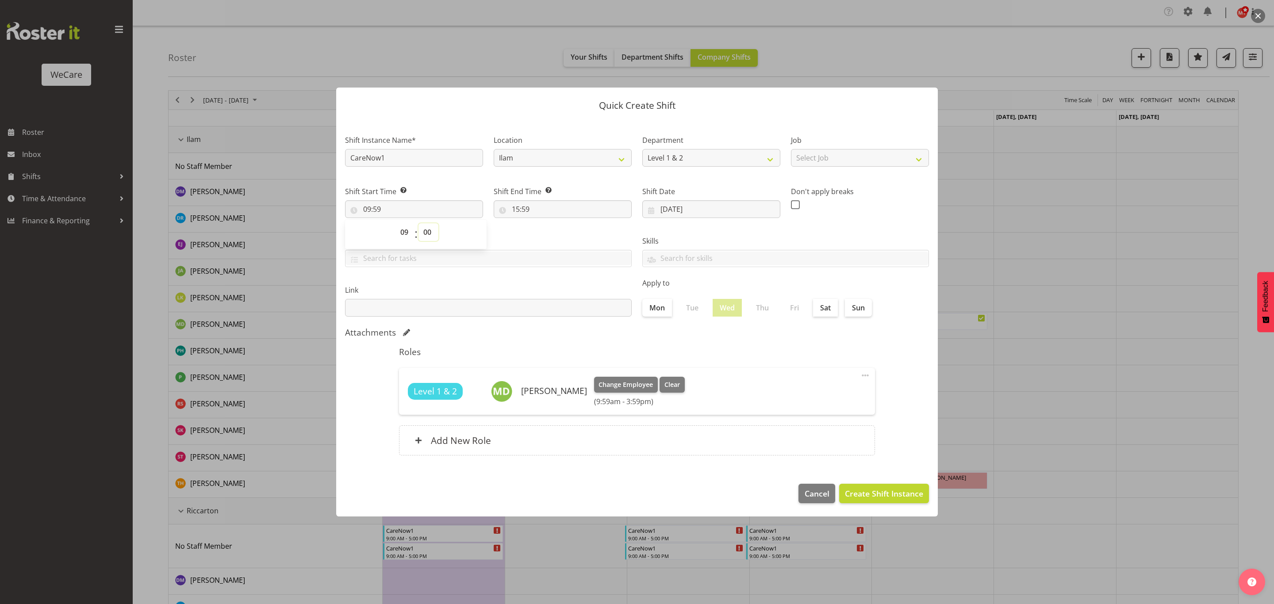
click at [418, 223] on select "00 01 02 03 04 05 06 07 08 09 10 11 12 13 14 15 16 17 18 19 20 21 22 23 24 25 2…" at bounding box center [428, 232] width 20 height 18
type input "09:00"
click at [550, 234] on div "Tasks" at bounding box center [488, 248] width 297 height 50
click at [560, 206] on input "15:59" at bounding box center [563, 209] width 138 height 18
click at [552, 231] on select "00 01 02 03 04 05 06 07 08 09 10 11 12 13 14 15 16 17 18 19 20 21 22 23" at bounding box center [554, 232] width 20 height 18
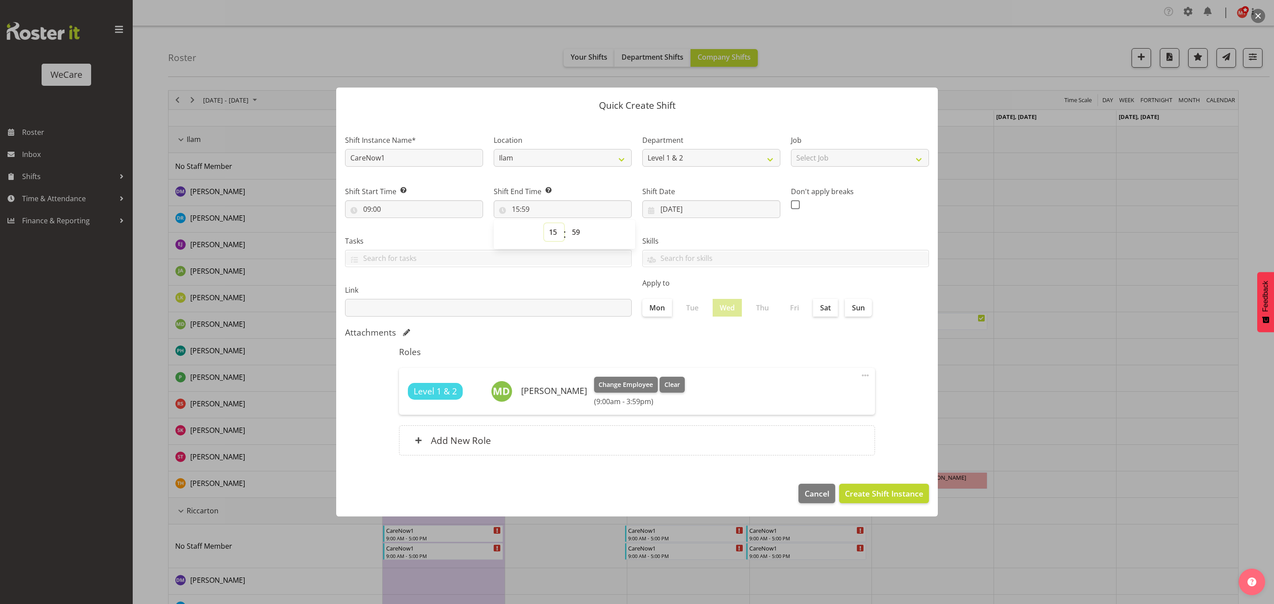
select select "17"
click at [544, 223] on select "00 01 02 03 04 05 06 07 08 09 10 11 12 13 14 15 16 17 18 19 20 21 22 23" at bounding box center [554, 232] width 20 height 18
type input "17:59"
click at [574, 233] on select "00 01 02 03 04 05 06 07 08 09 10 11 12 13 14 15 16 17 18 19 20 21 22 23 24 25 2…" at bounding box center [577, 232] width 20 height 18
select select "0"
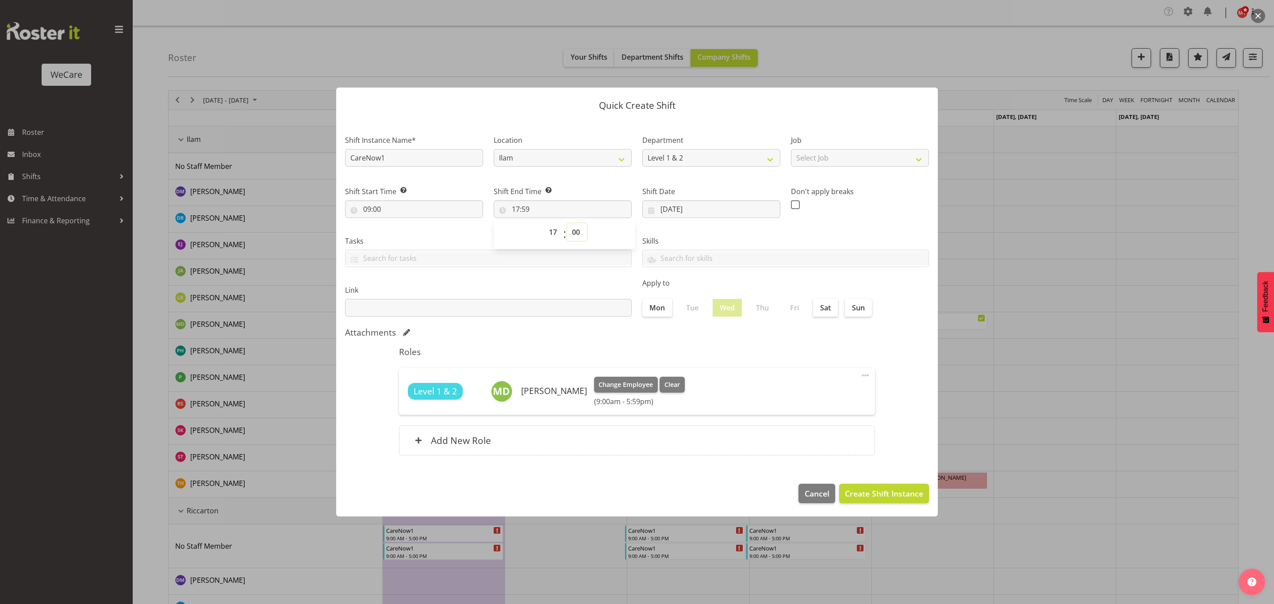
click at [567, 223] on select "00 01 02 03 04 05 06 07 08 09 10 11 12 13 14 15 16 17 18 19 20 21 22 23 24 25 2…" at bounding box center [577, 232] width 20 height 18
type input "17:00"
click at [598, 292] on label "Link" at bounding box center [488, 290] width 287 height 11
click at [868, 491] on span "Create Shift Instance" at bounding box center [884, 494] width 78 height 12
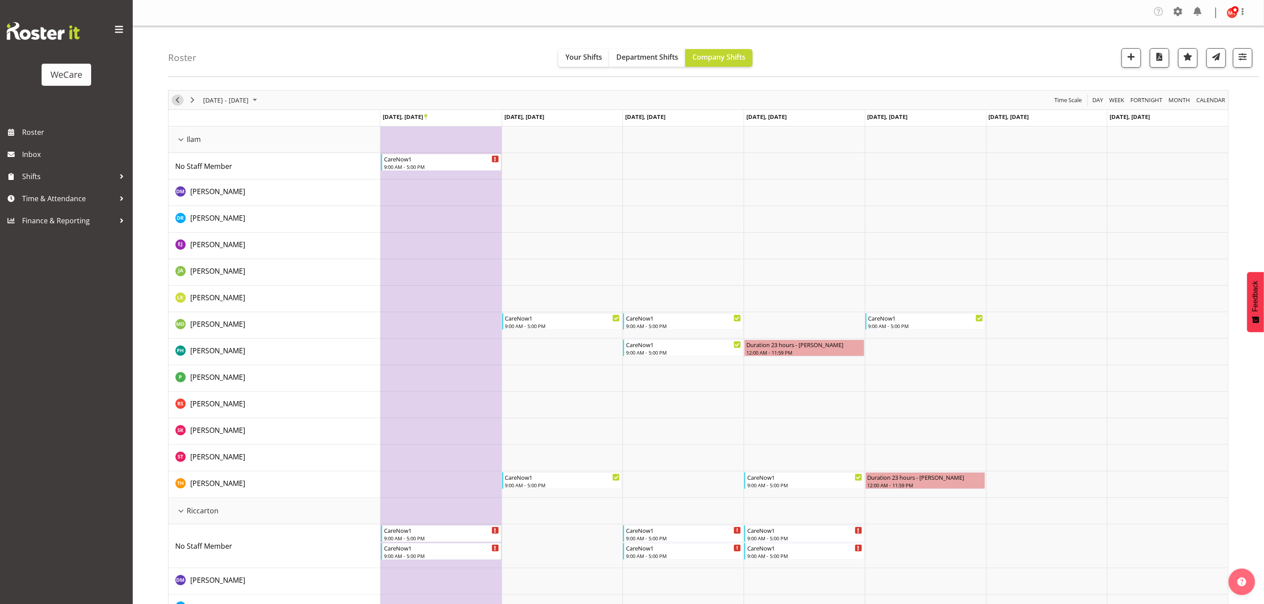
click at [183, 97] on div "Timeline Week of October 27, 2025" at bounding box center [177, 100] width 15 height 19
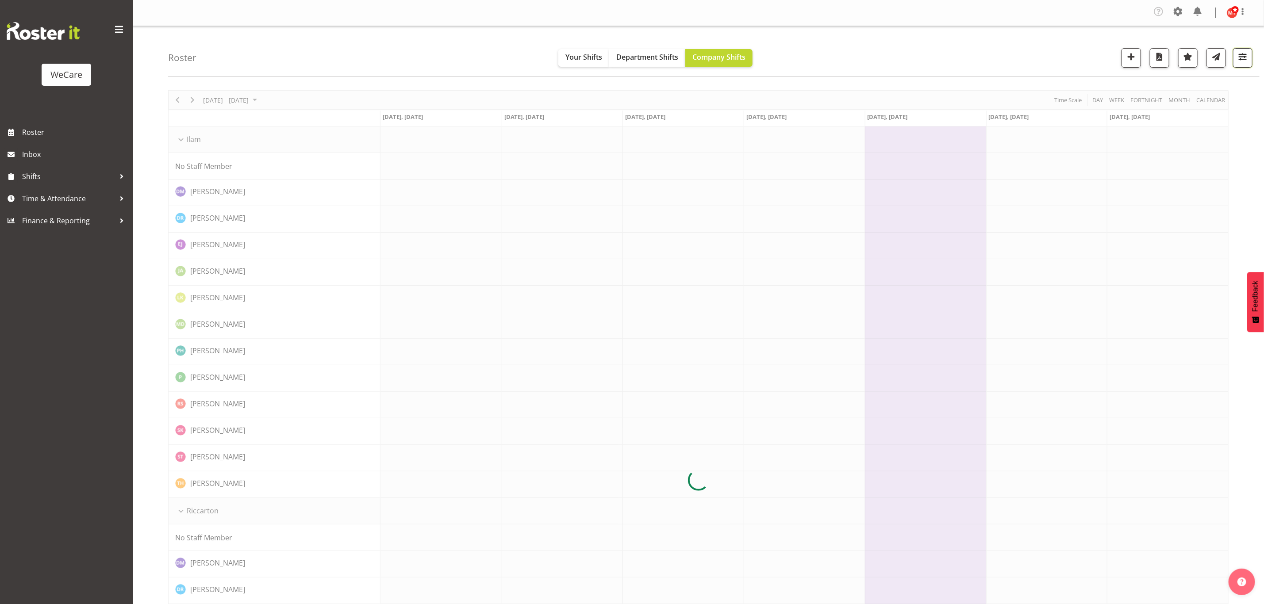
click at [1237, 60] on span "button" at bounding box center [1243, 57] width 12 height 12
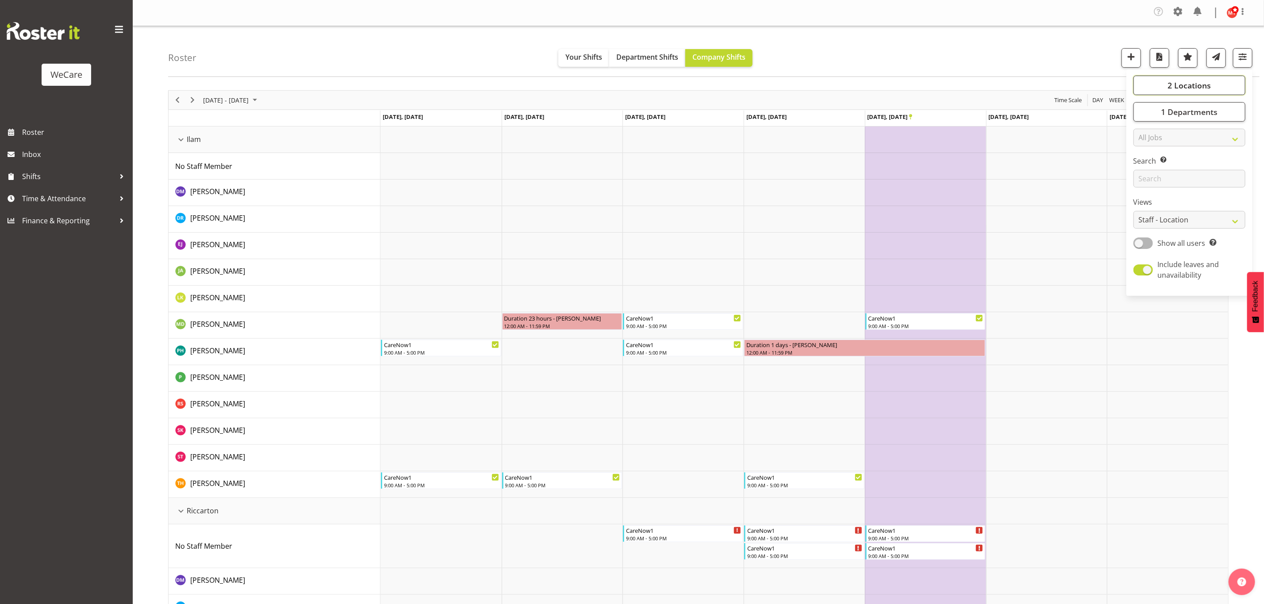
click at [1197, 87] on span "2 Locations" at bounding box center [1188, 85] width 43 height 11
click at [1190, 172] on span "Deselect All" at bounding box center [1202, 171] width 36 height 8
checkbox input "false"
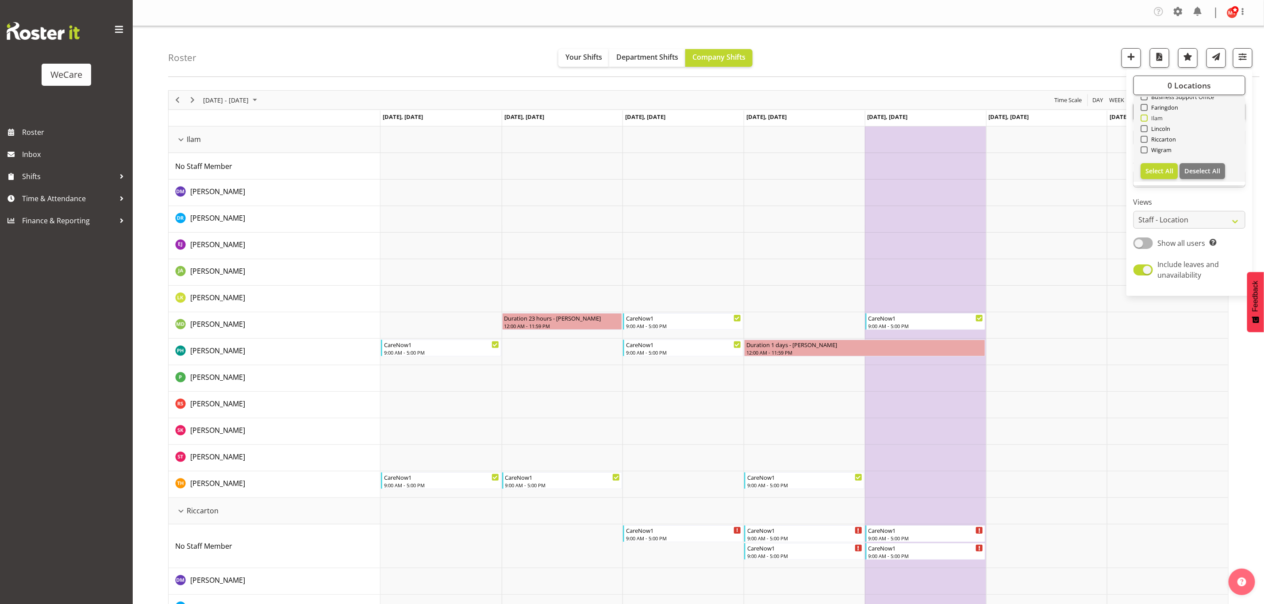
click at [1145, 119] on span at bounding box center [1143, 118] width 7 height 7
click at [1145, 119] on input "Ilam" at bounding box center [1143, 118] width 6 height 6
checkbox input "true"
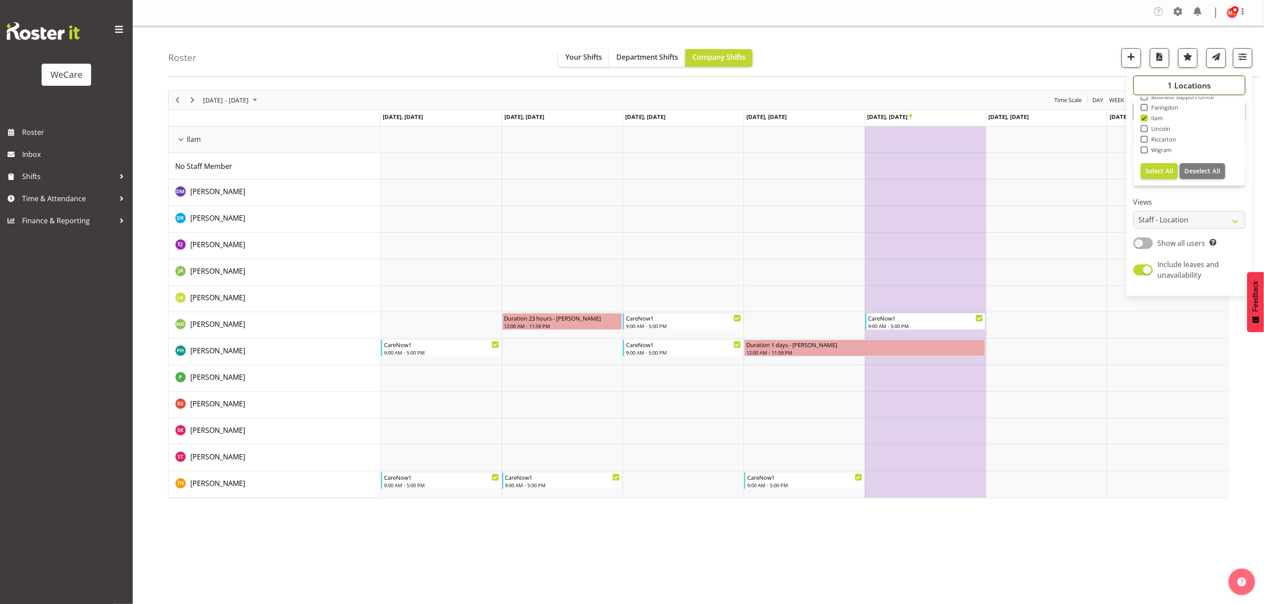
click at [1198, 85] on span "1 Locations" at bounding box center [1188, 85] width 43 height 11
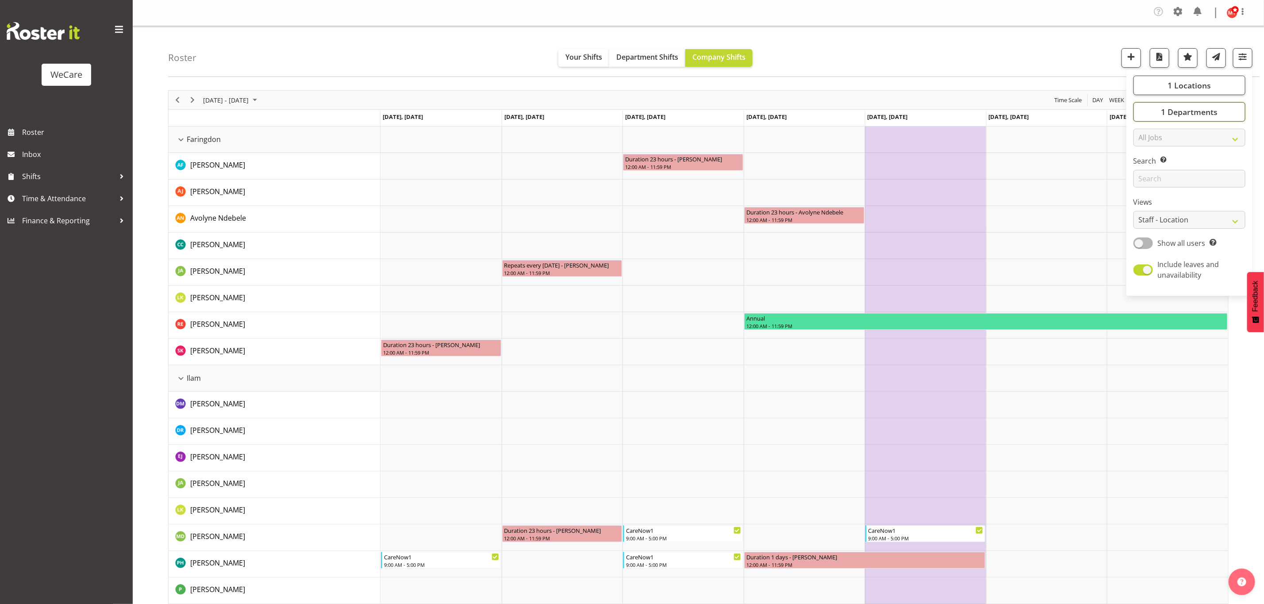
click at [1189, 118] on button "1 Departments" at bounding box center [1189, 111] width 112 height 19
click at [1147, 156] on span at bounding box center [1143, 155] width 7 height 7
click at [1146, 156] on input "Clinical Support" at bounding box center [1143, 156] width 6 height 6
checkbox input "true"
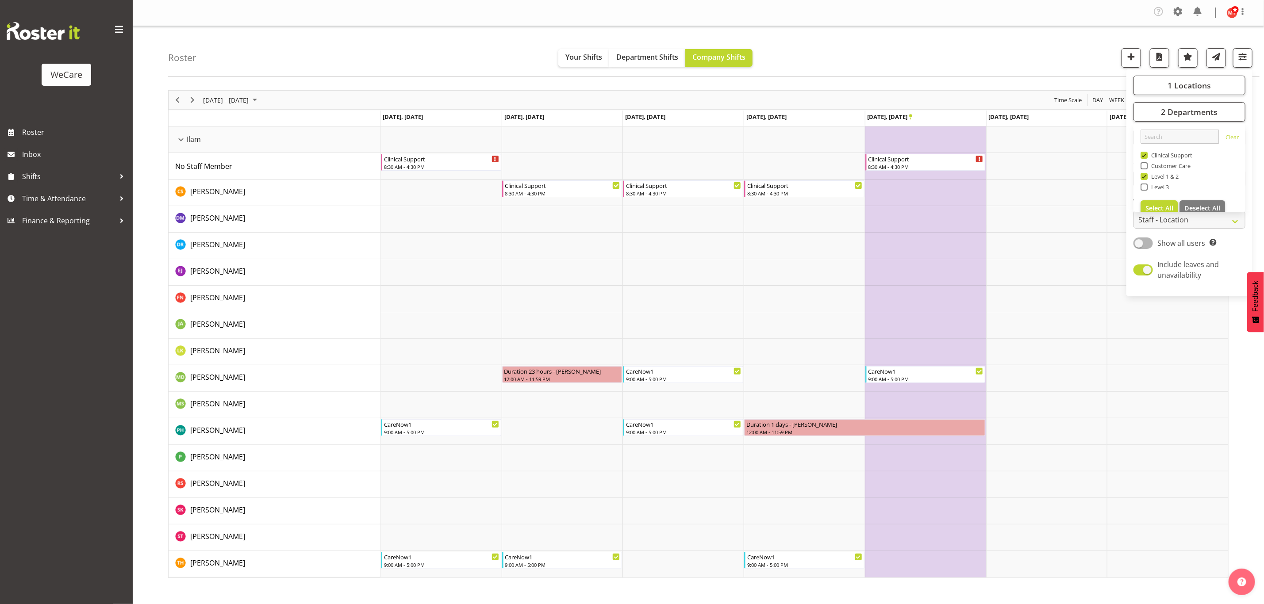
click at [1144, 177] on span at bounding box center [1143, 176] width 7 height 7
click at [1144, 177] on input "Level 1 & 2" at bounding box center [1143, 177] width 6 height 6
checkbox input "false"
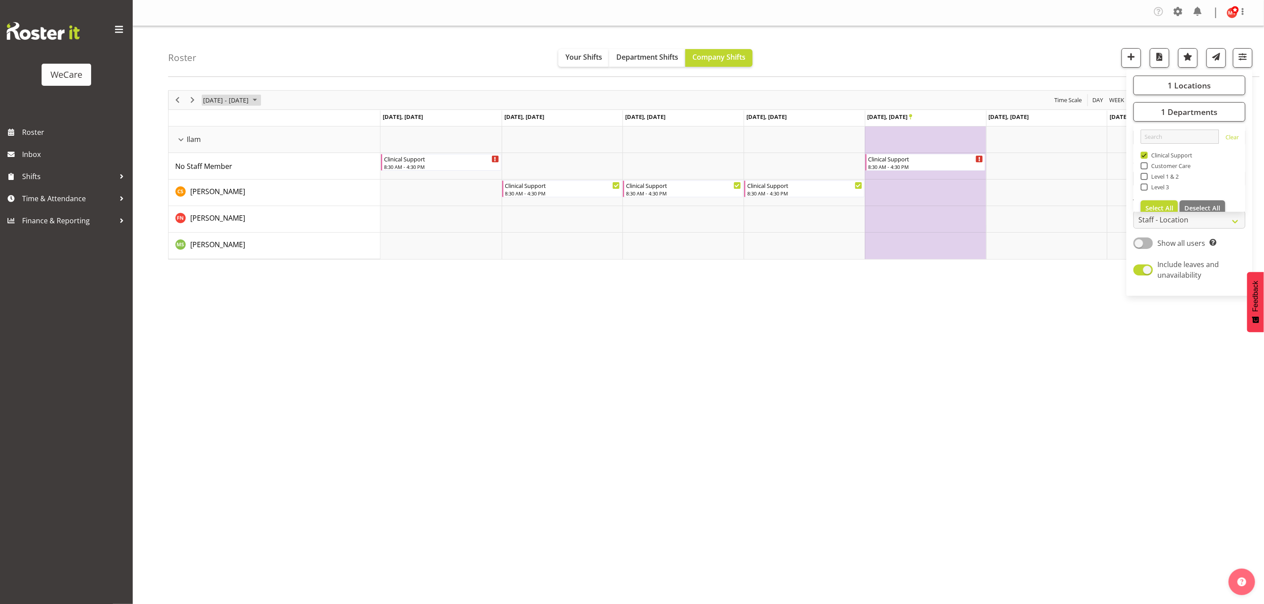
click at [214, 98] on span "October 20 - 26, 2025" at bounding box center [225, 100] width 47 height 11
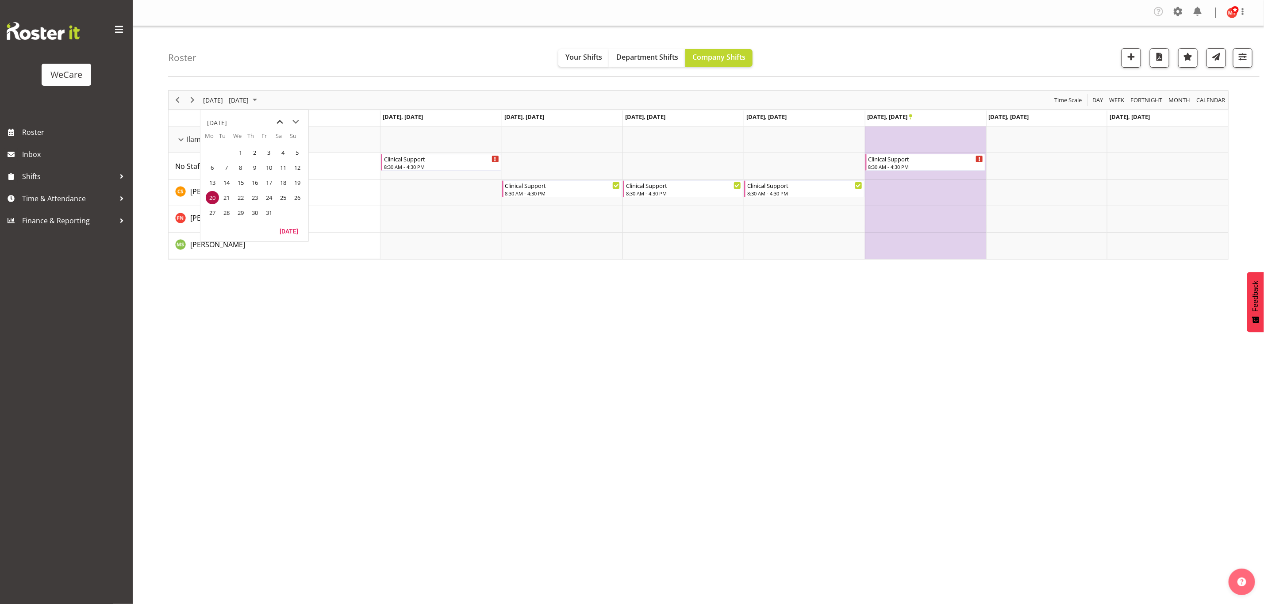
click at [278, 123] on span "previous month" at bounding box center [279, 122] width 15 height 16
click at [212, 214] on span "29" at bounding box center [212, 212] width 13 height 13
